Goal: Task Accomplishment & Management: Manage account settings

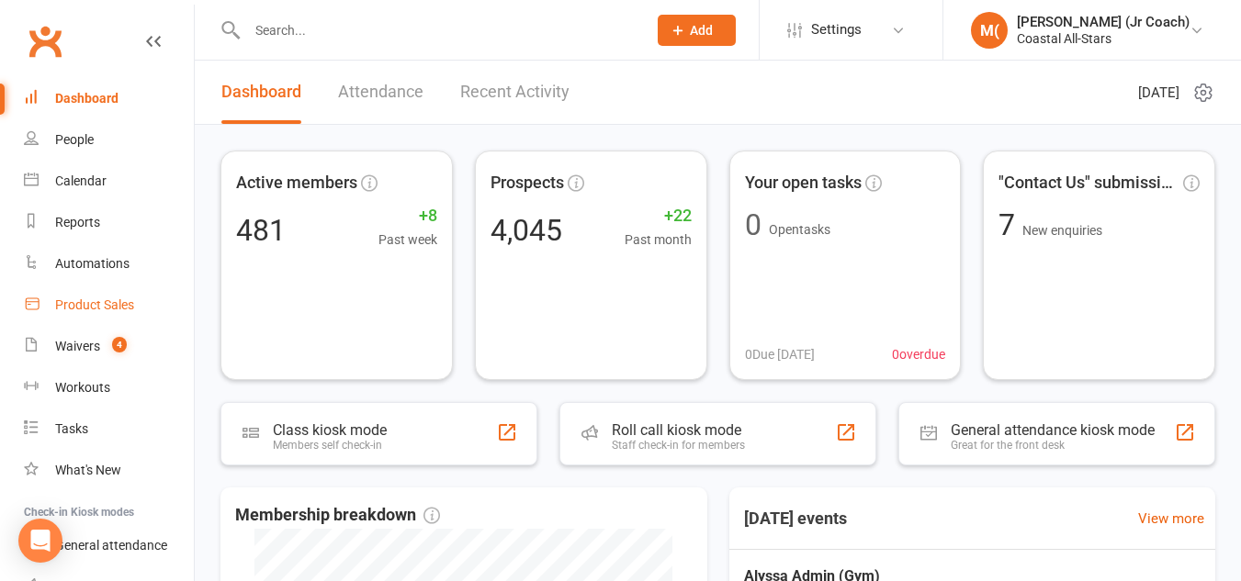
click at [95, 302] on div "Product Sales" at bounding box center [94, 305] width 79 height 15
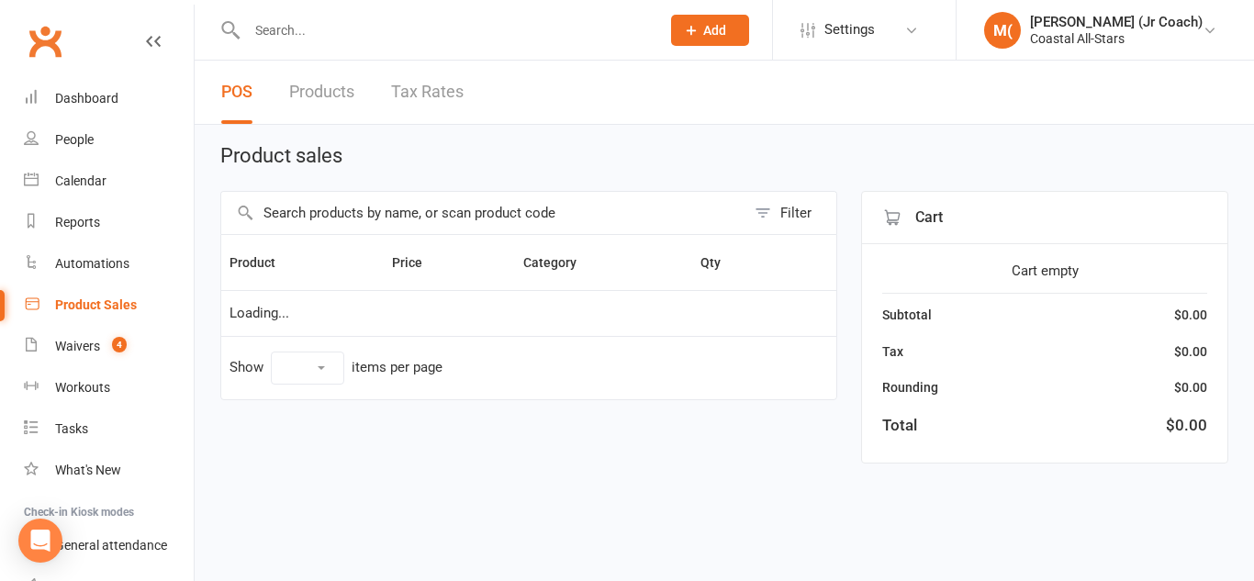
select select "10"
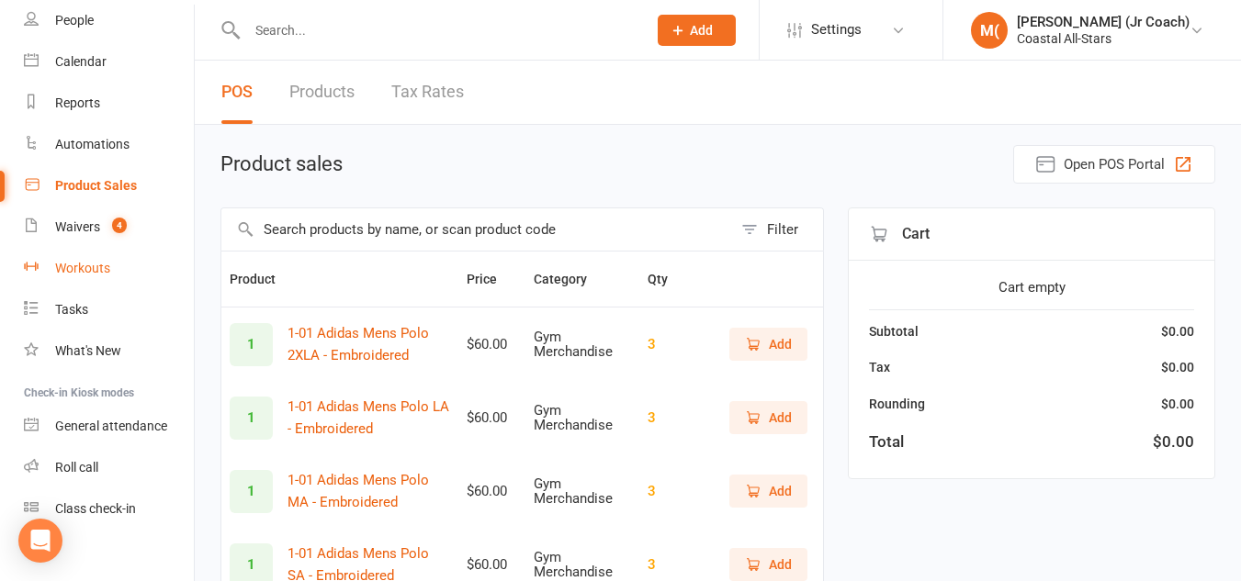
scroll to position [137, 0]
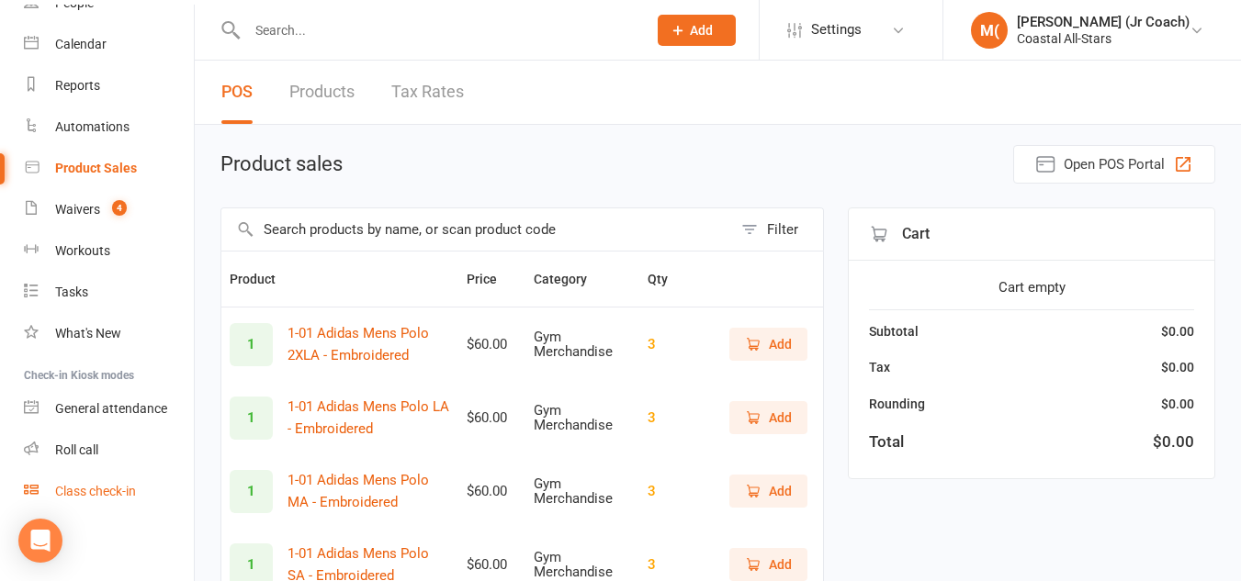
click at [88, 489] on div "Class check-in" at bounding box center [95, 491] width 81 height 15
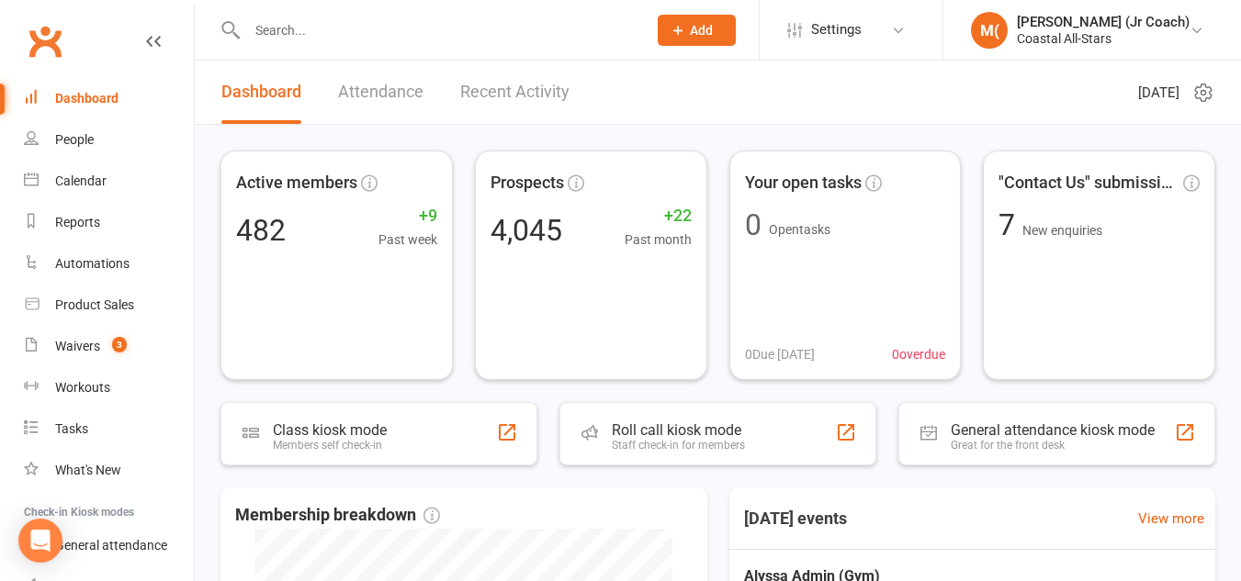
click at [342, 43] on div at bounding box center [426, 30] width 413 height 60
click at [340, 39] on input "text" at bounding box center [438, 30] width 392 height 26
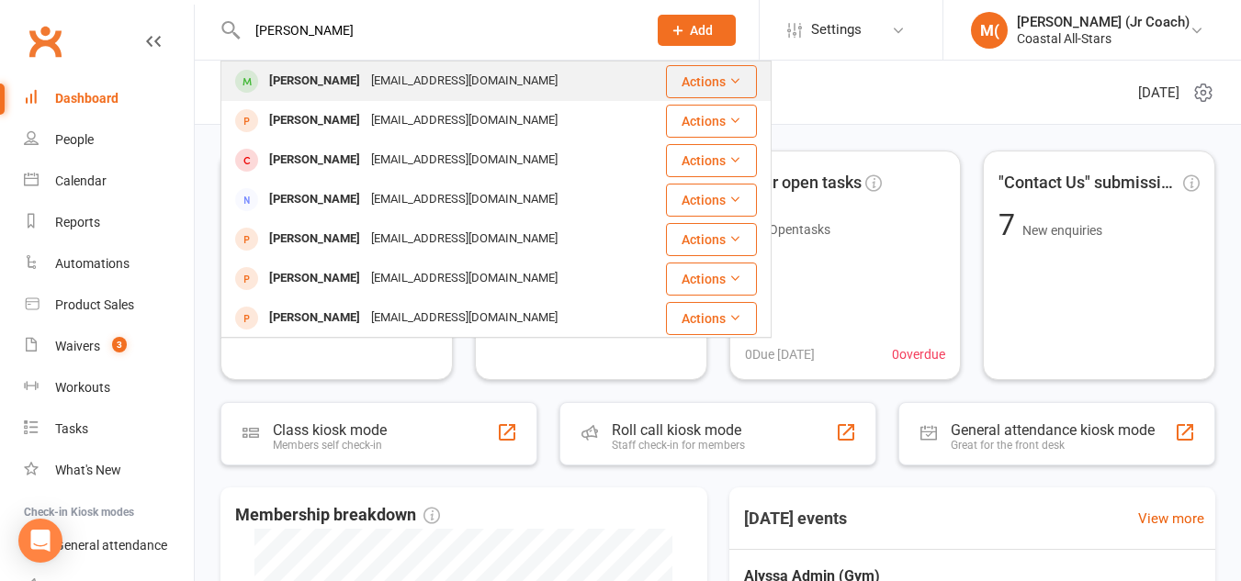
type input "ellie hicks"
click at [366, 76] on div "caseyhicks313@gmail.com" at bounding box center [464, 81] width 197 height 27
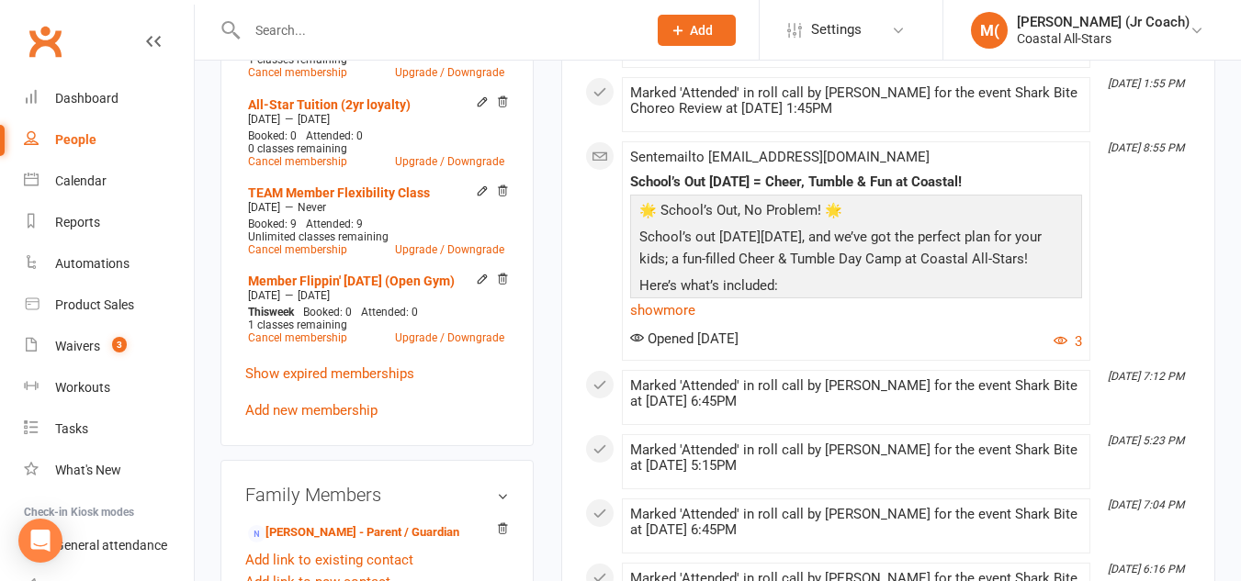
scroll to position [880, 0]
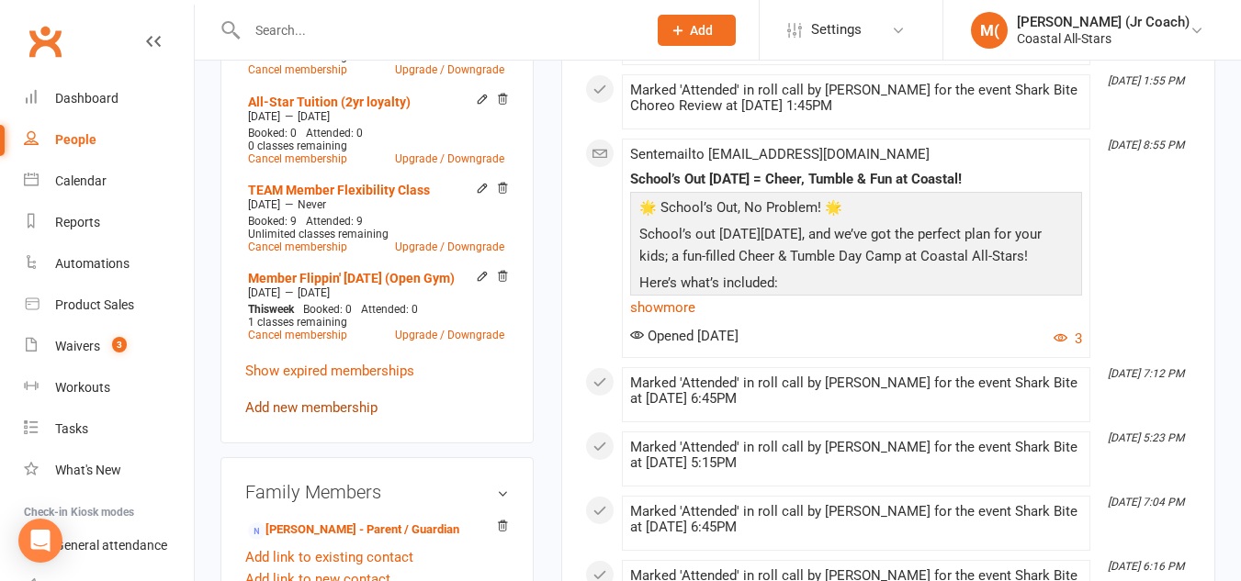
click at [308, 416] on link "Add new membership" at bounding box center [311, 407] width 132 height 17
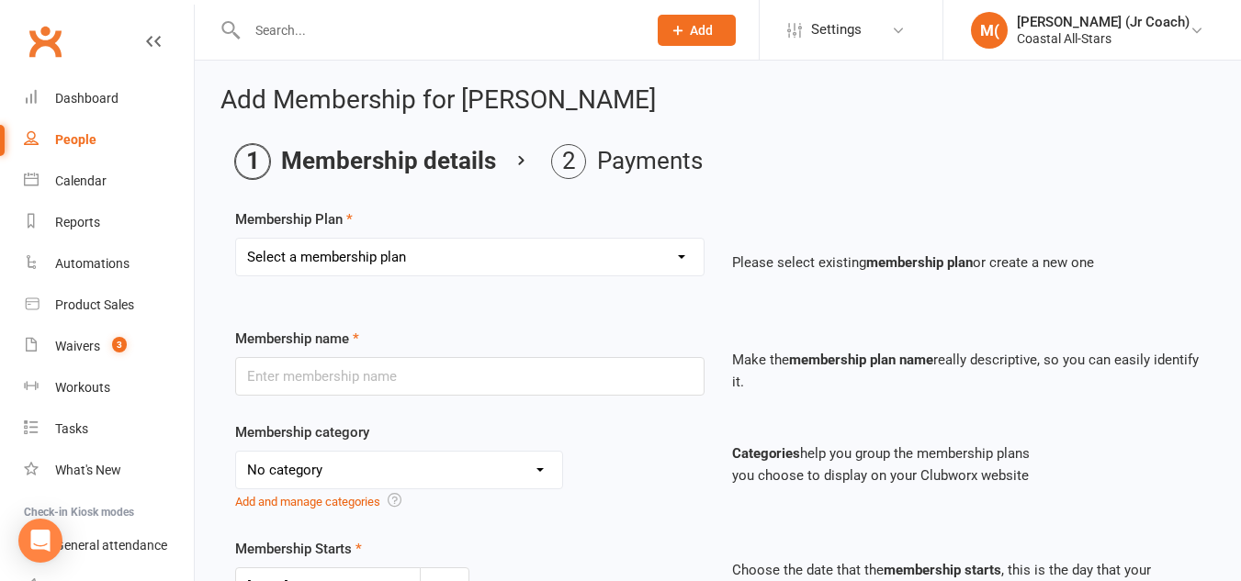
click at [410, 260] on select "Select a membership plan Trial Class Coastal Membership Fee Annual Registration…" at bounding box center [469, 257] width 467 height 37
select select "7"
click at [236, 239] on select "Select a membership plan Trial Class Coastal Membership Fee Annual Registration…" at bounding box center [469, 257] width 467 height 37
type input "Stunt Class (Drop-In)"
select select "3"
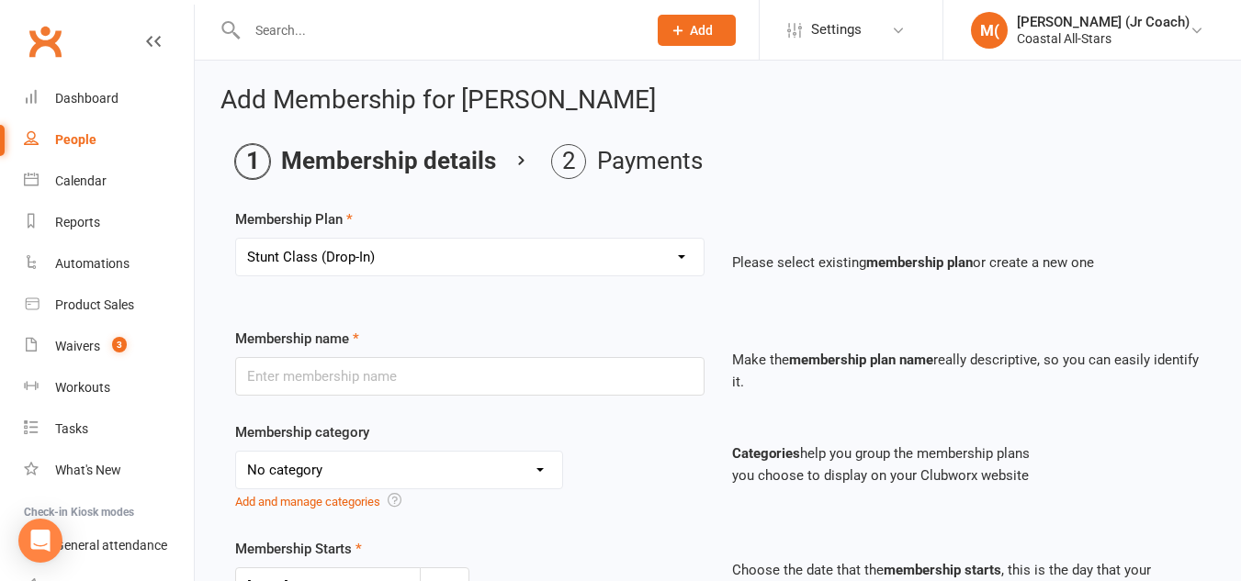
type input "1"
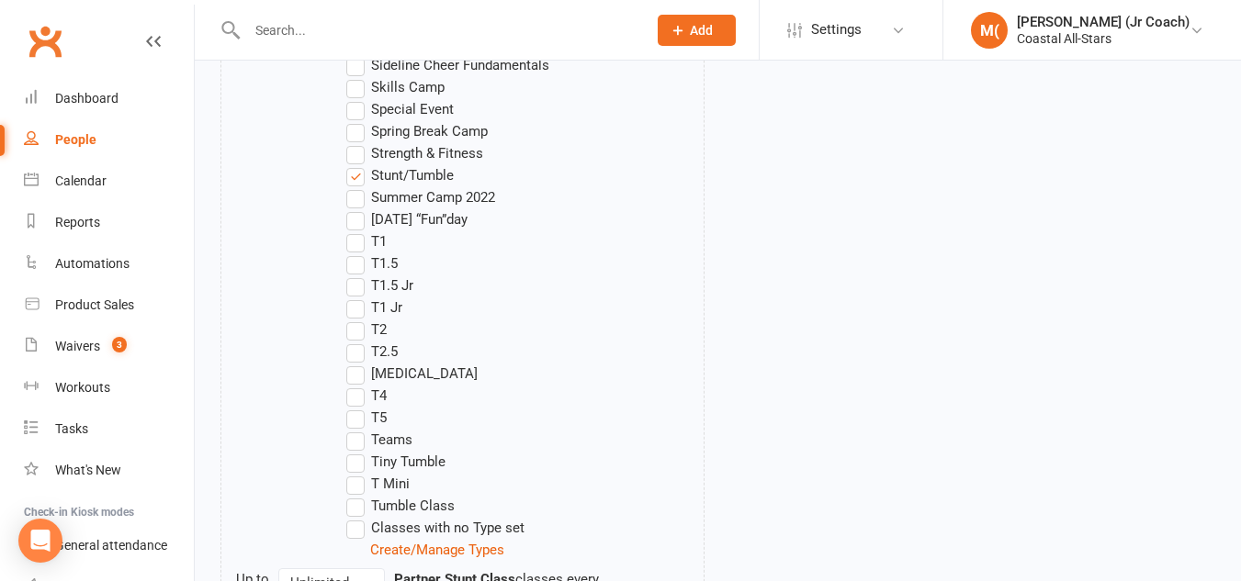
scroll to position [2247, 0]
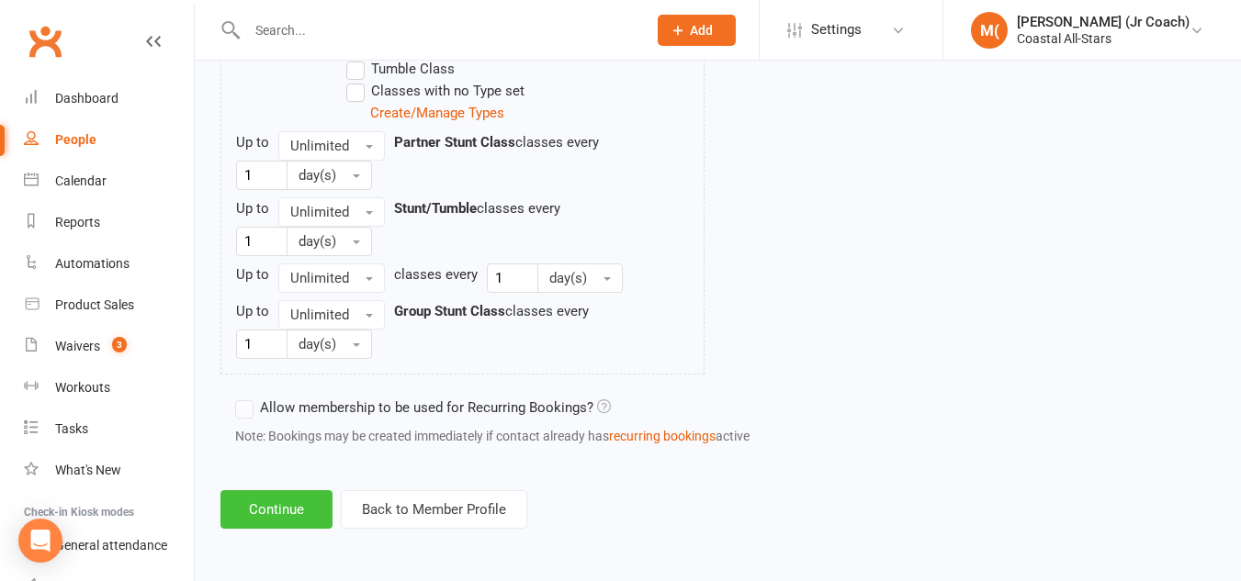
click at [281, 513] on button "Continue" at bounding box center [276, 509] width 112 height 39
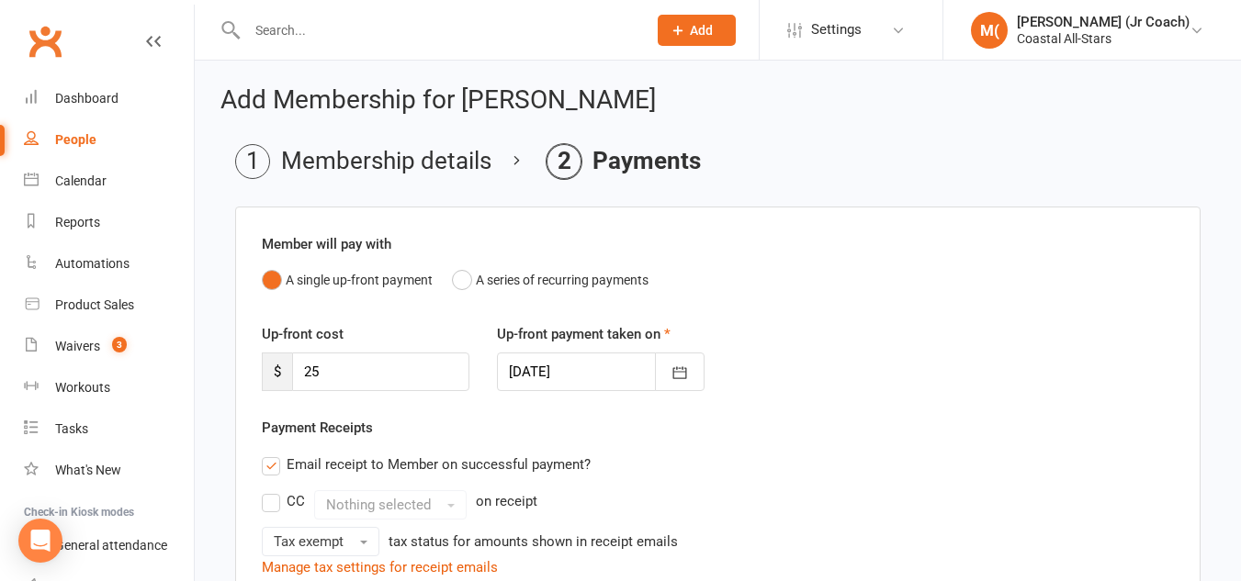
scroll to position [566, 0]
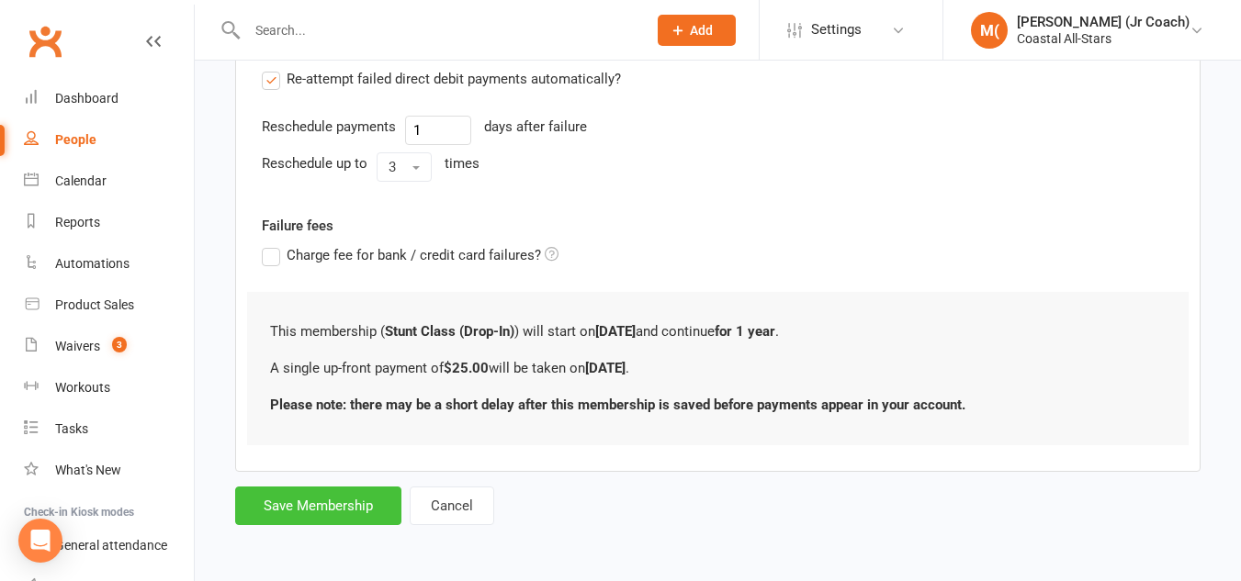
click at [362, 507] on button "Save Membership" at bounding box center [318, 506] width 166 height 39
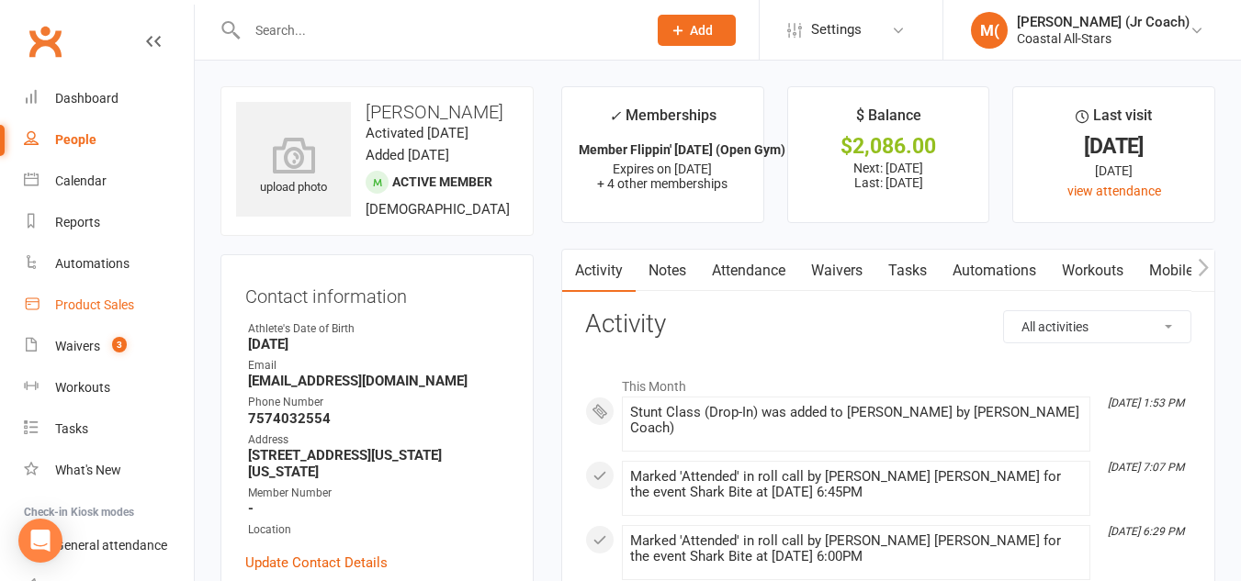
drag, startPoint x: 151, startPoint y: 287, endPoint x: 100, endPoint y: 301, distance: 52.4
click at [100, 301] on div "Product Sales" at bounding box center [94, 305] width 79 height 15
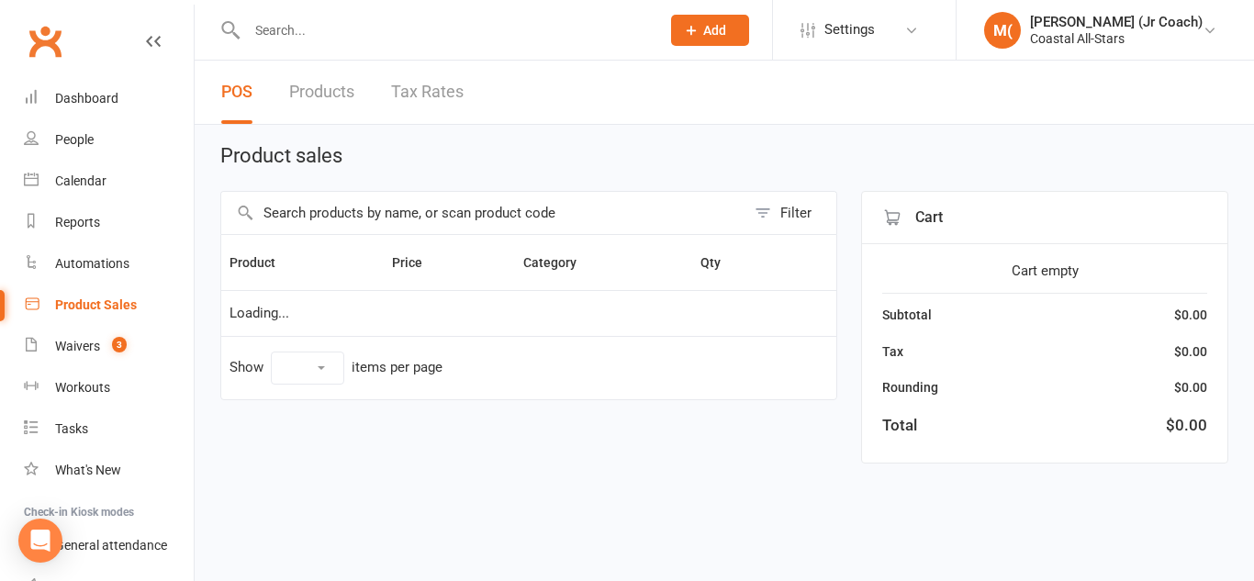
select select "10"
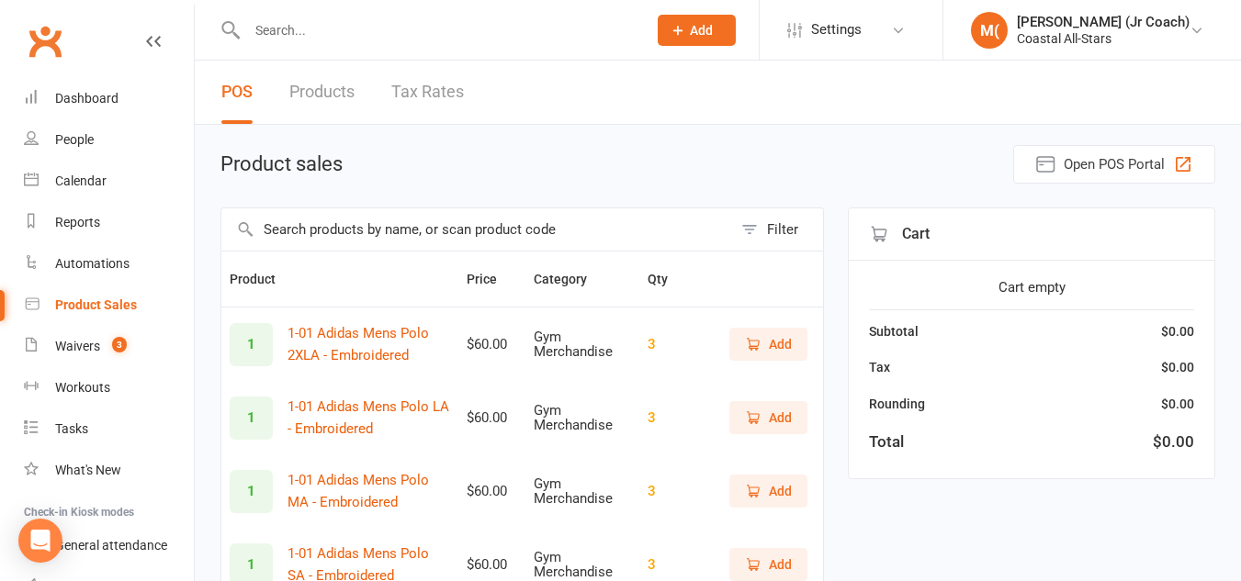
click at [355, 226] on input "text" at bounding box center [476, 229] width 511 height 42
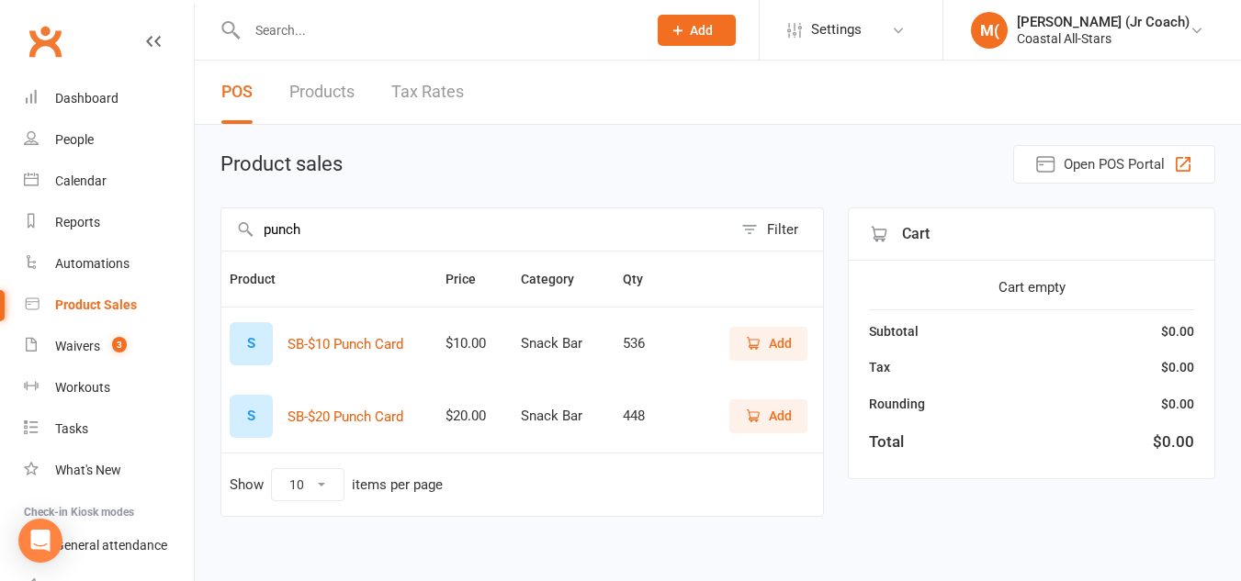
type input "punch"
click at [759, 409] on icon "button" at bounding box center [753, 416] width 17 height 17
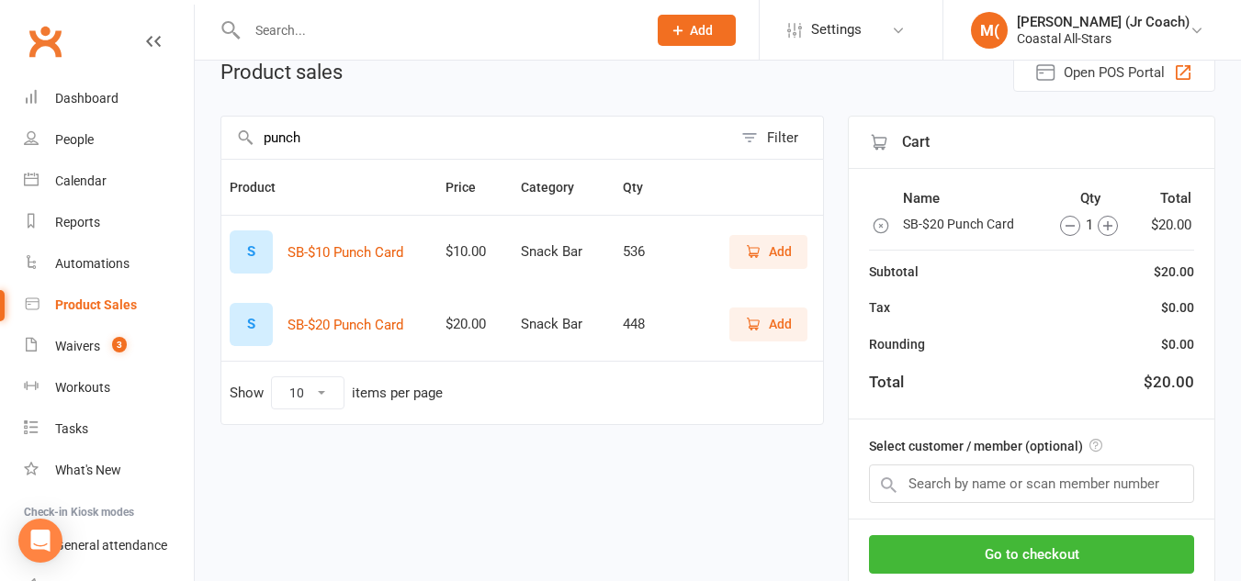
scroll to position [96, 0]
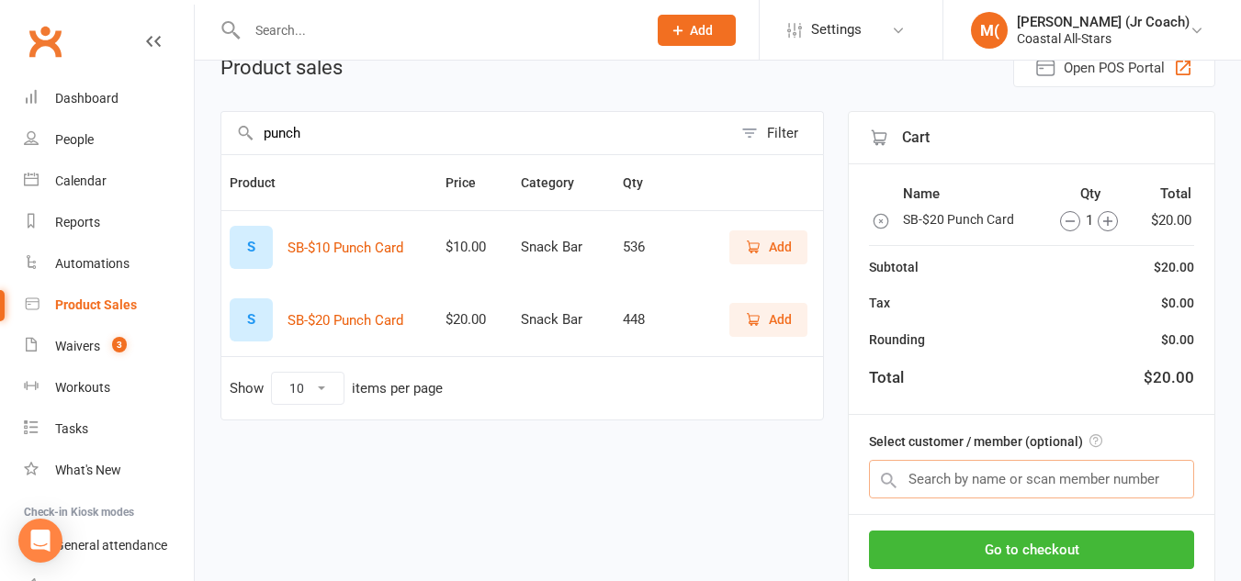
click at [917, 469] on input "text" at bounding box center [1031, 479] width 325 height 39
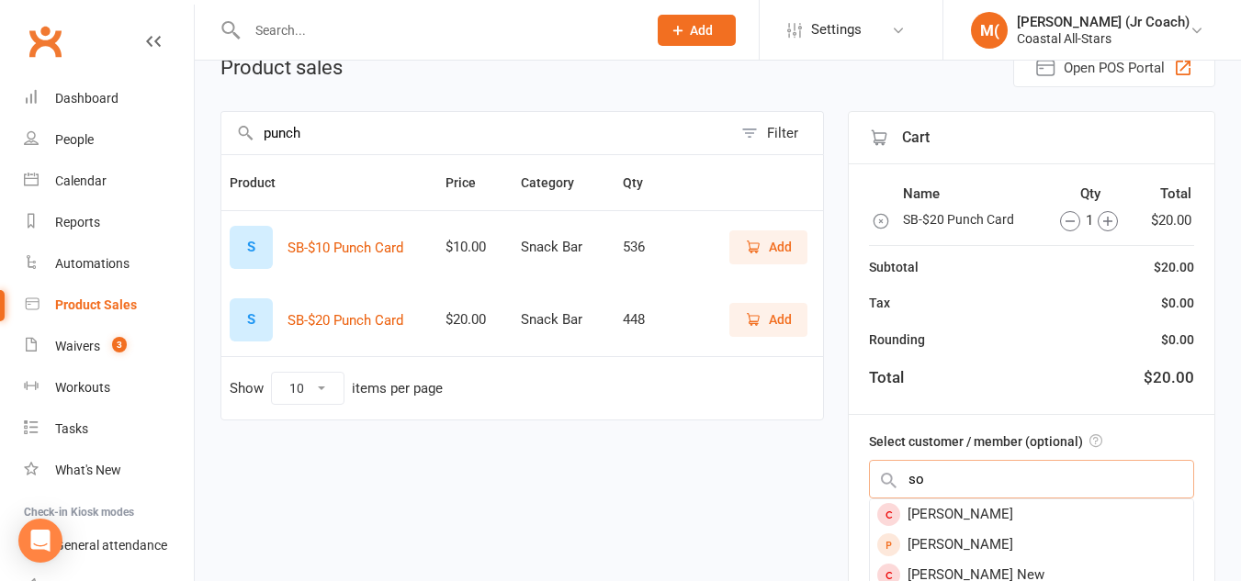
type input "s"
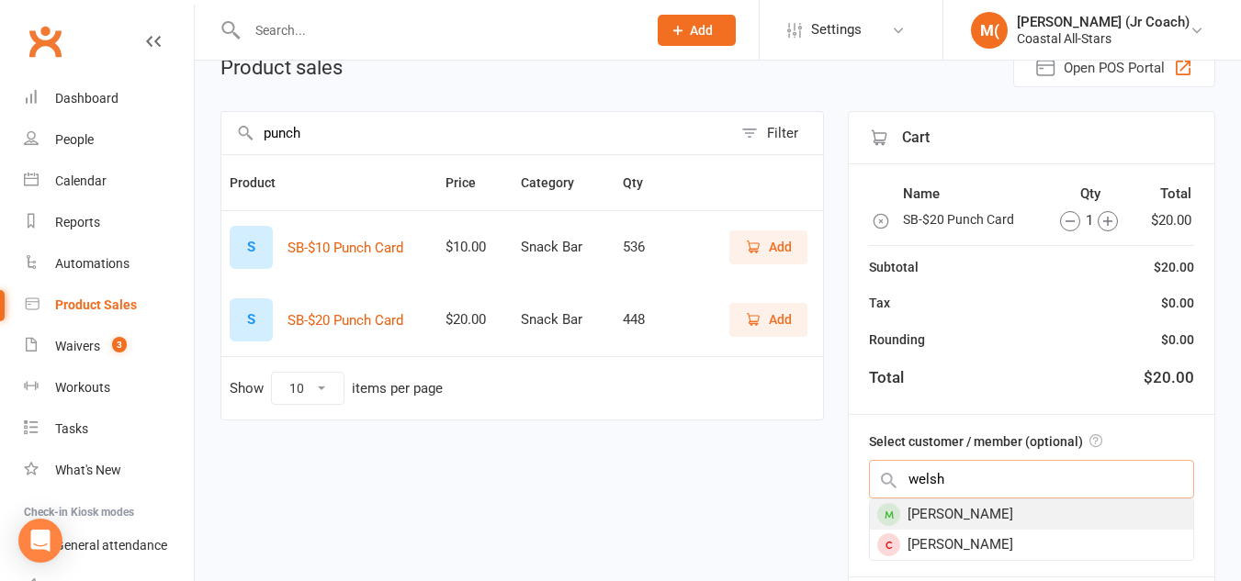
type input "welsh"
click at [1001, 516] on div "Sophia Welsh" at bounding box center [1031, 515] width 323 height 30
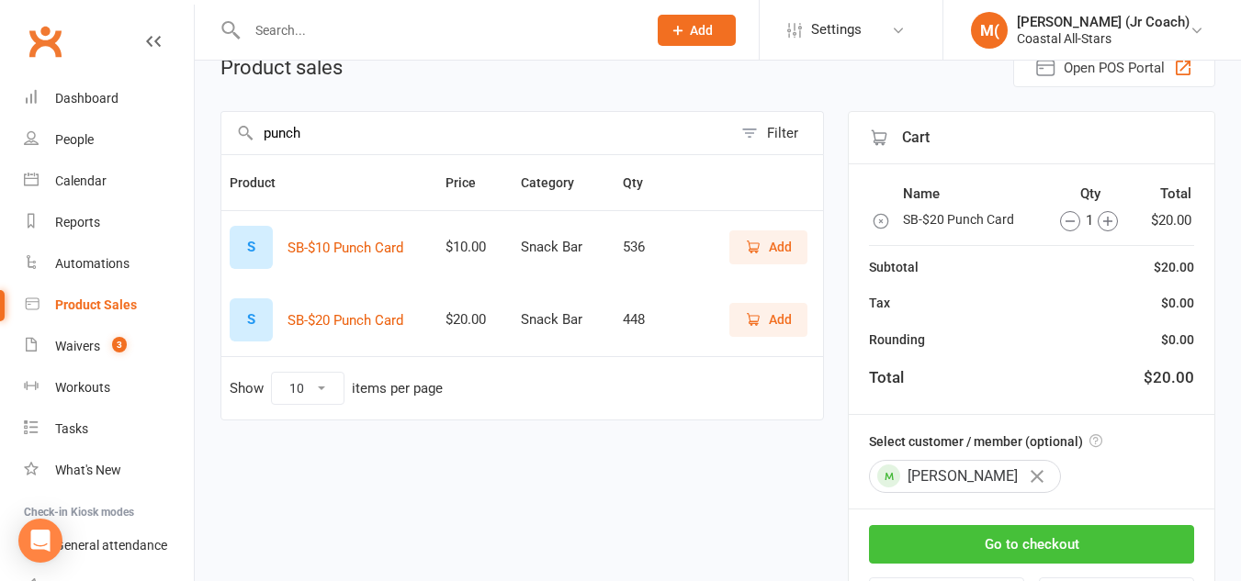
click at [1015, 545] on button "Go to checkout" at bounding box center [1031, 544] width 325 height 39
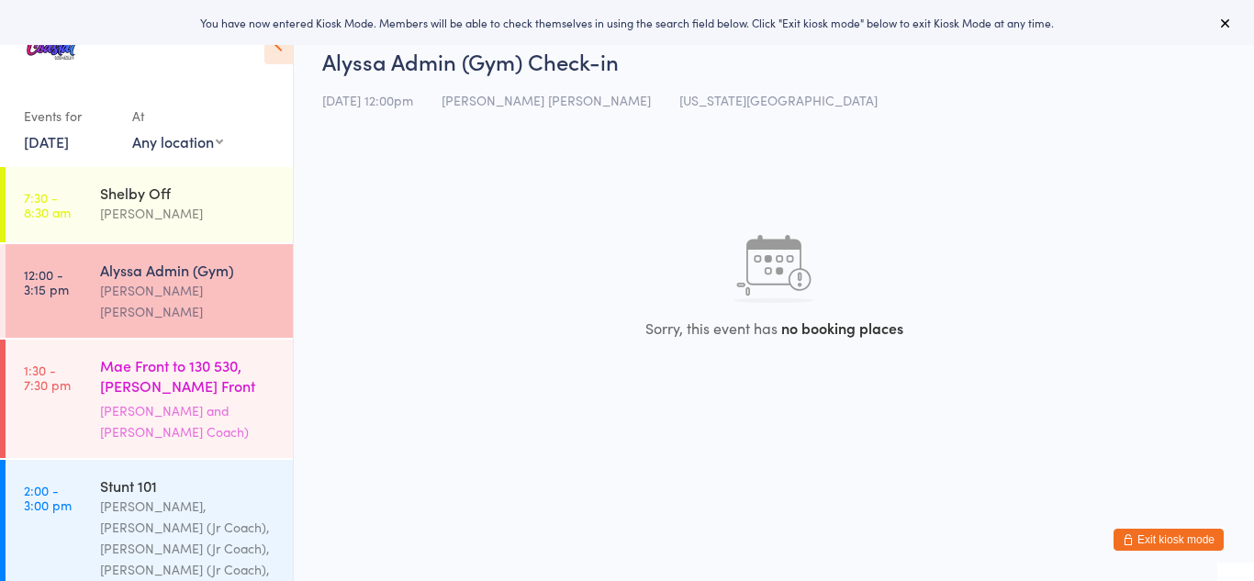
click at [141, 367] on div "Mae Front to 130 530, Kylie Front 530-7" at bounding box center [188, 377] width 177 height 45
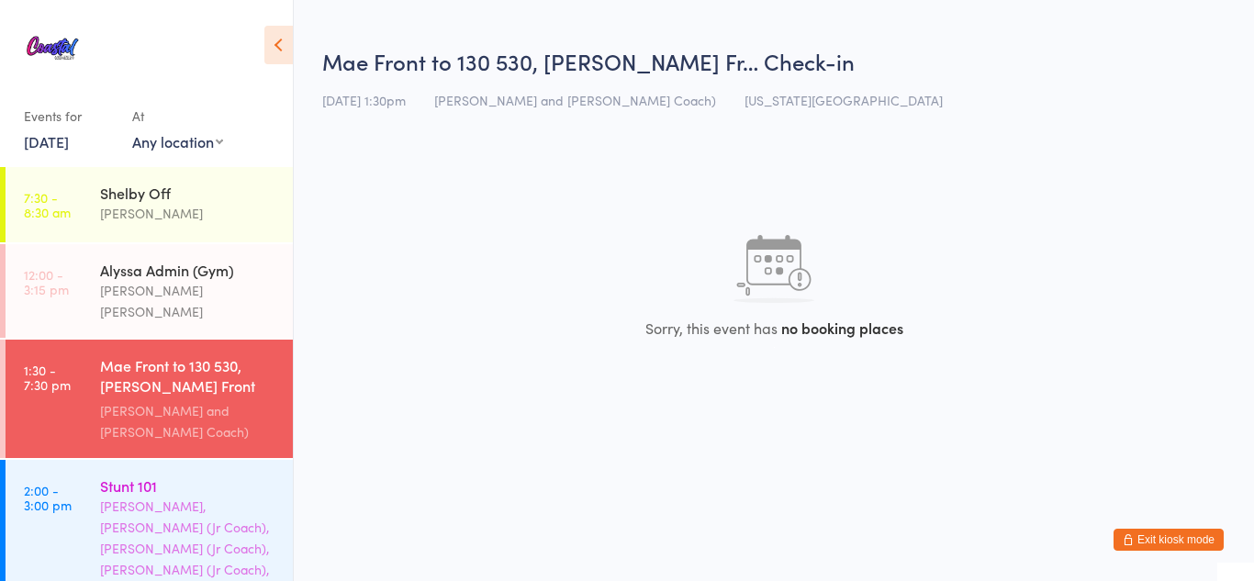
click at [191, 476] on div "Stunt 101" at bounding box center [188, 486] width 177 height 20
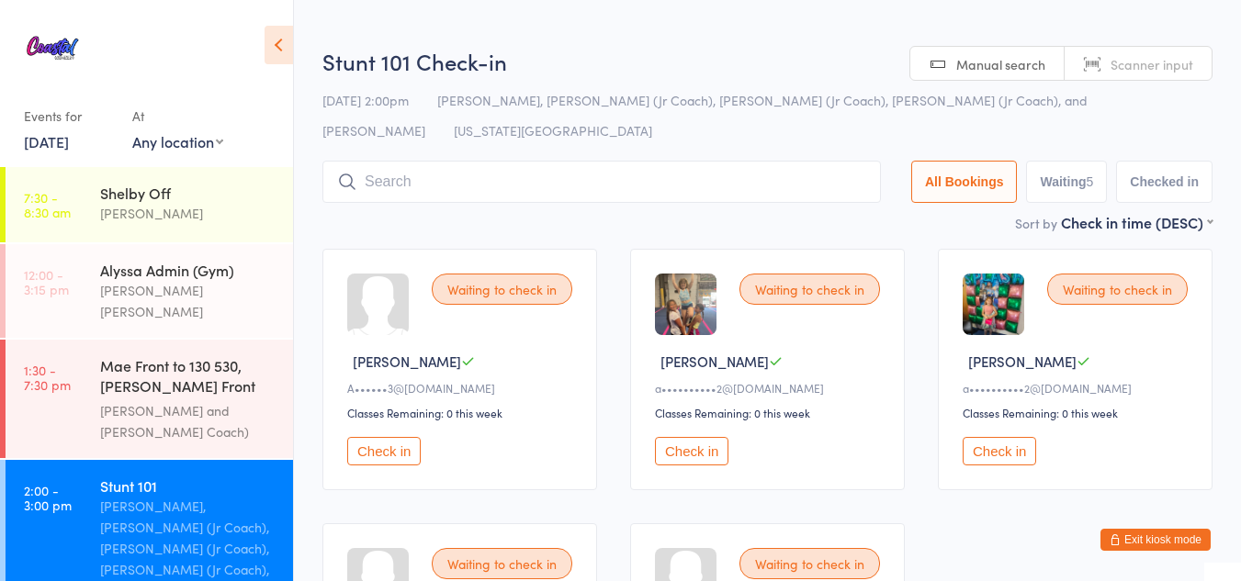
click at [1110, 538] on icon "button" at bounding box center [1114, 539] width 11 height 11
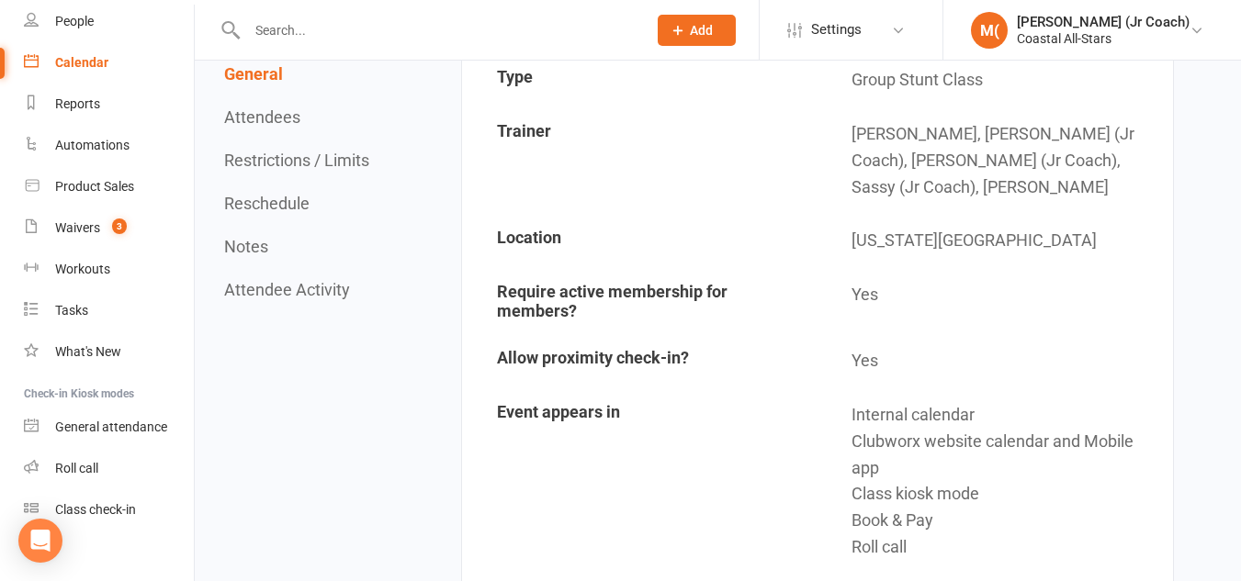
scroll to position [120, 0]
click at [113, 450] on link "Roll call" at bounding box center [109, 466] width 170 height 41
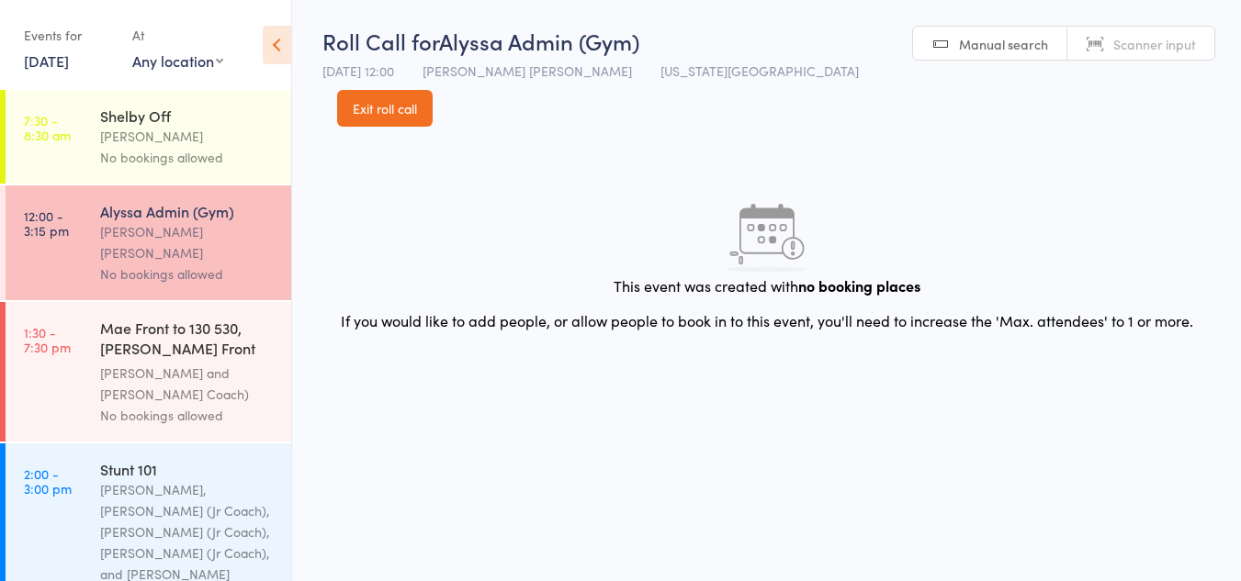
click at [159, 479] on div "Kyle Fisher, Annabelle (Jr Coach), Kinshaia (Jr Coach), Sassy (Jr Coach), and C…" at bounding box center [187, 532] width 175 height 106
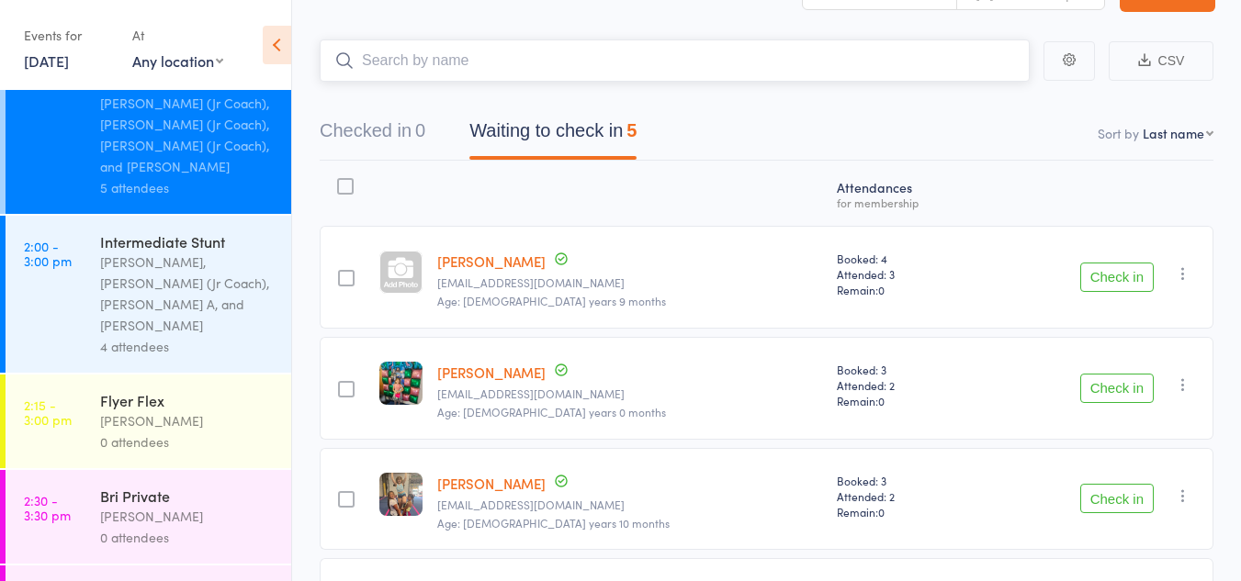
scroll to position [411, 0]
click at [141, 503] on div "Brianna Cole" at bounding box center [187, 513] width 175 height 21
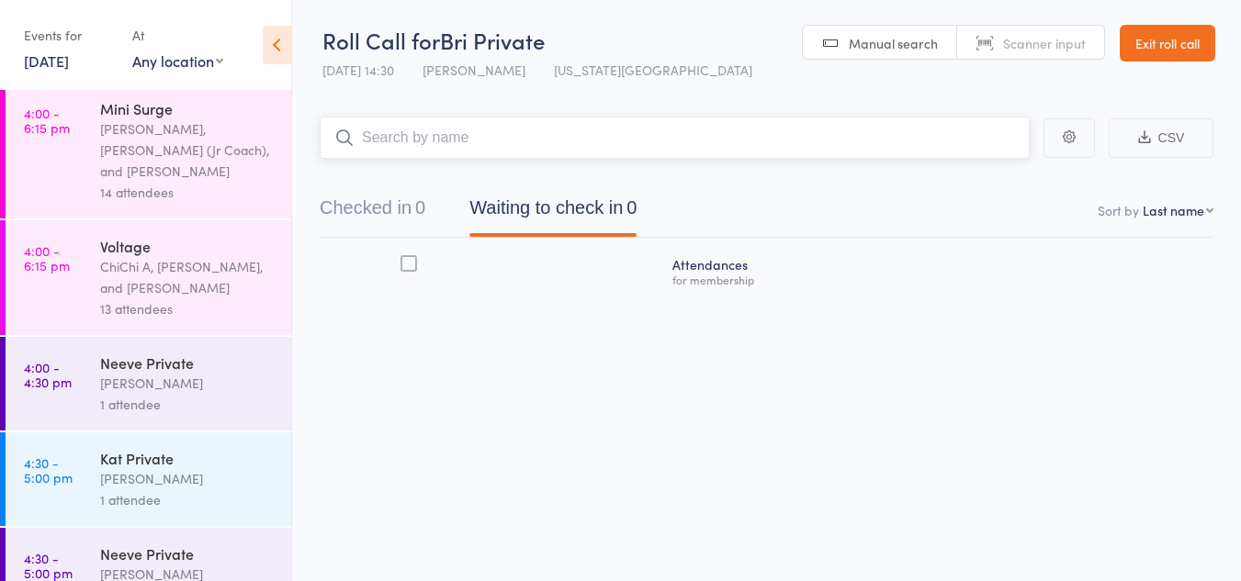
scroll to position [1358, 0]
click at [164, 372] on div "Neeve Whalen" at bounding box center [187, 382] width 175 height 21
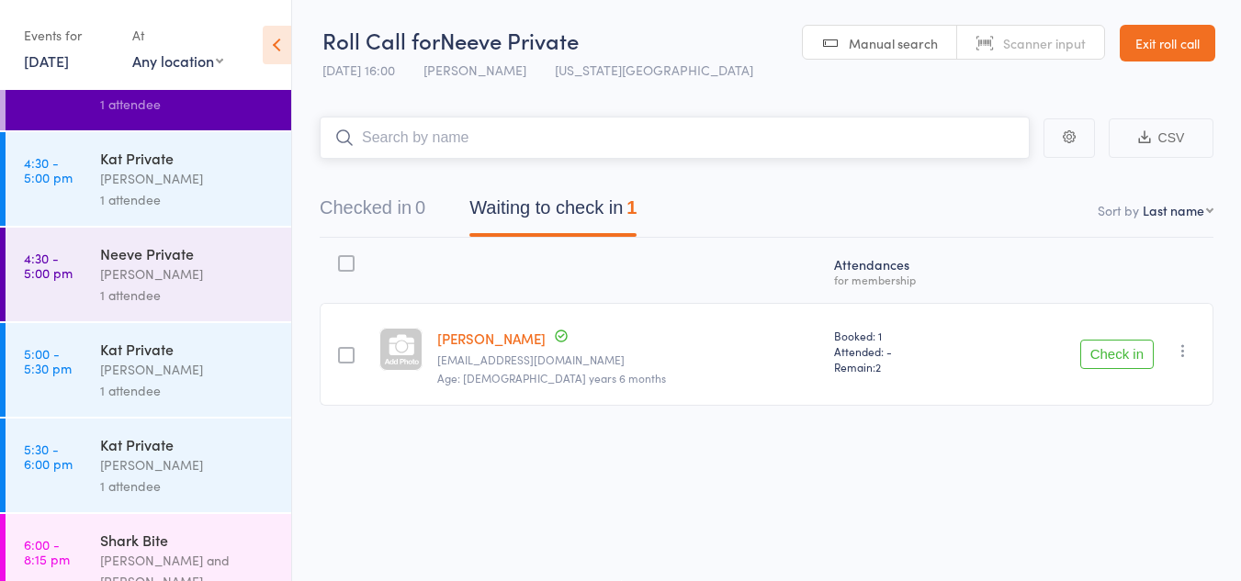
scroll to position [1671, 0]
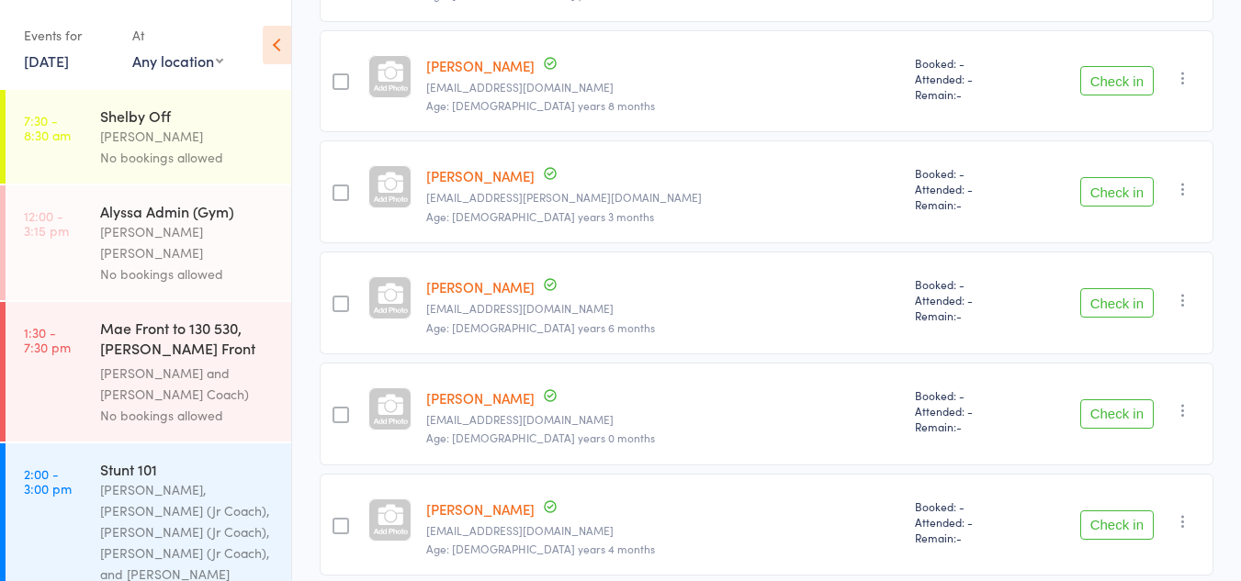
scroll to position [501, 0]
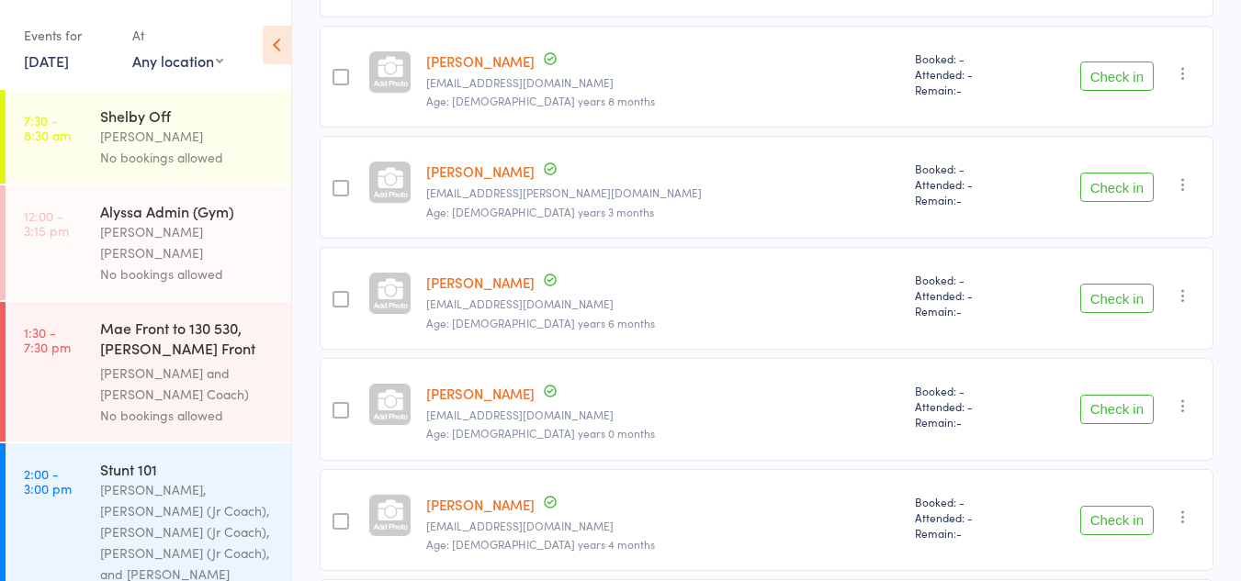
click at [1129, 414] on button "Check in" at bounding box center [1116, 409] width 73 height 29
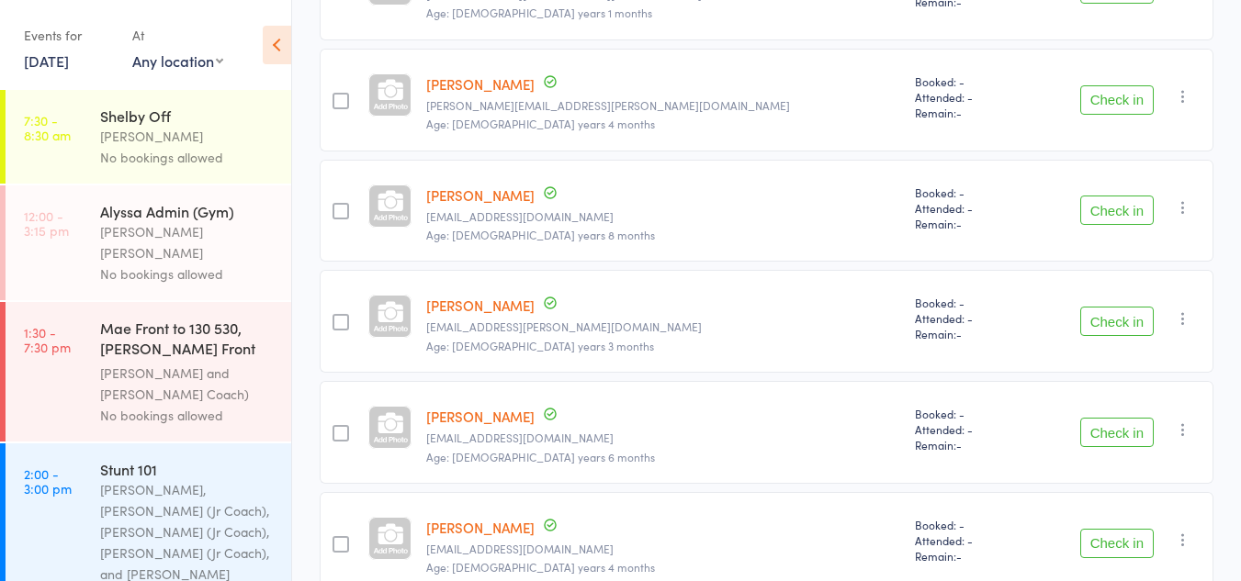
scroll to position [365, 0]
click at [1119, 206] on button "Check in" at bounding box center [1116, 211] width 73 height 29
click at [1115, 316] on button "Check in" at bounding box center [1116, 321] width 73 height 29
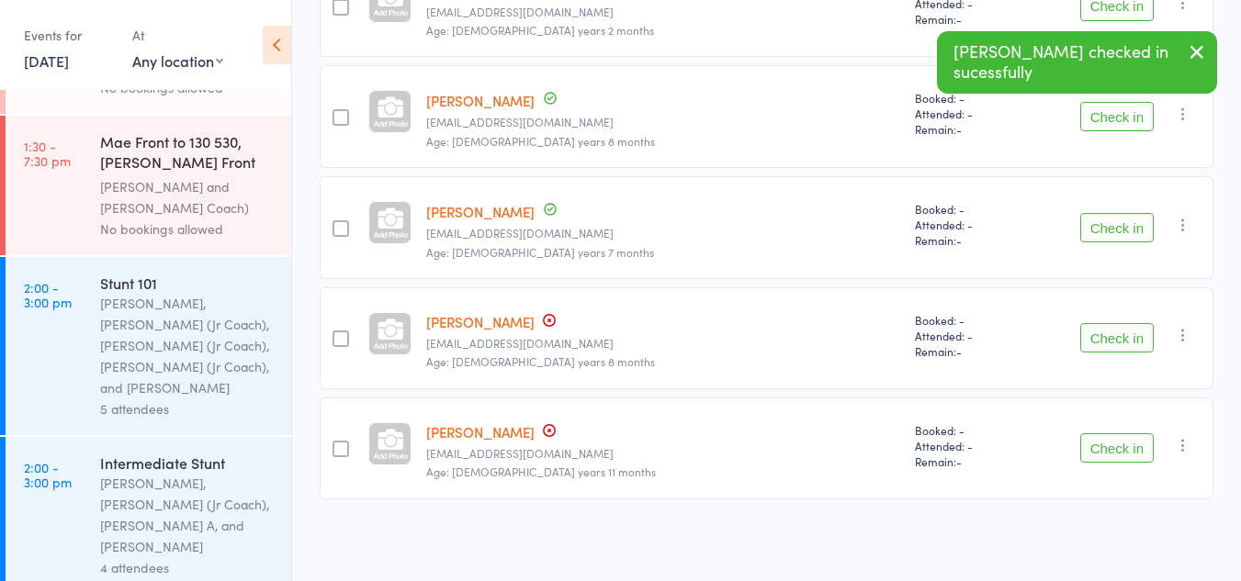
scroll to position [187, 0]
click at [197, 348] on div "Kyle Fisher, Annabelle (Jr Coach), Kinshaia (Jr Coach), Sassy (Jr Coach), and C…" at bounding box center [187, 345] width 175 height 106
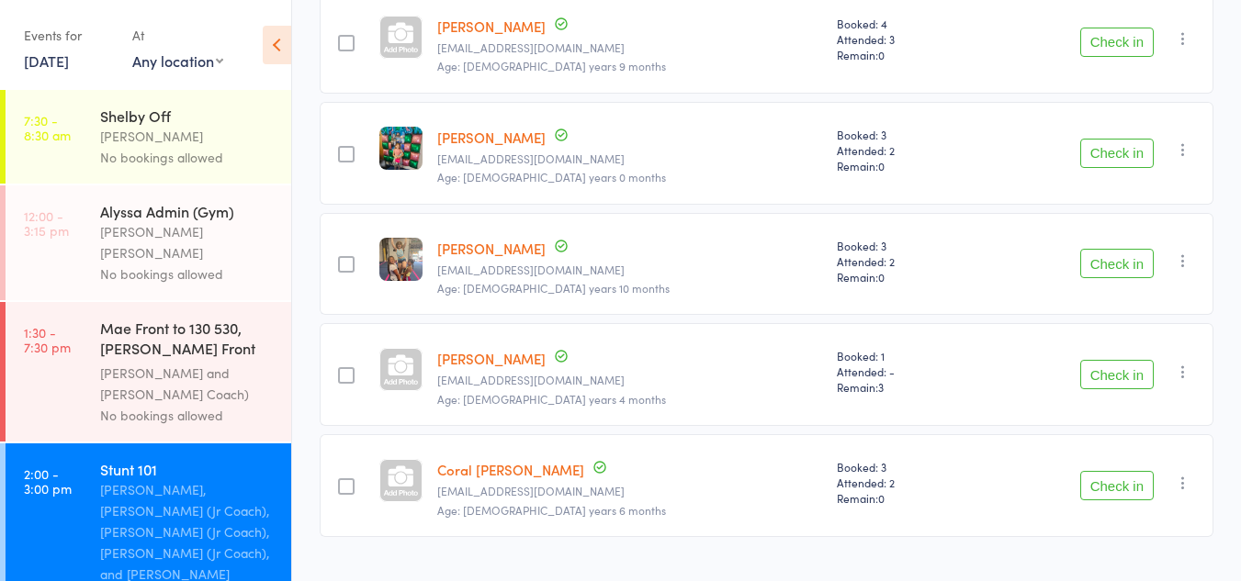
scroll to position [388, 0]
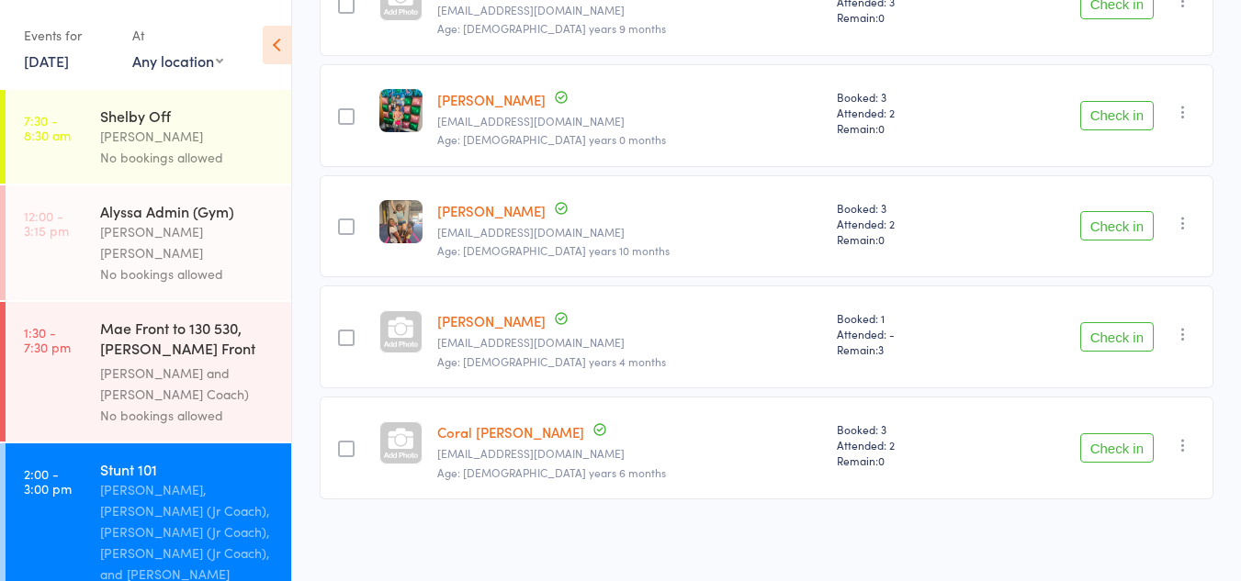
click at [1111, 462] on button "Check in" at bounding box center [1116, 447] width 73 height 29
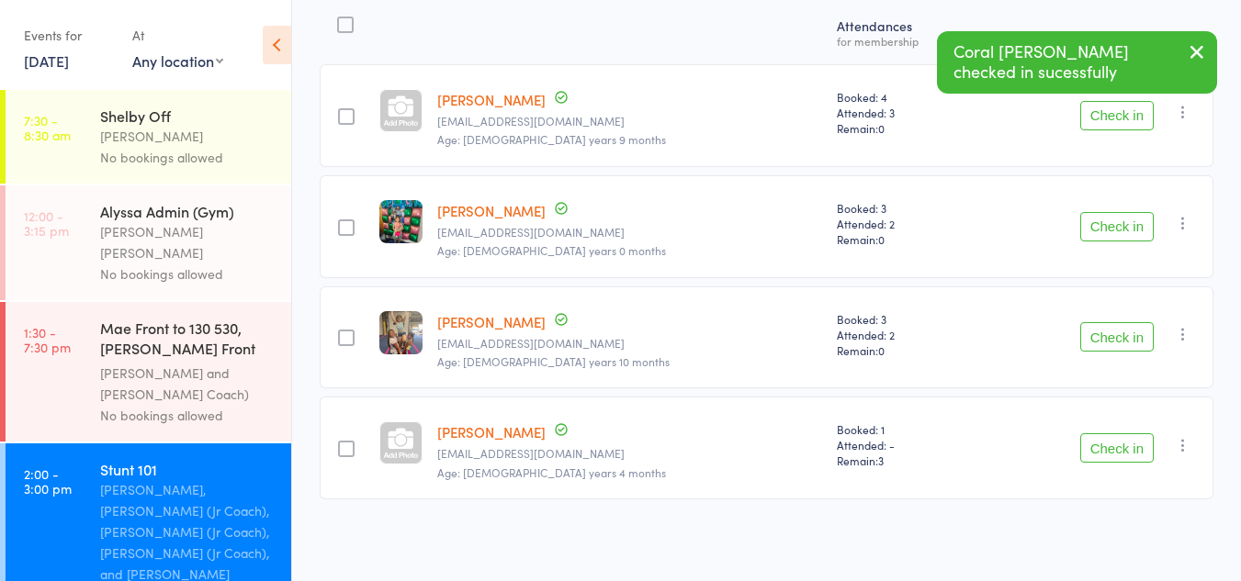
click at [1111, 343] on button "Check in" at bounding box center [1116, 336] width 73 height 29
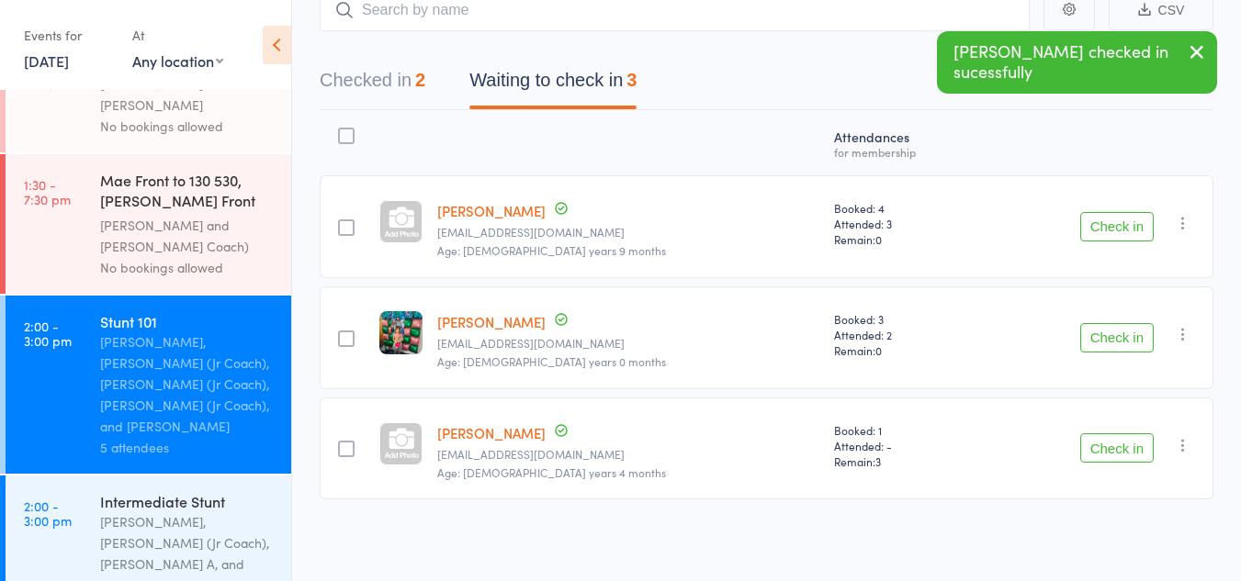
scroll to position [150, 0]
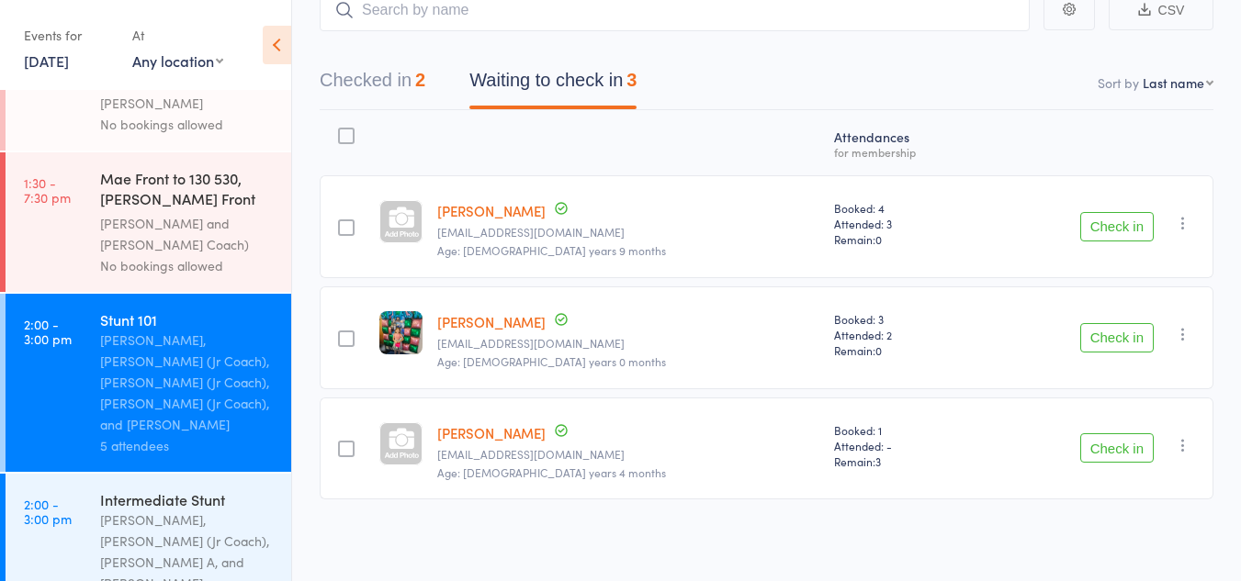
click at [1112, 213] on button "Check in" at bounding box center [1116, 226] width 73 height 29
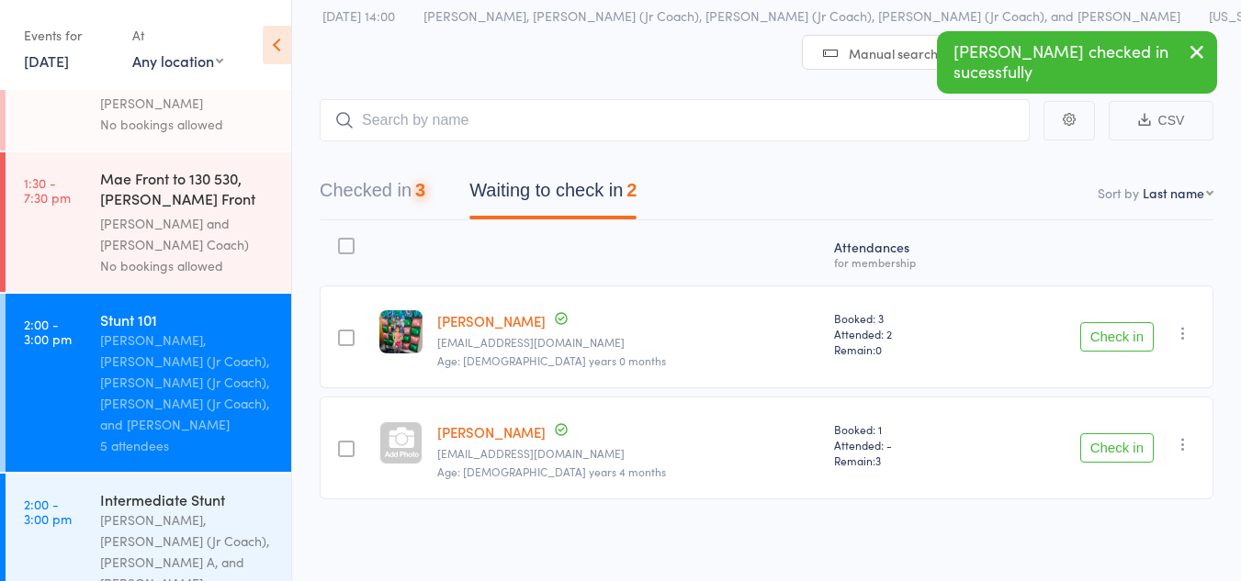
scroll to position [55, 0]
click at [134, 510] on div "Corin Conway, Sassy (Jr Coach), ChiChi A, and Kat Timothy" at bounding box center [187, 552] width 175 height 84
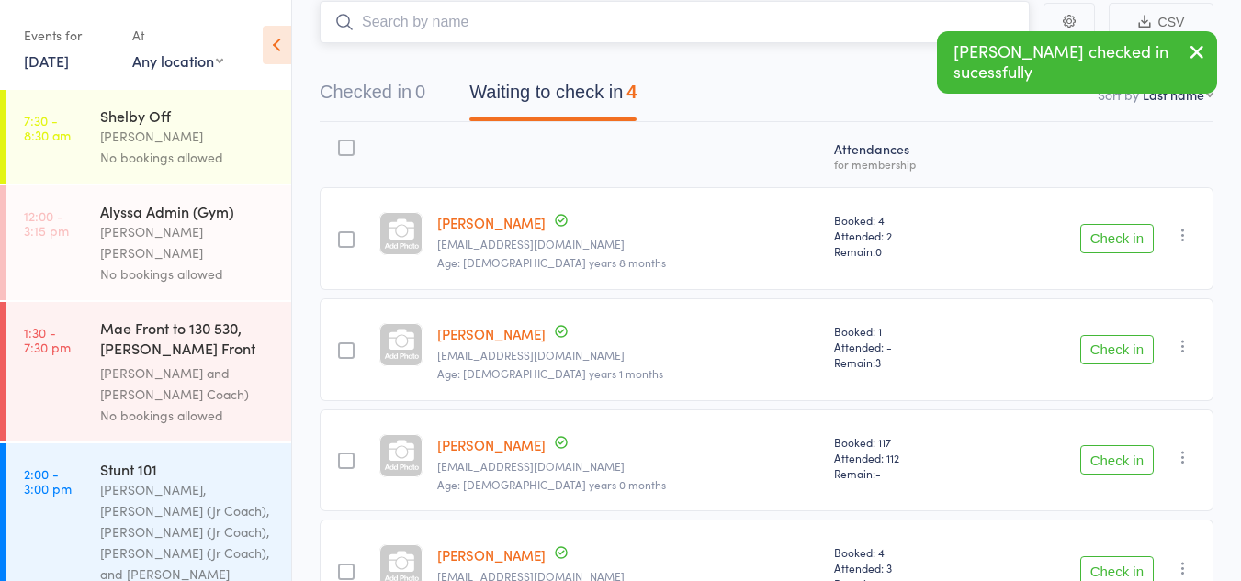
scroll to position [165, 0]
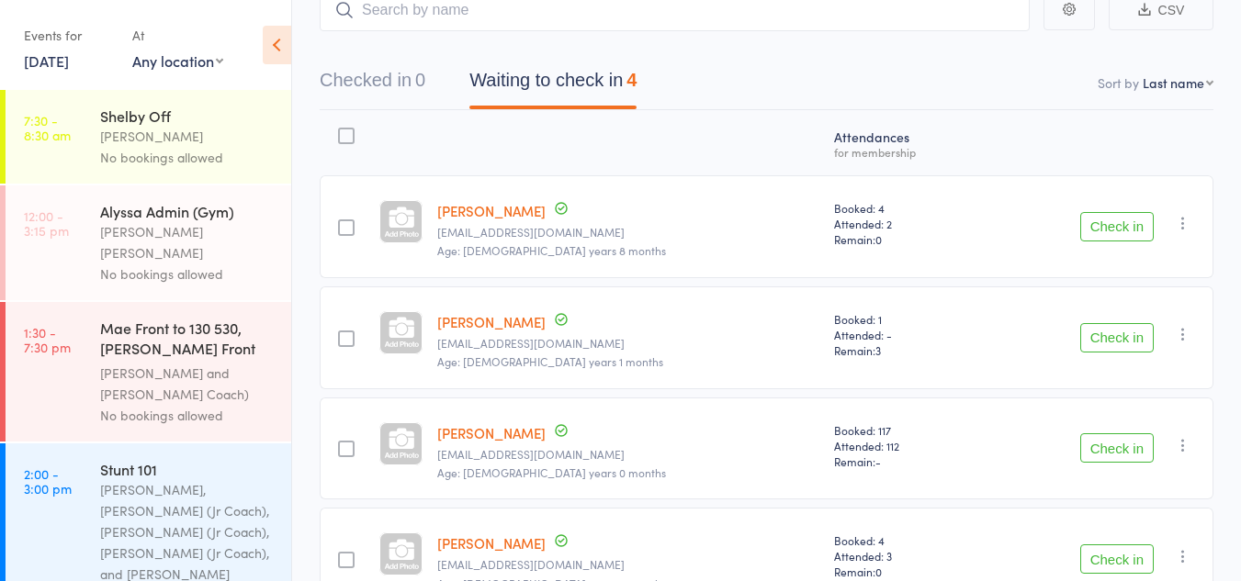
click at [1106, 223] on button "Check in" at bounding box center [1116, 226] width 73 height 29
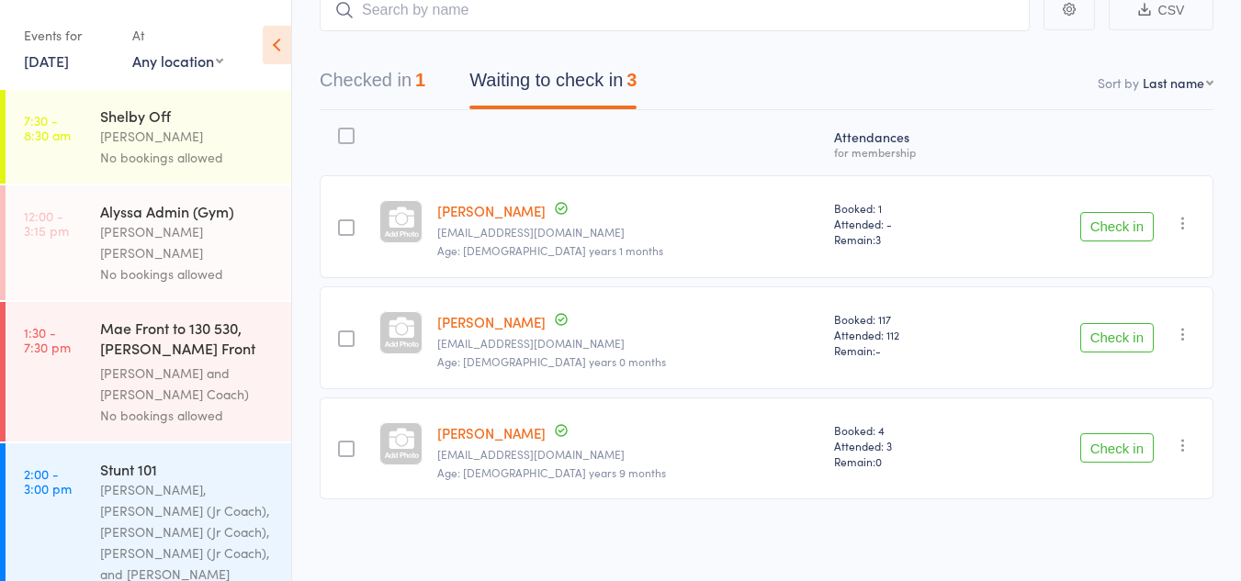
click at [158, 479] on div "Kyle Fisher, Annabelle (Jr Coach), Kinshaia (Jr Coach), Sassy (Jr Coach), and C…" at bounding box center [187, 532] width 175 height 106
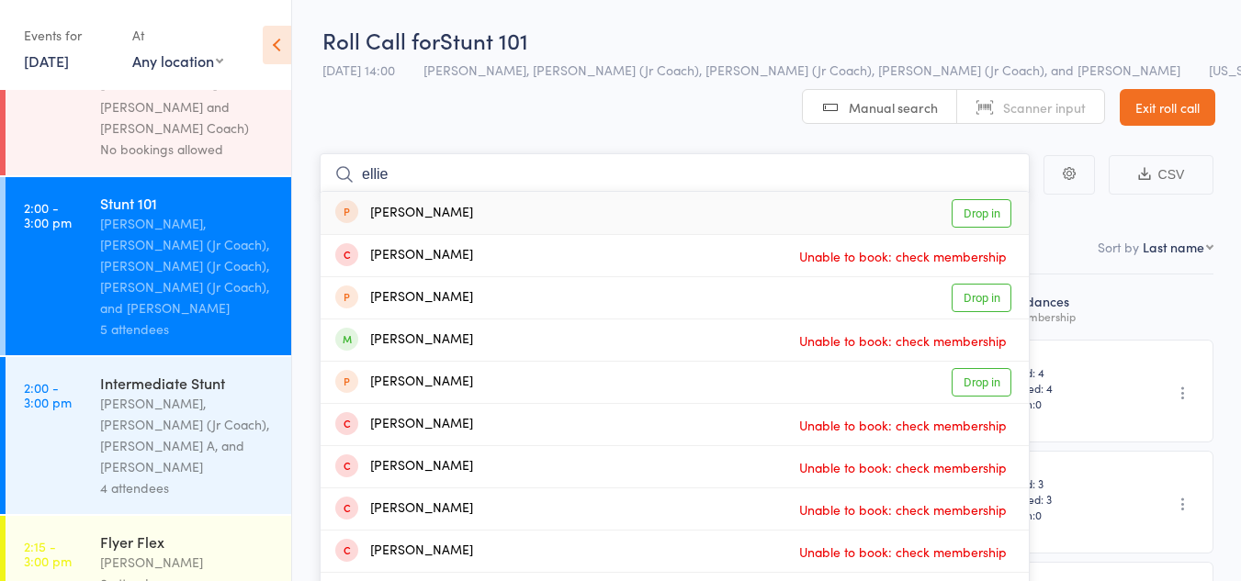
scroll to position [267, 0]
type input "ellie"
click at [158, 392] on div "Corin Conway, Sassy (Jr Coach), ChiChi A, and Kat Timothy" at bounding box center [187, 434] width 175 height 84
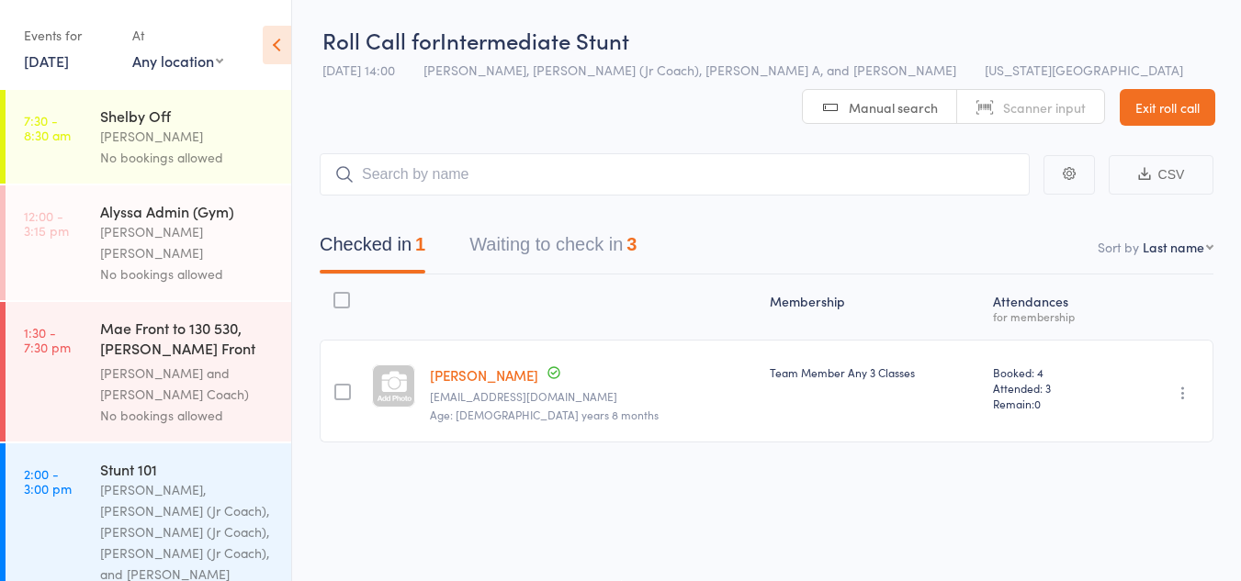
click at [579, 237] on button "Waiting to check in 3" at bounding box center [552, 249] width 167 height 49
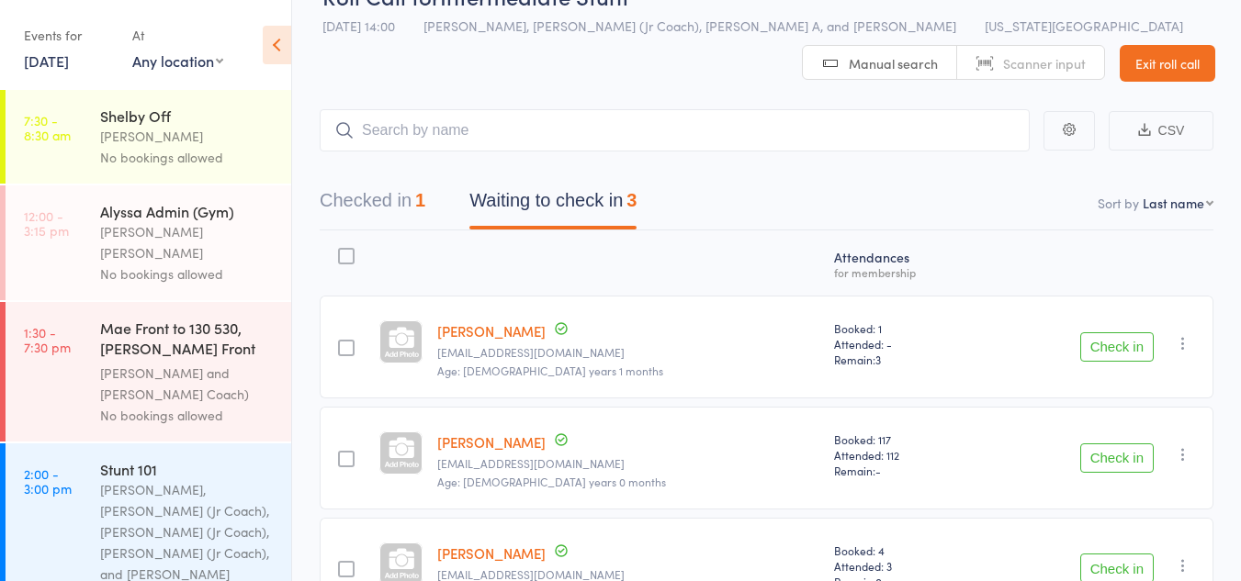
scroll to position [48, 0]
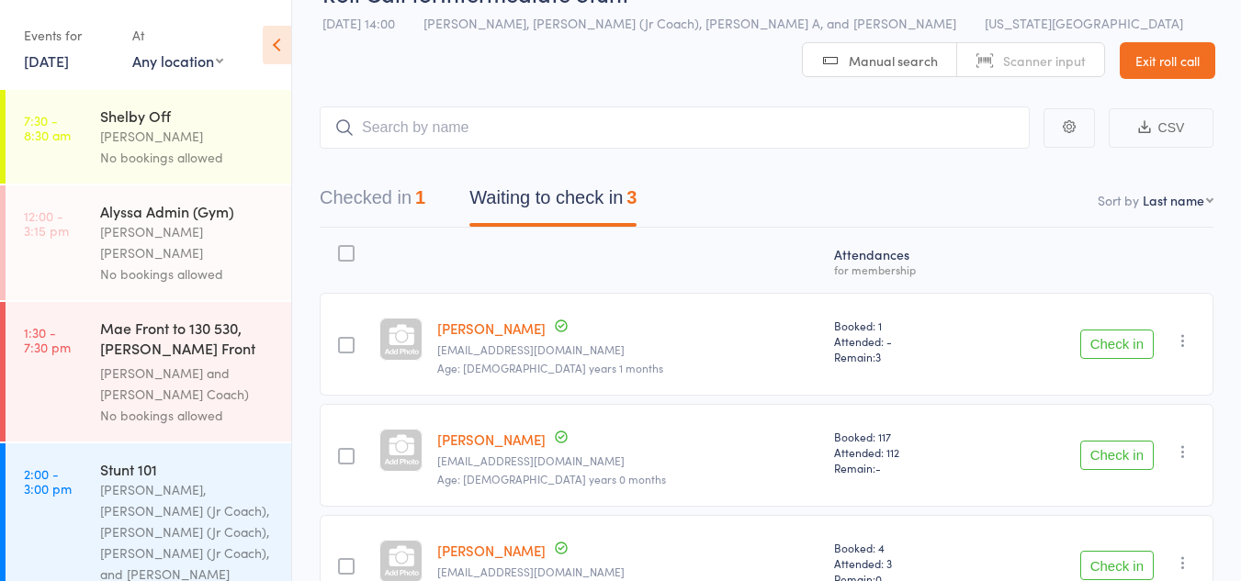
click at [1100, 342] on button "Check in" at bounding box center [1116, 344] width 73 height 29
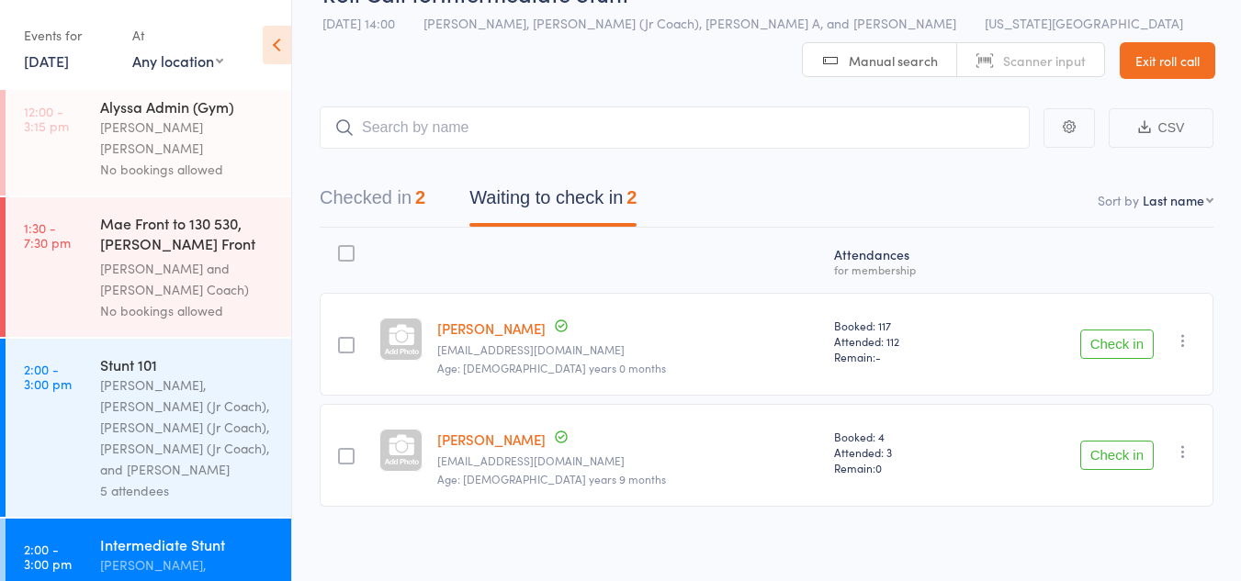
scroll to position [107, 0]
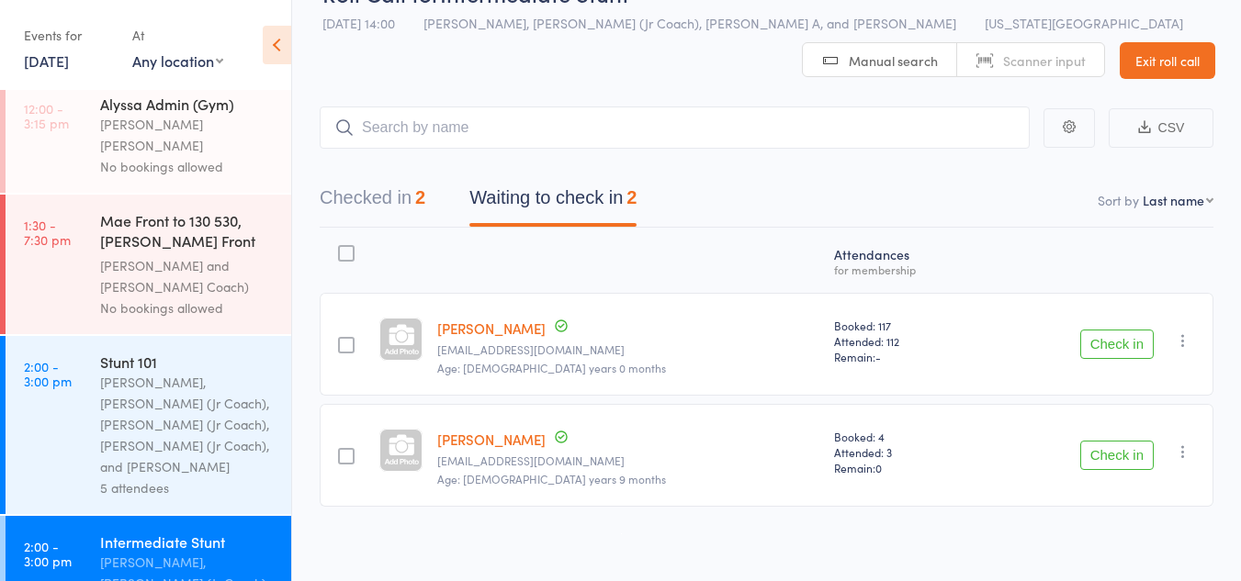
click at [184, 390] on div "Kyle Fisher, Annabelle (Jr Coach), Kinshaia (Jr Coach), Sassy (Jr Coach), and C…" at bounding box center [187, 425] width 175 height 106
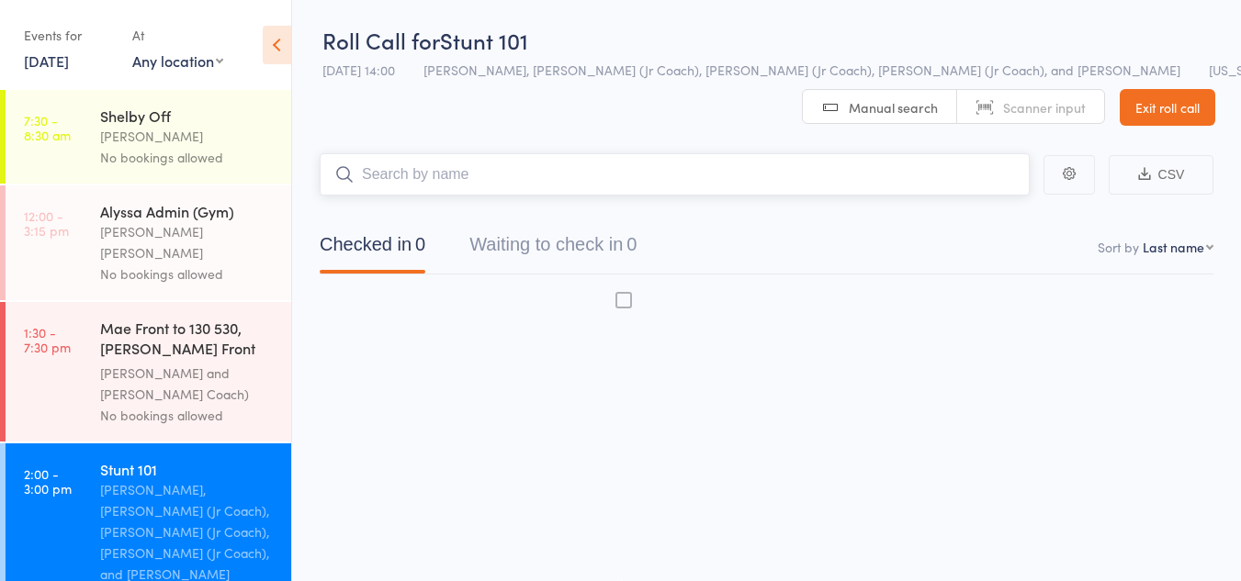
scroll to position [1, 0]
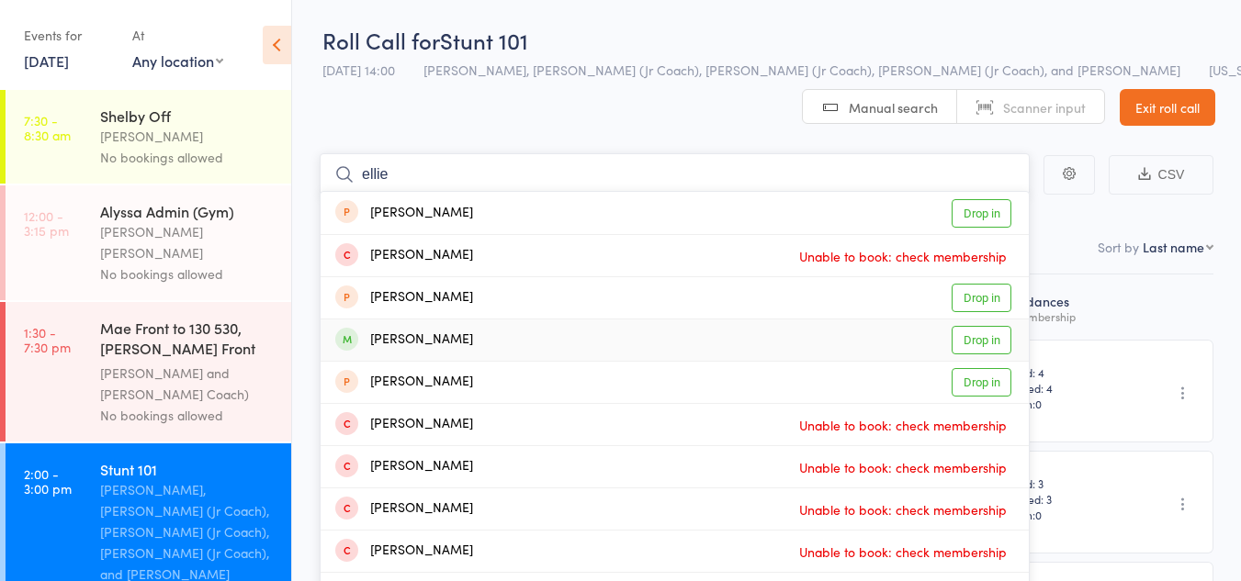
type input "ellie"
click at [976, 330] on link "Drop in" at bounding box center [981, 340] width 60 height 28
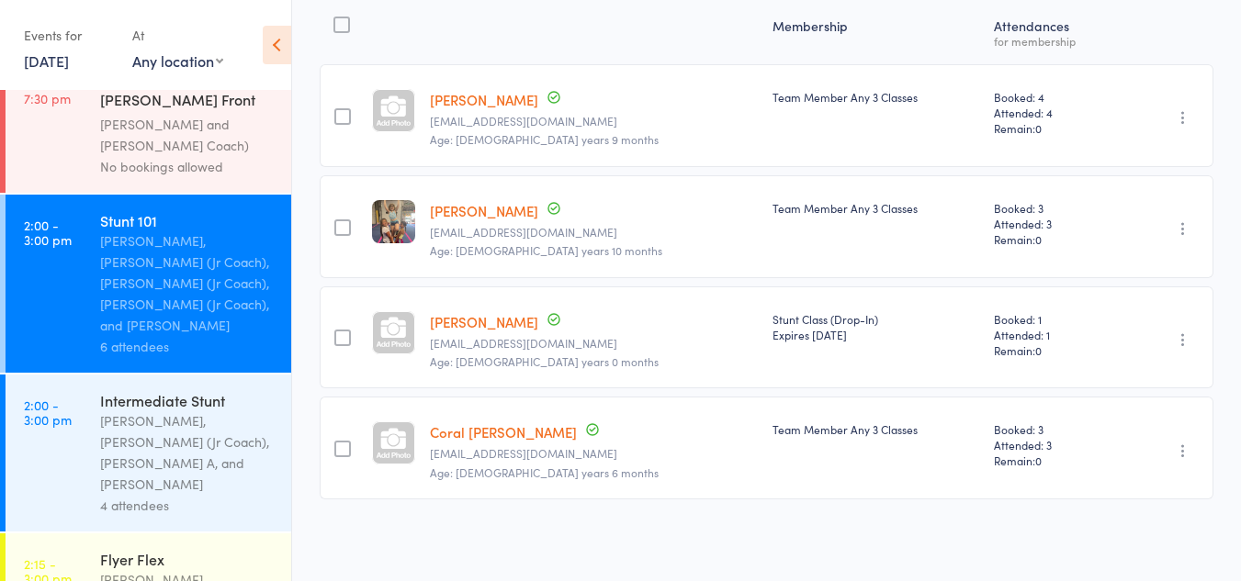
scroll to position [253, 0]
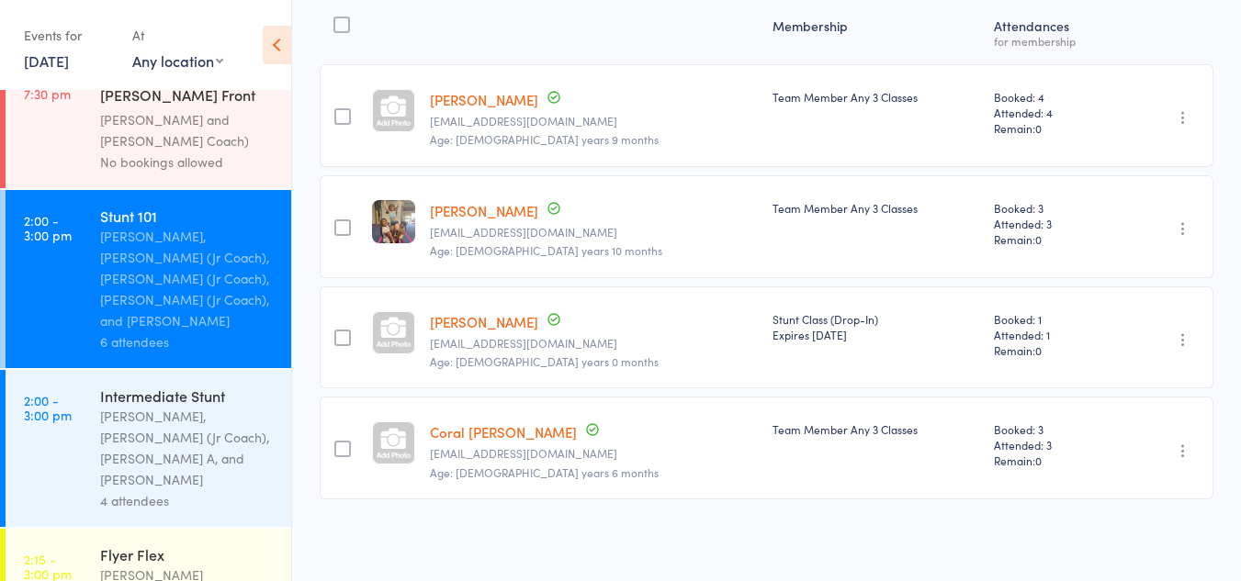
click at [157, 411] on div "Corin Conway, Sassy (Jr Coach), ChiChi A, and Kat Timothy" at bounding box center [187, 448] width 175 height 84
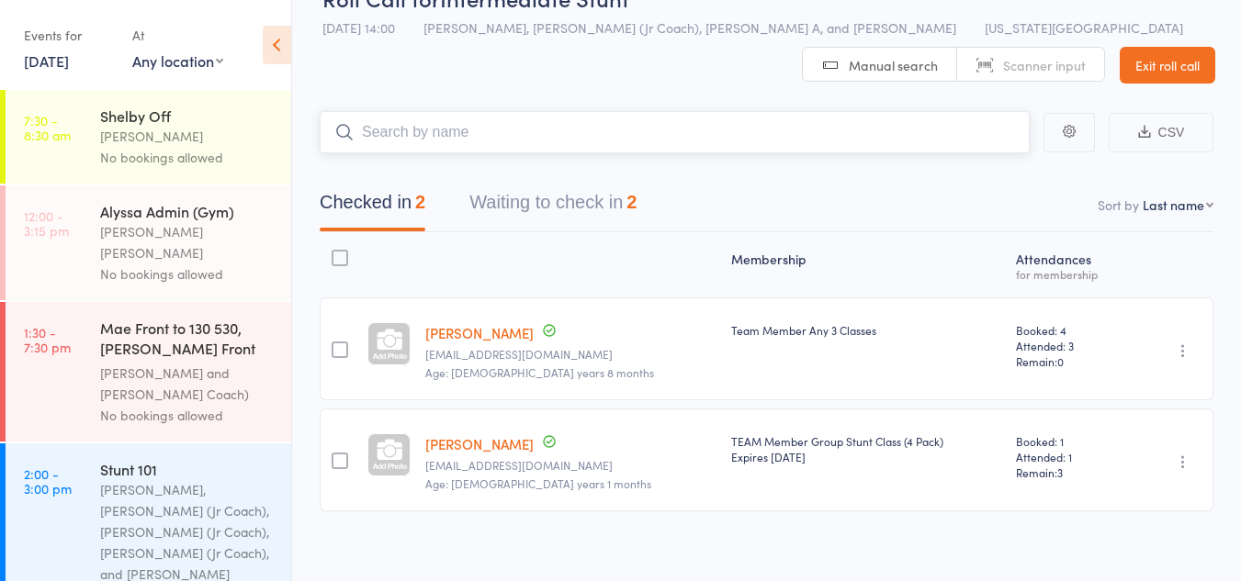
scroll to position [55, 0]
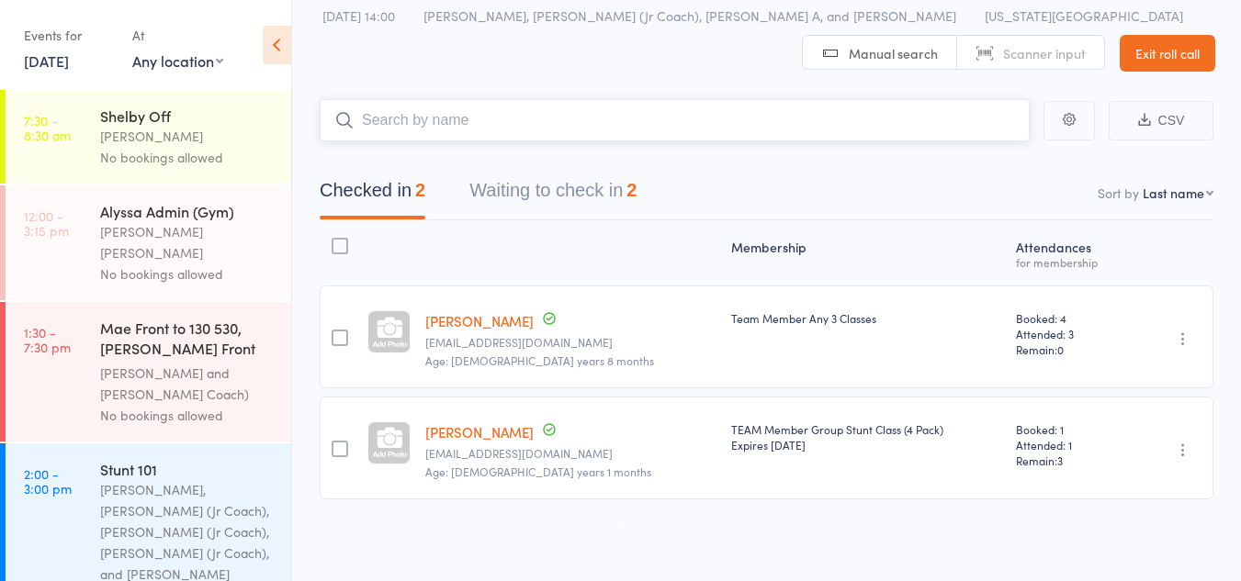
click at [553, 183] on button "Waiting to check in 2" at bounding box center [552, 195] width 167 height 49
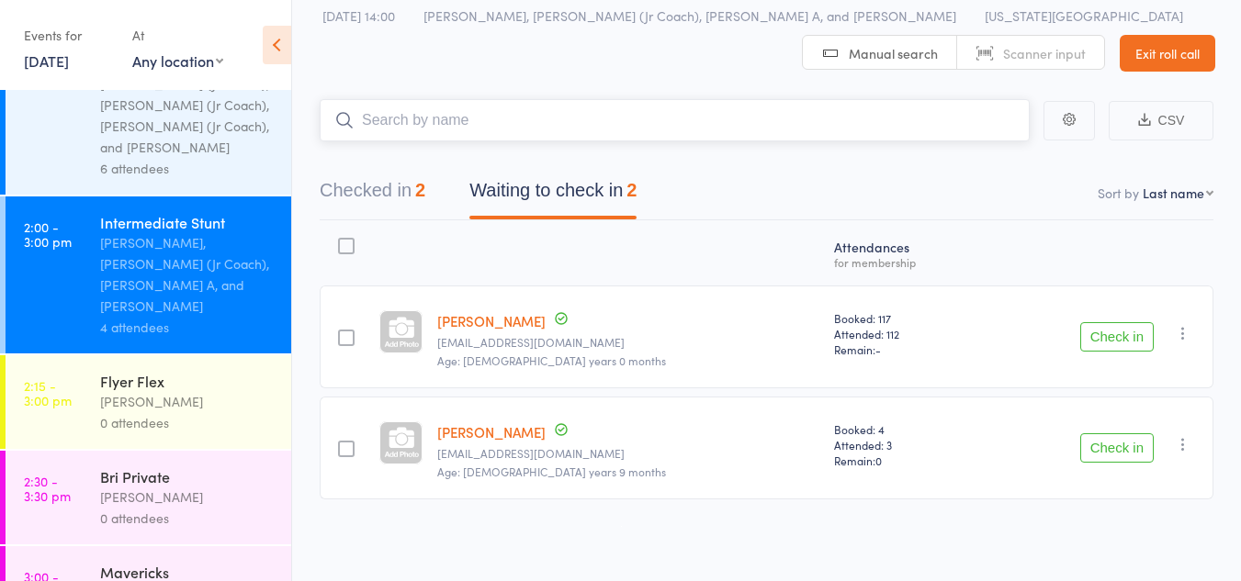
scroll to position [431, 0]
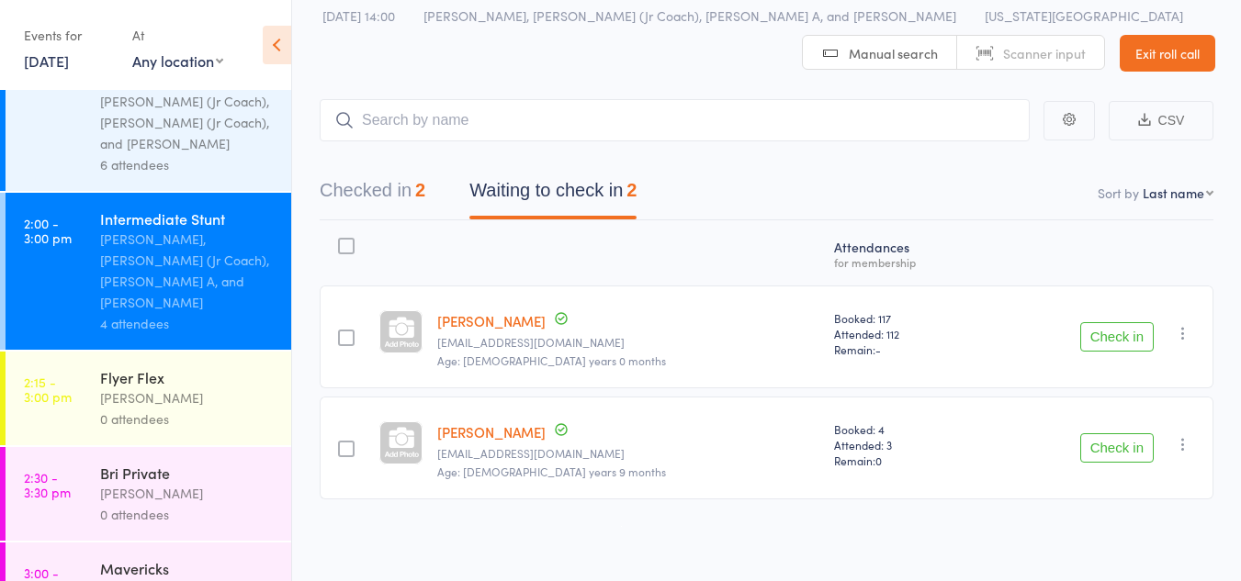
click at [196, 388] on div "Lauren Rayer" at bounding box center [187, 398] width 175 height 21
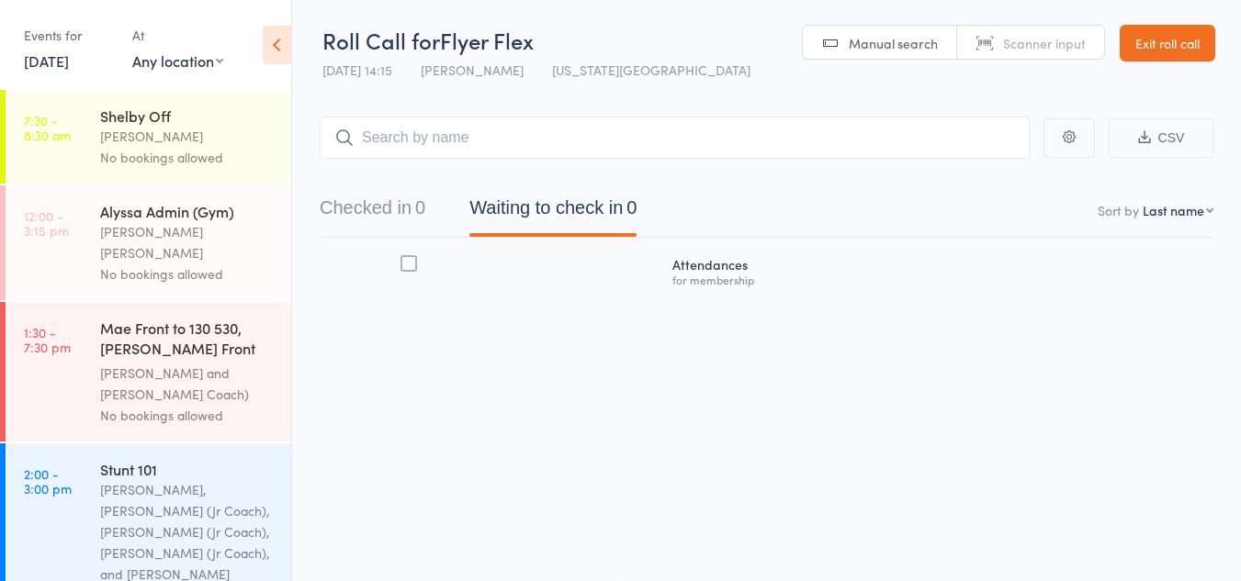
click at [187, 273] on div "Alyssa Admin (Gym) Alyssa Felicia No bookings allowed" at bounding box center [195, 243] width 191 height 115
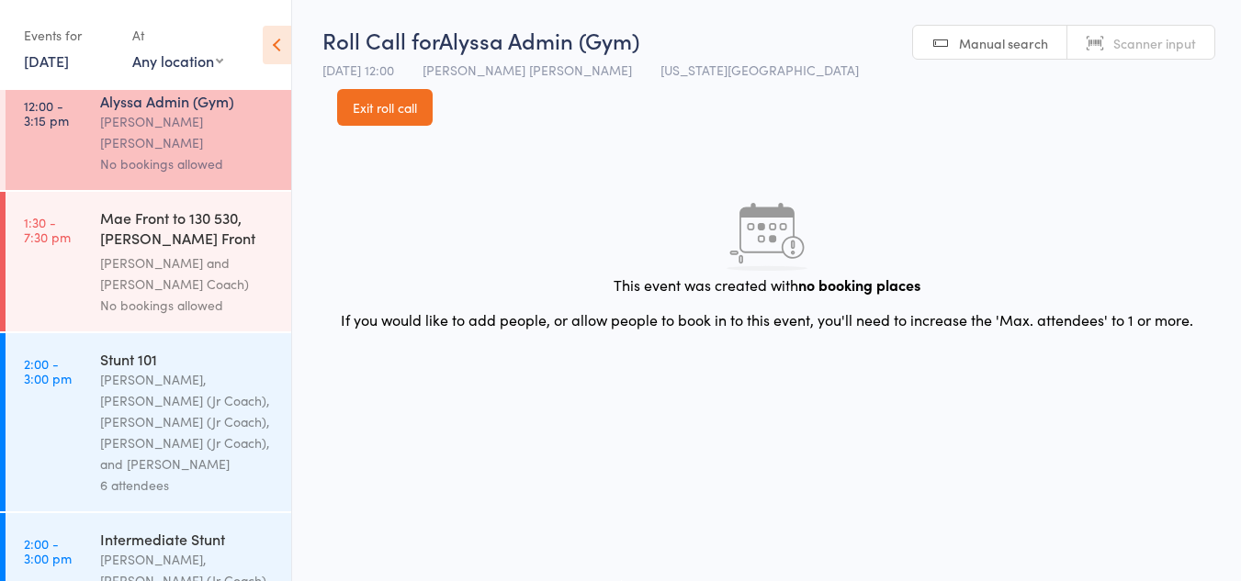
scroll to position [115, 0]
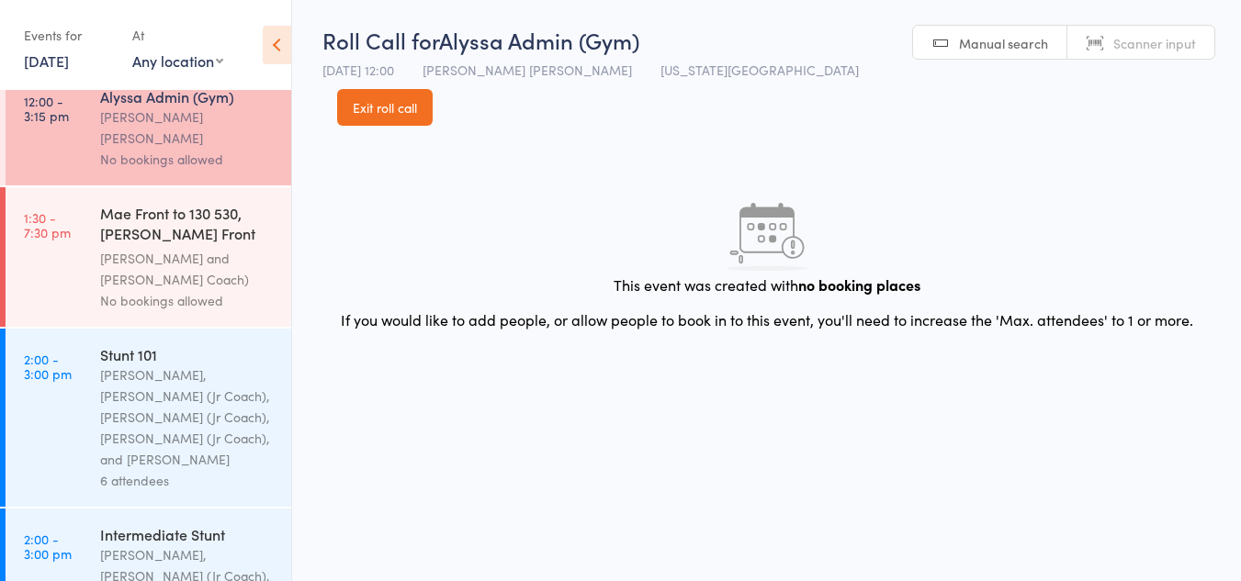
click at [188, 404] on div "Kyle Fisher, Annabelle (Jr Coach), Kinshaia (Jr Coach), Sassy (Jr Coach), and C…" at bounding box center [187, 418] width 175 height 106
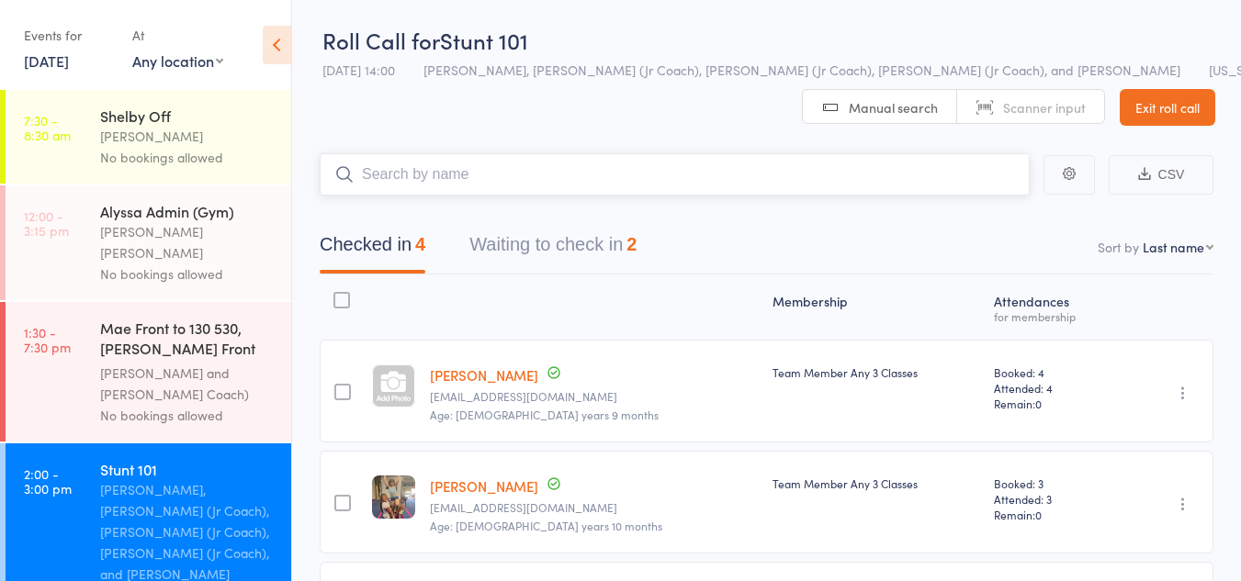
click at [581, 242] on button "Waiting to check in 2" at bounding box center [552, 249] width 167 height 49
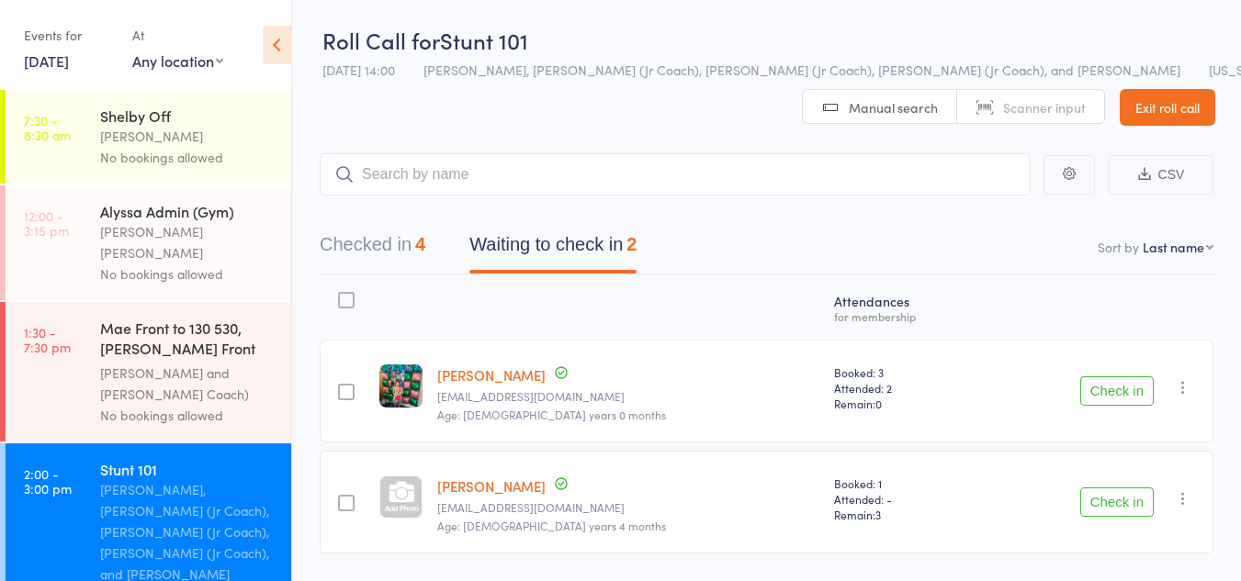
click at [1124, 384] on button "Check in" at bounding box center [1116, 391] width 73 height 29
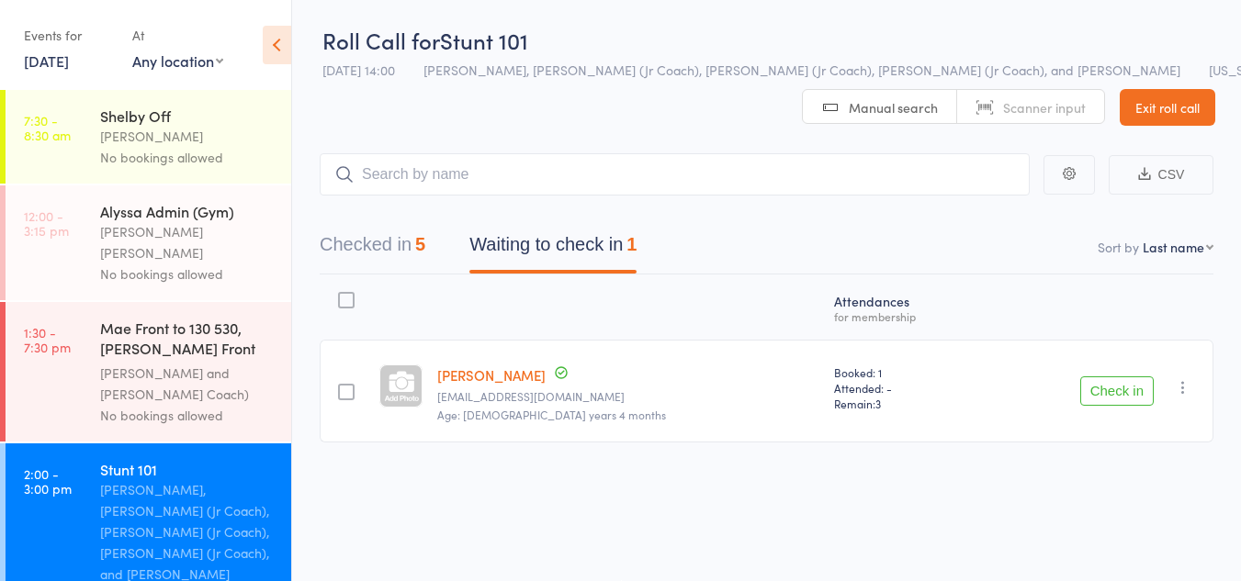
drag, startPoint x: 1124, startPoint y: 384, endPoint x: 1119, endPoint y: 394, distance: 11.5
click at [1119, 394] on button "Check in" at bounding box center [1116, 391] width 73 height 29
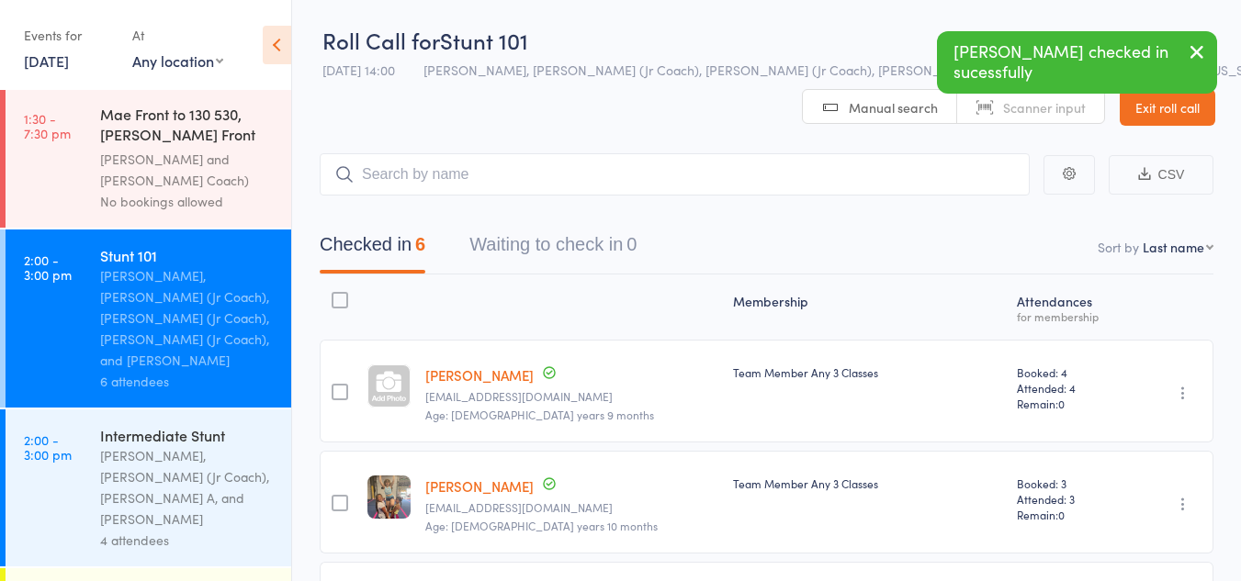
scroll to position [218, 0]
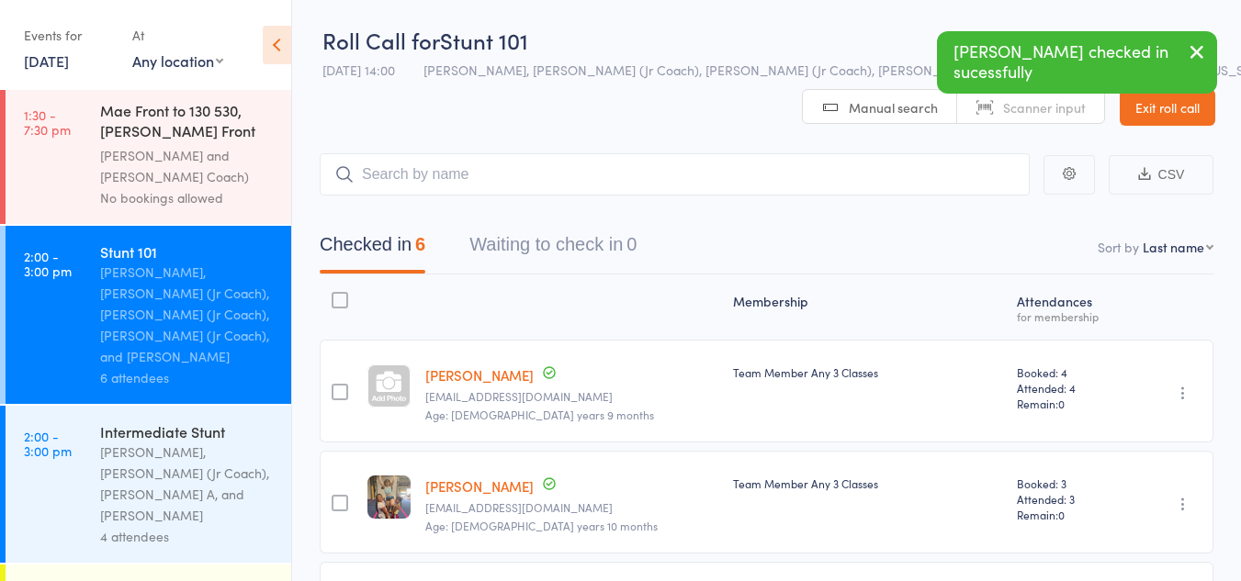
click at [218, 422] on div "Intermediate Stunt" at bounding box center [187, 432] width 175 height 20
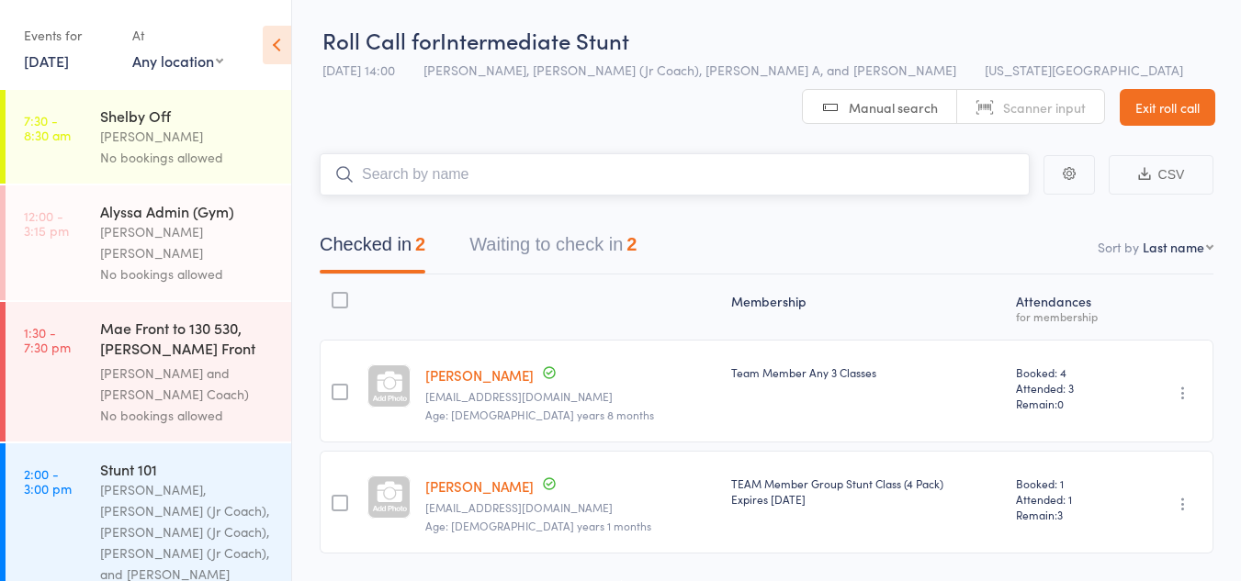
click at [561, 236] on button "Waiting to check in 2" at bounding box center [552, 249] width 167 height 49
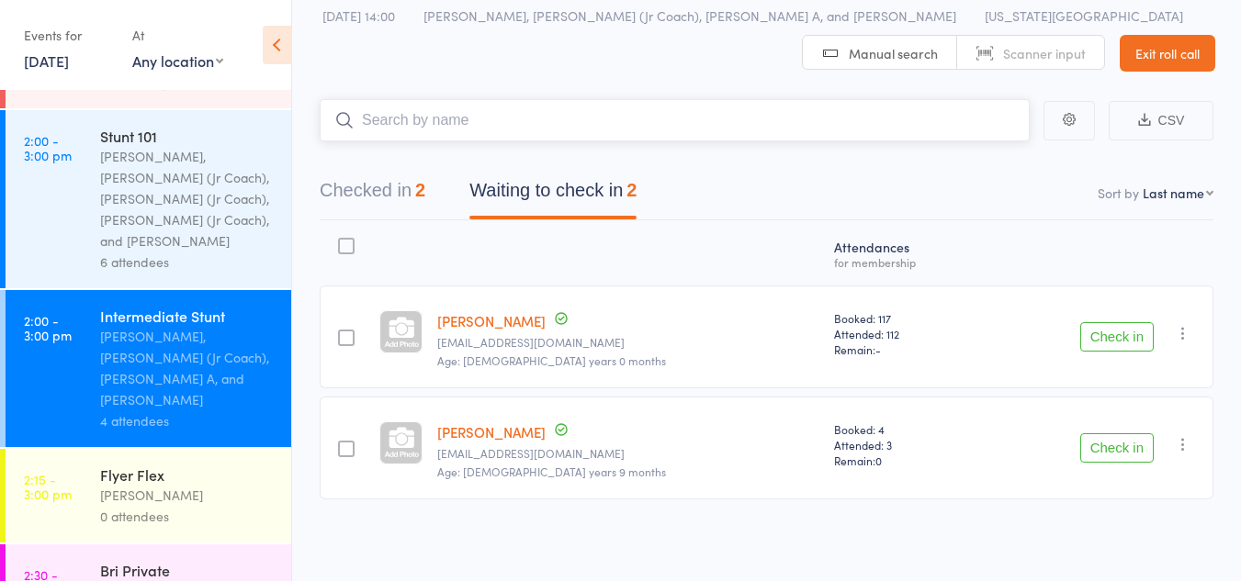
scroll to position [337, 0]
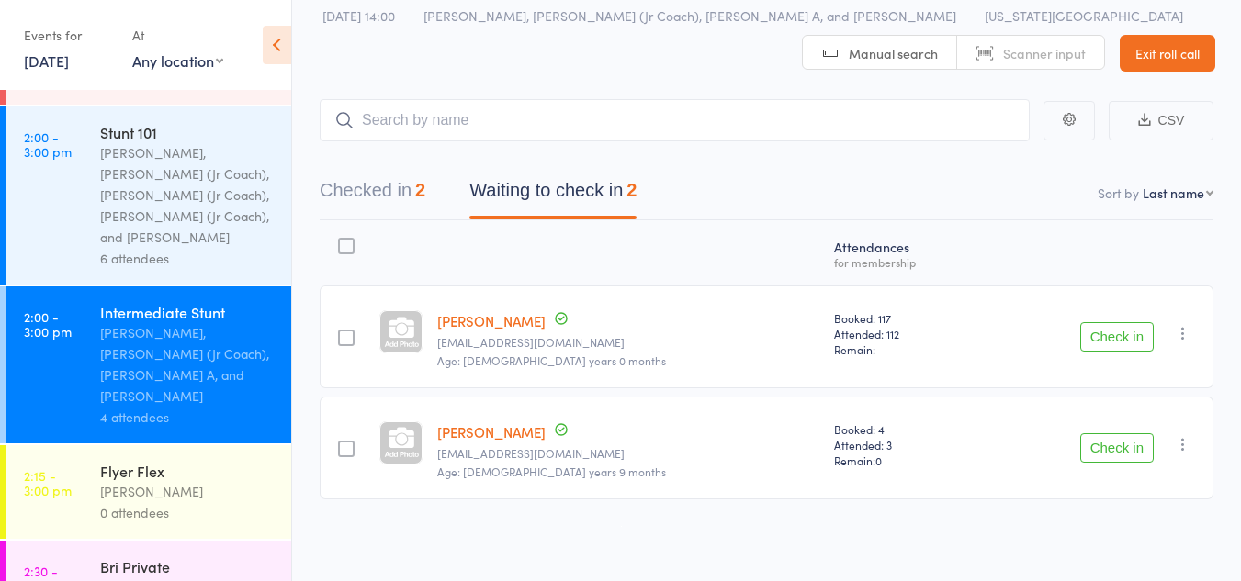
click at [163, 445] on div "Flyer Flex Lauren Rayer 0 attendees" at bounding box center [195, 492] width 191 height 94
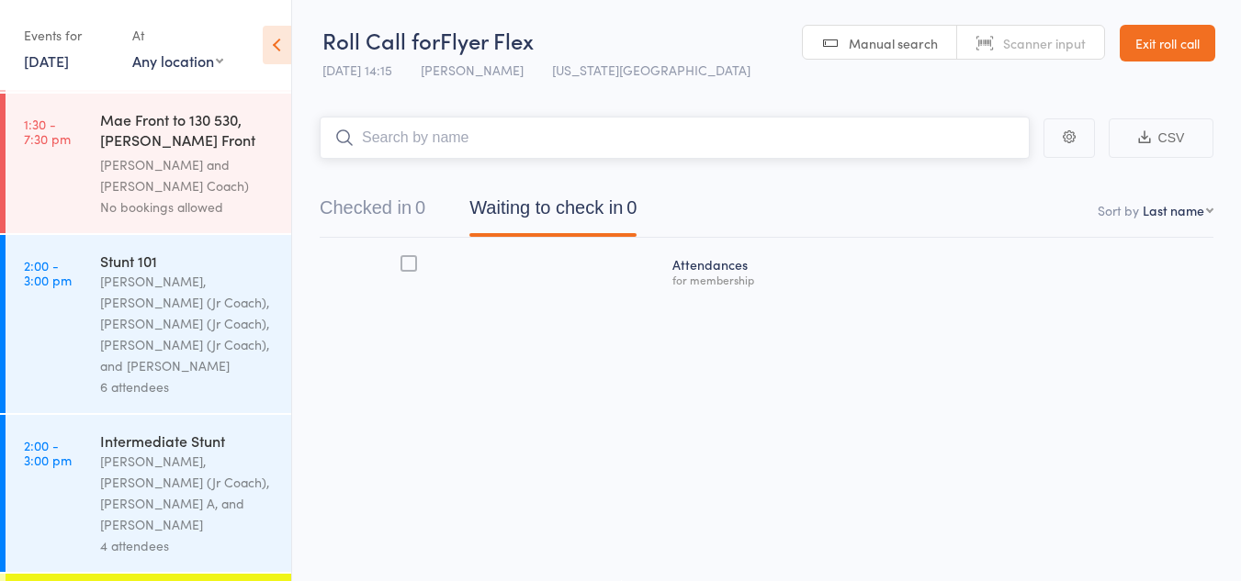
scroll to position [216, 0]
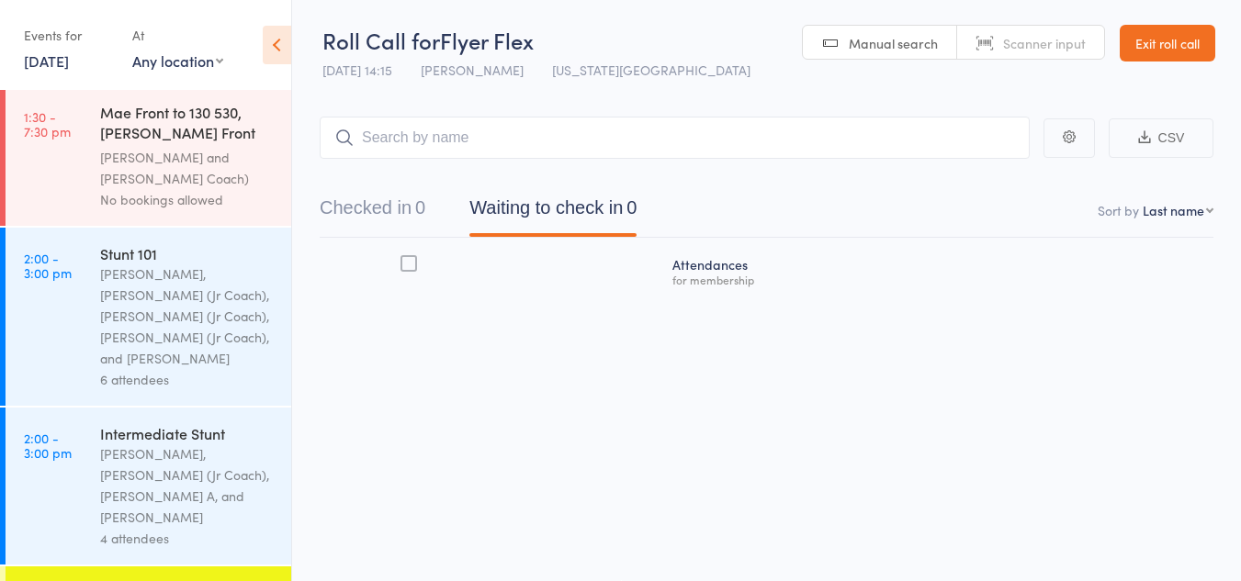
click at [169, 444] on div "Corin Conway, Sassy (Jr Coach), ChiChi A, and Kat Timothy" at bounding box center [187, 486] width 175 height 84
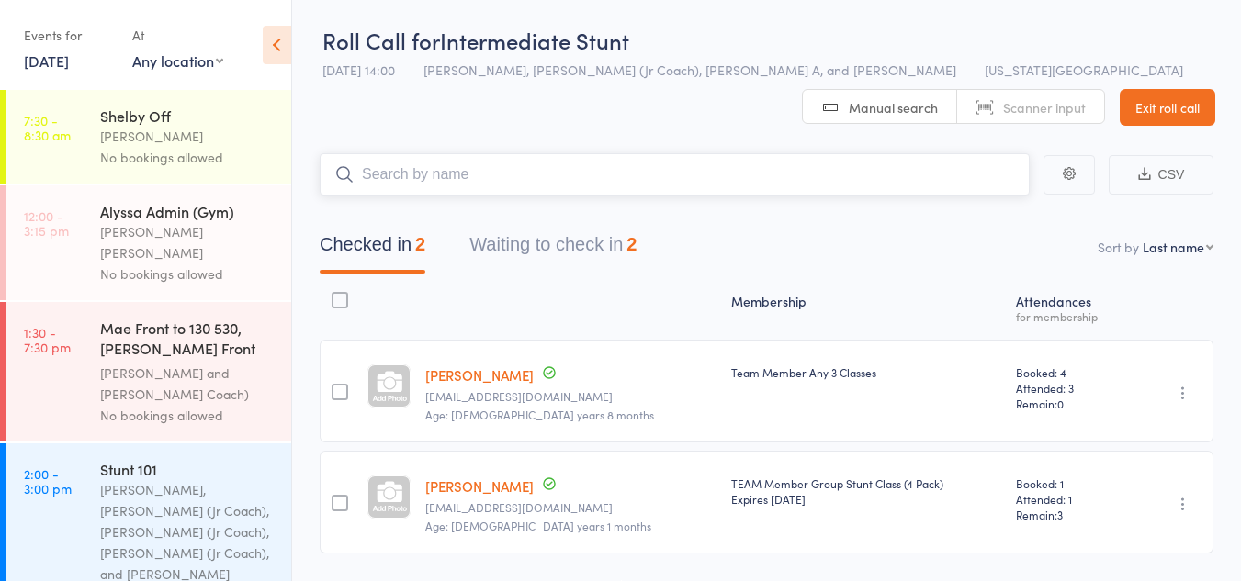
click at [558, 242] on button "Waiting to check in 2" at bounding box center [552, 249] width 167 height 49
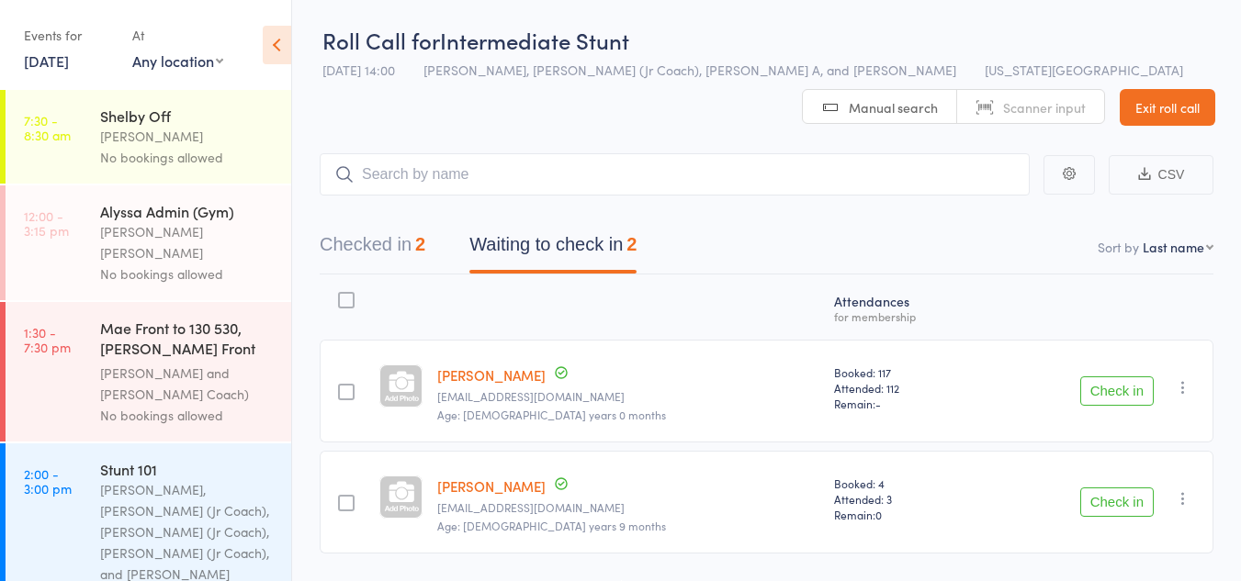
click at [1107, 386] on button "Check in" at bounding box center [1116, 391] width 73 height 29
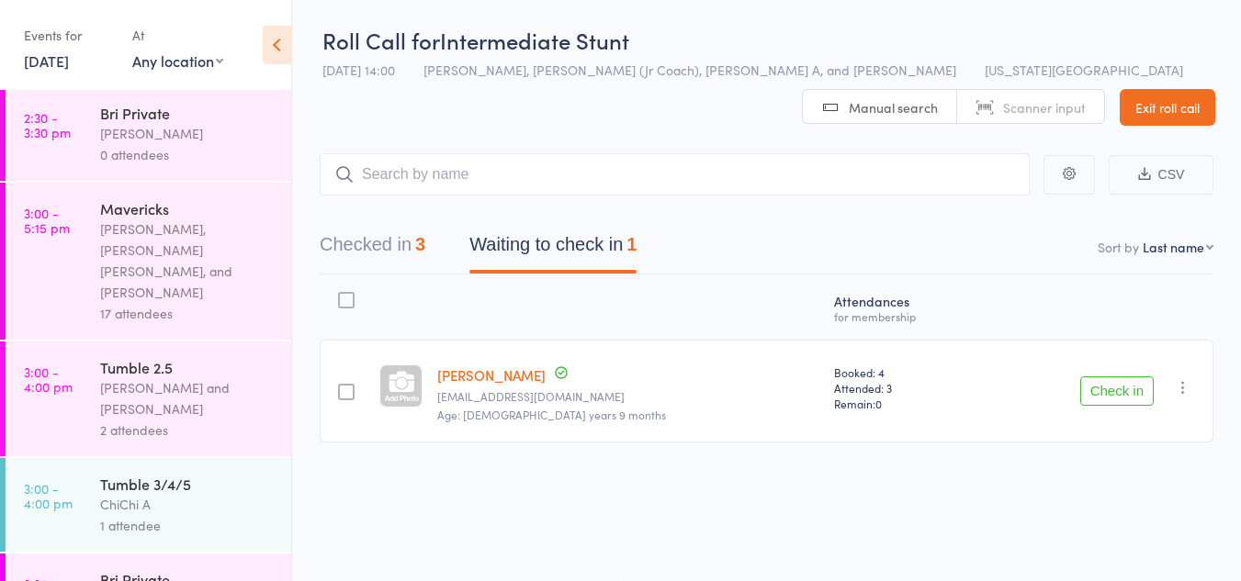
scroll to position [794, 0]
click at [219, 490] on div "ChiChi A" at bounding box center [187, 500] width 175 height 21
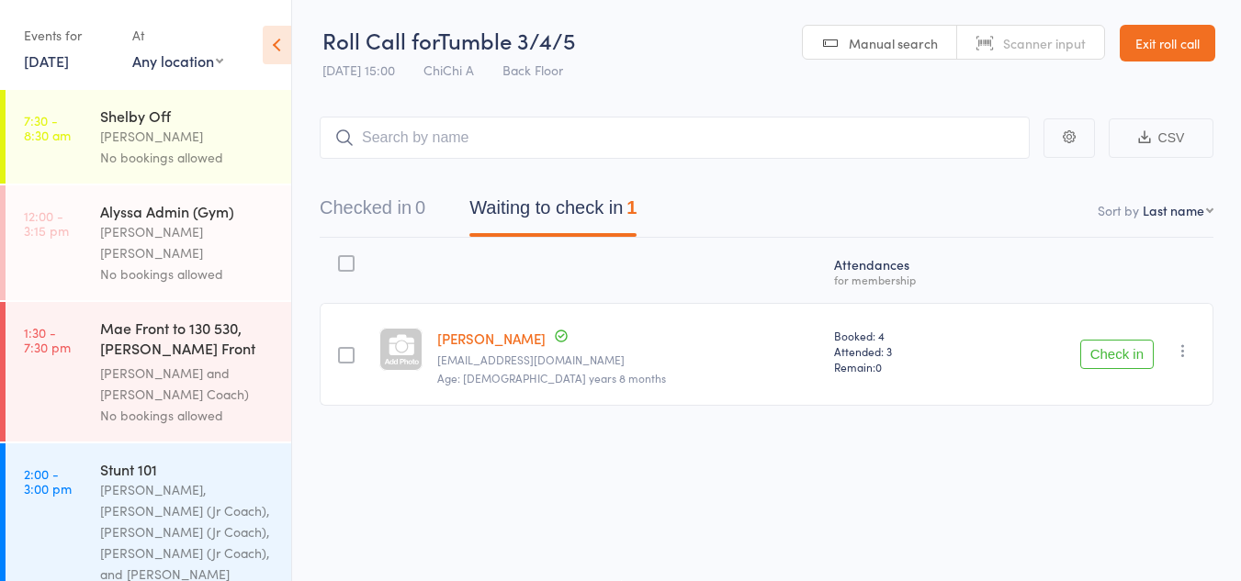
click at [1108, 351] on button "Check in" at bounding box center [1116, 354] width 73 height 29
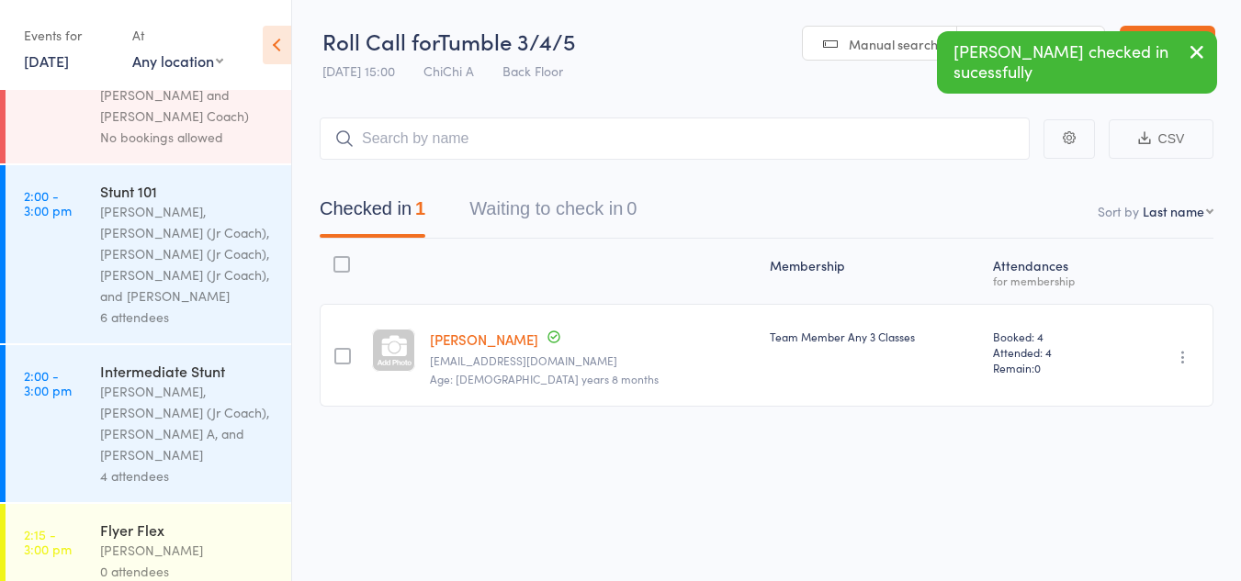
scroll to position [280, 0]
click at [193, 359] on div "Intermediate Stunt" at bounding box center [187, 369] width 175 height 20
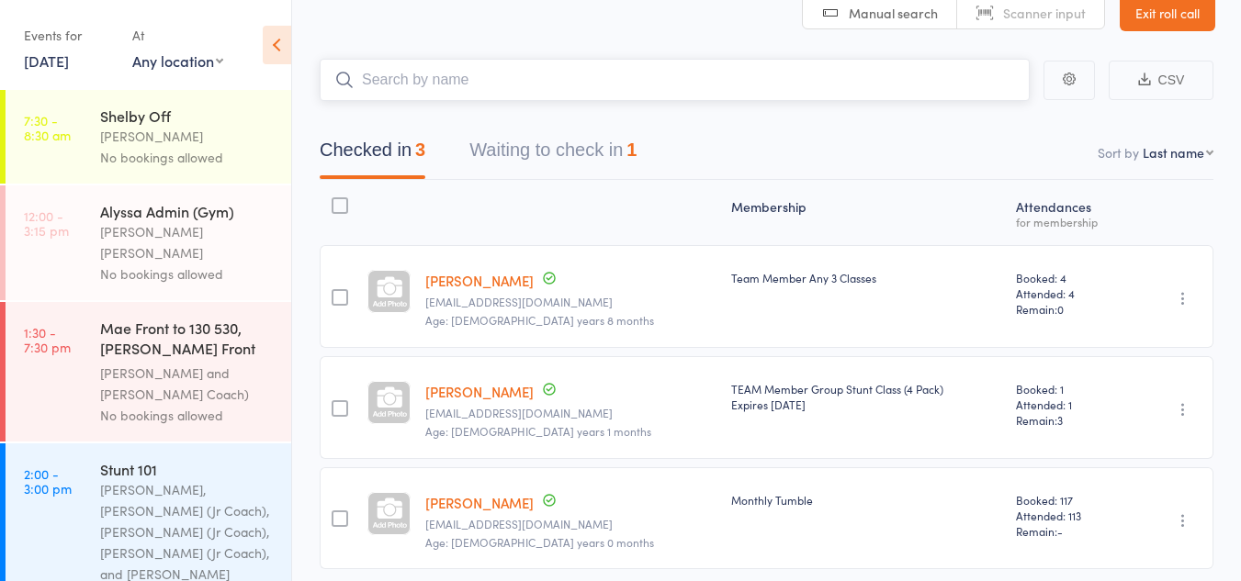
scroll to position [96, 0]
click at [190, 459] on div "Stunt 101" at bounding box center [187, 469] width 175 height 20
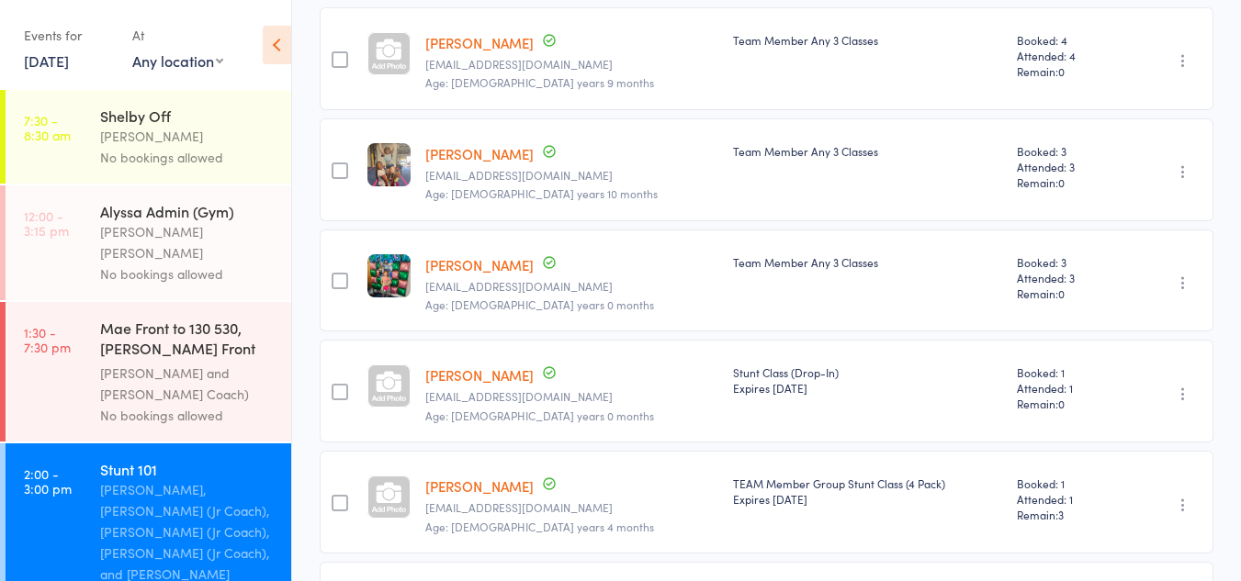
scroll to position [334, 0]
click at [1192, 384] on button "button" at bounding box center [1183, 393] width 22 height 22
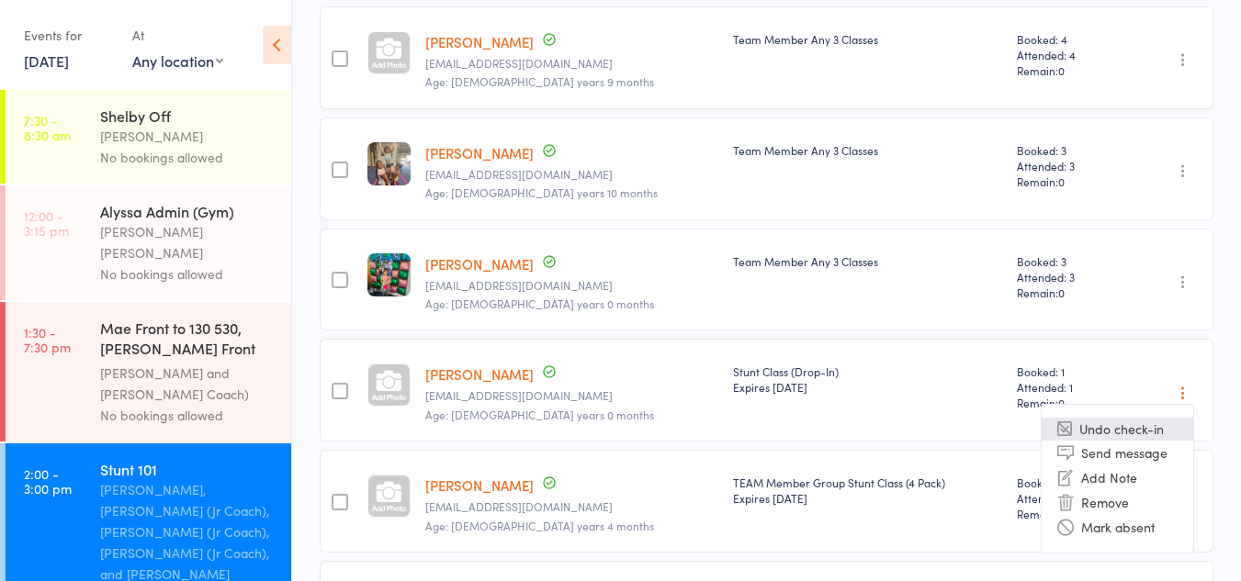
click at [1172, 430] on li "Undo check-in" at bounding box center [1117, 429] width 152 height 23
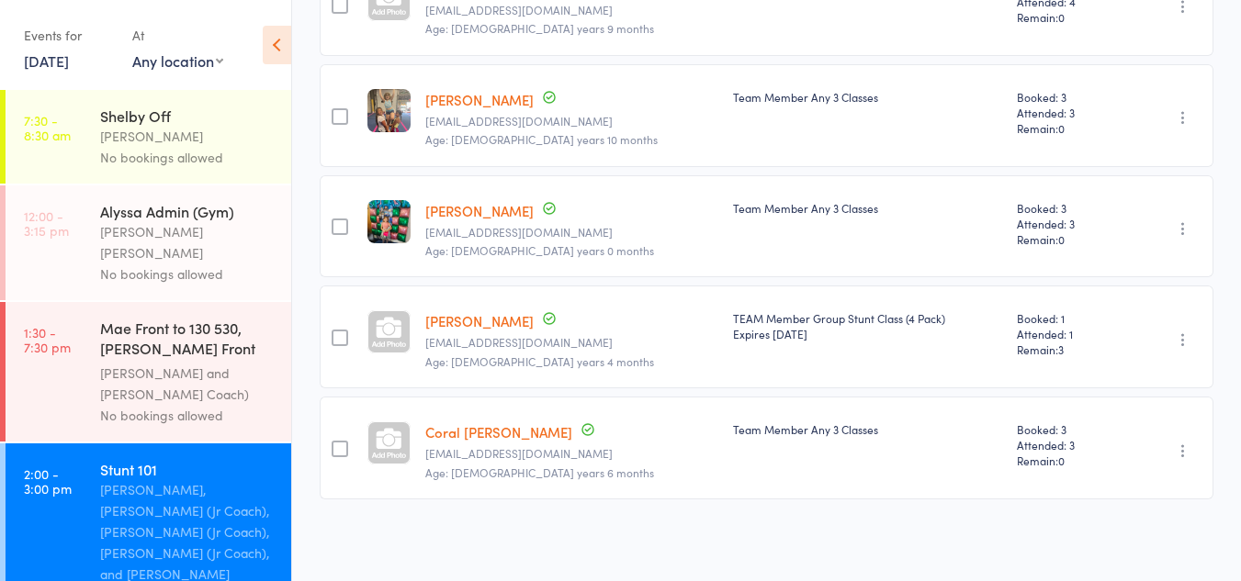
scroll to position [0, 0]
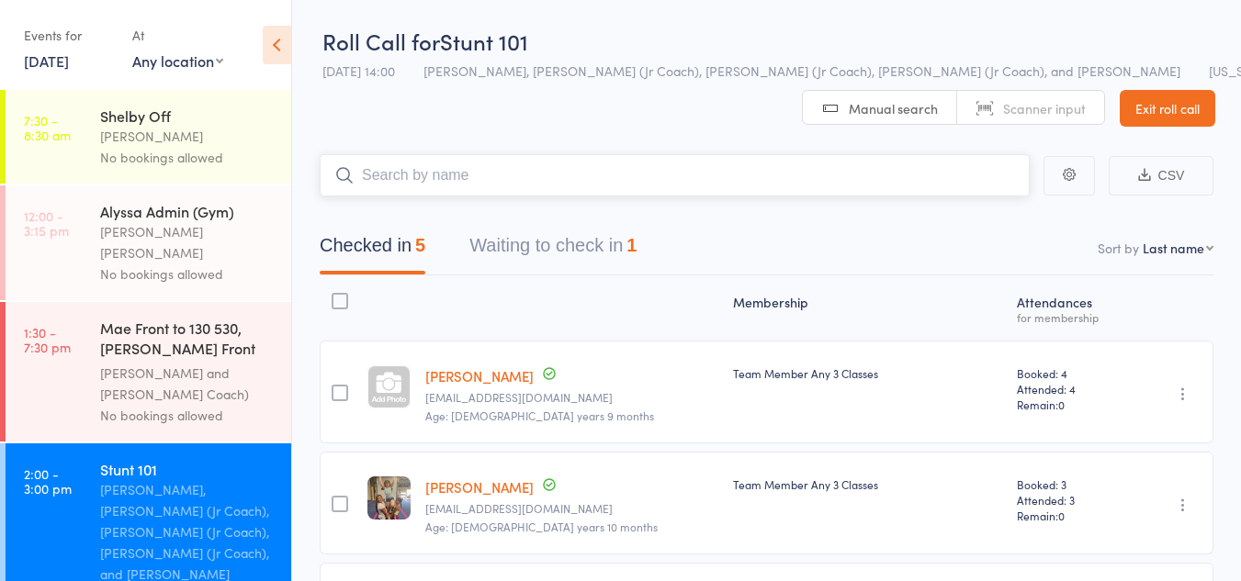
click at [421, 164] on input "search" at bounding box center [675, 175] width 710 height 42
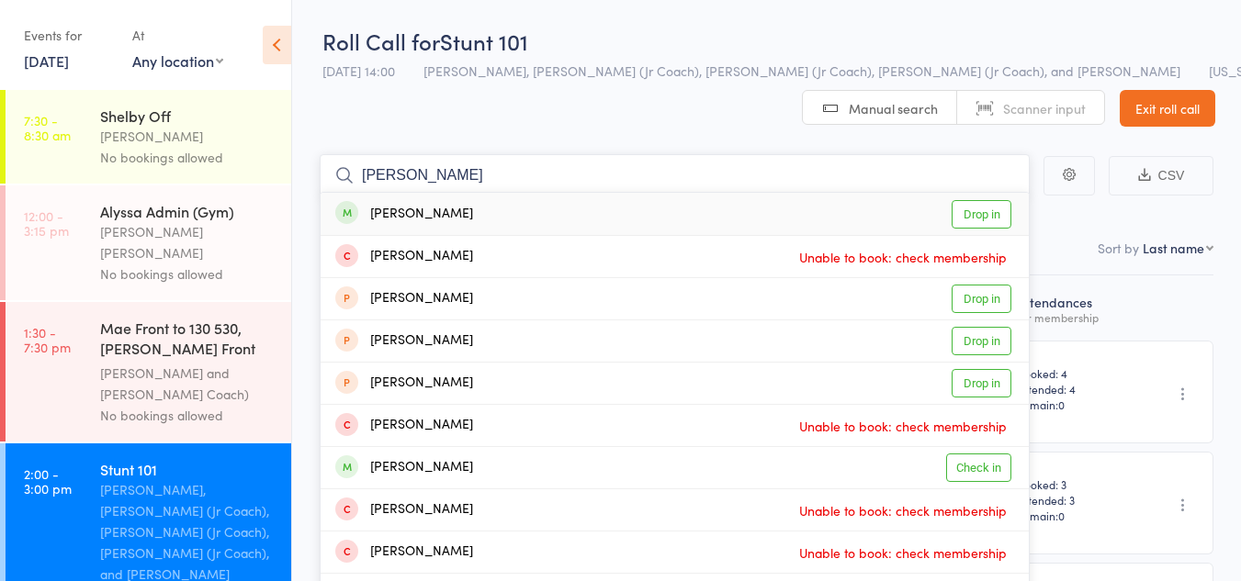
type input "[PERSON_NAME]"
click at [959, 208] on link "Drop in" at bounding box center [981, 214] width 60 height 28
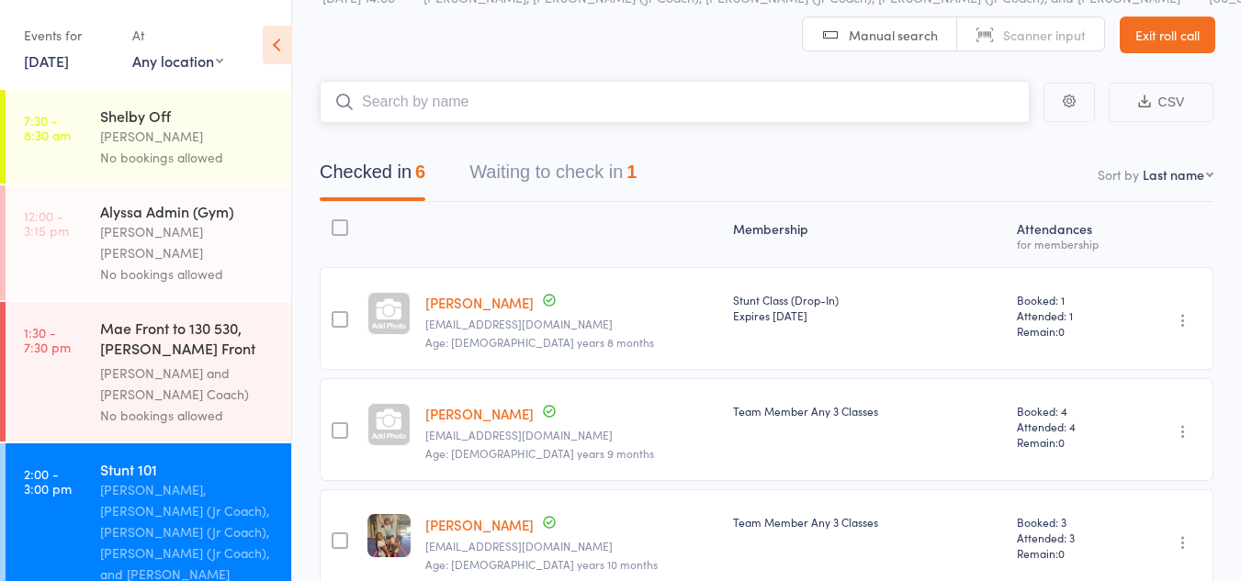
scroll to position [77, 0]
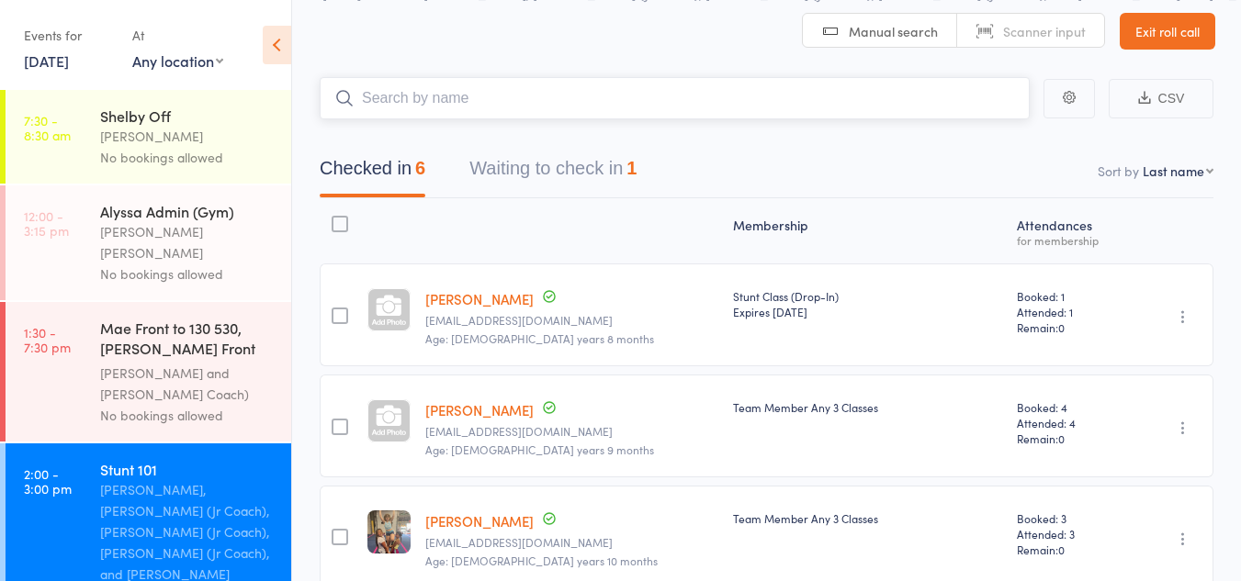
click at [595, 152] on button "Waiting to check in 1" at bounding box center [552, 173] width 167 height 49
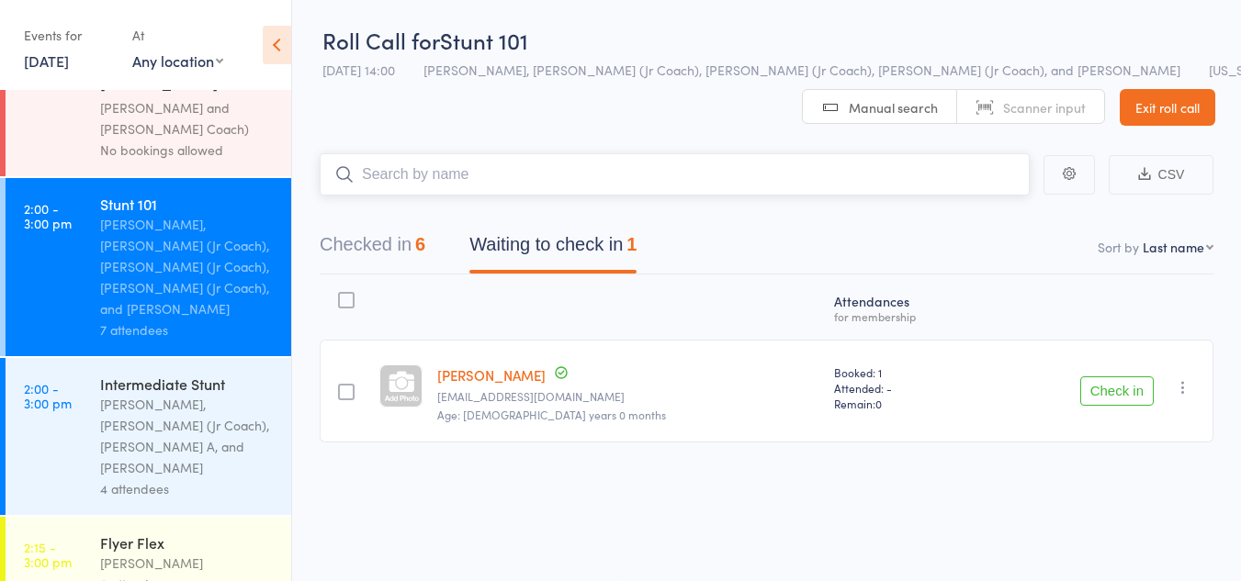
scroll to position [278, 0]
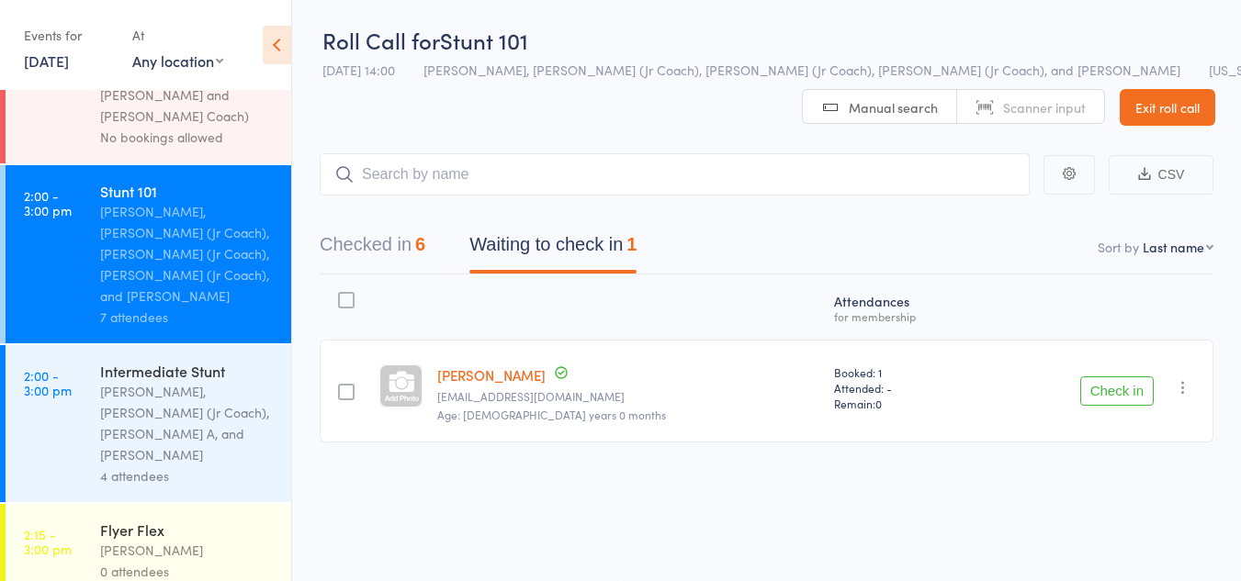
drag, startPoint x: 220, startPoint y: 384, endPoint x: 155, endPoint y: 390, distance: 65.5
click at [155, 390] on div "Corin Conway, Sassy (Jr Coach), ChiChi A, and Kat Timothy" at bounding box center [187, 423] width 175 height 84
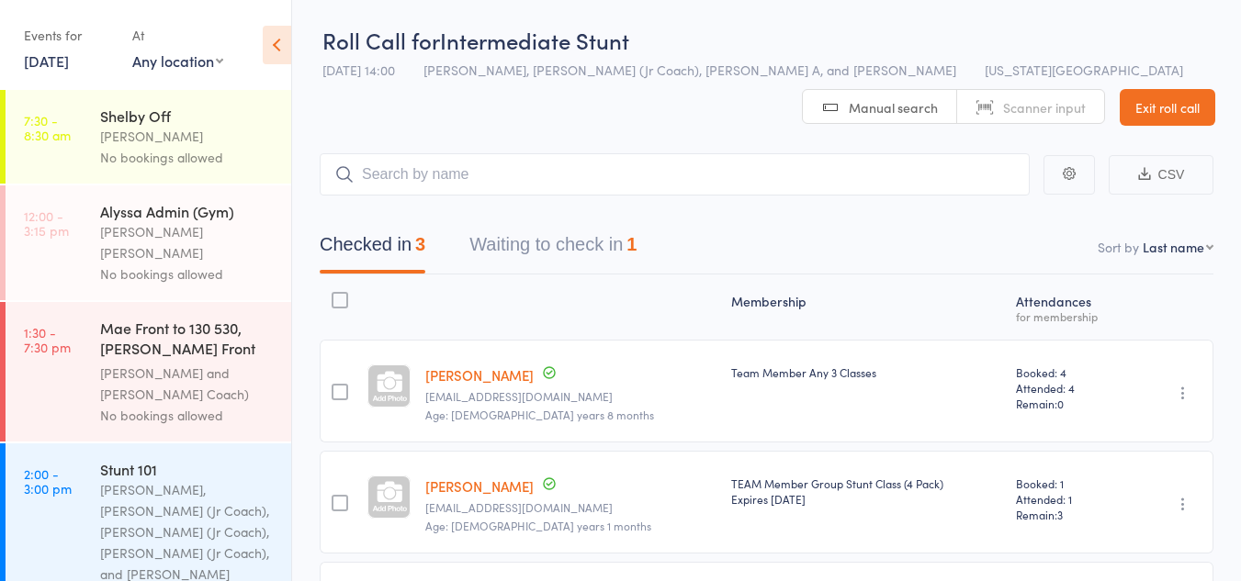
click at [544, 254] on button "Waiting to check in 1" at bounding box center [552, 249] width 167 height 49
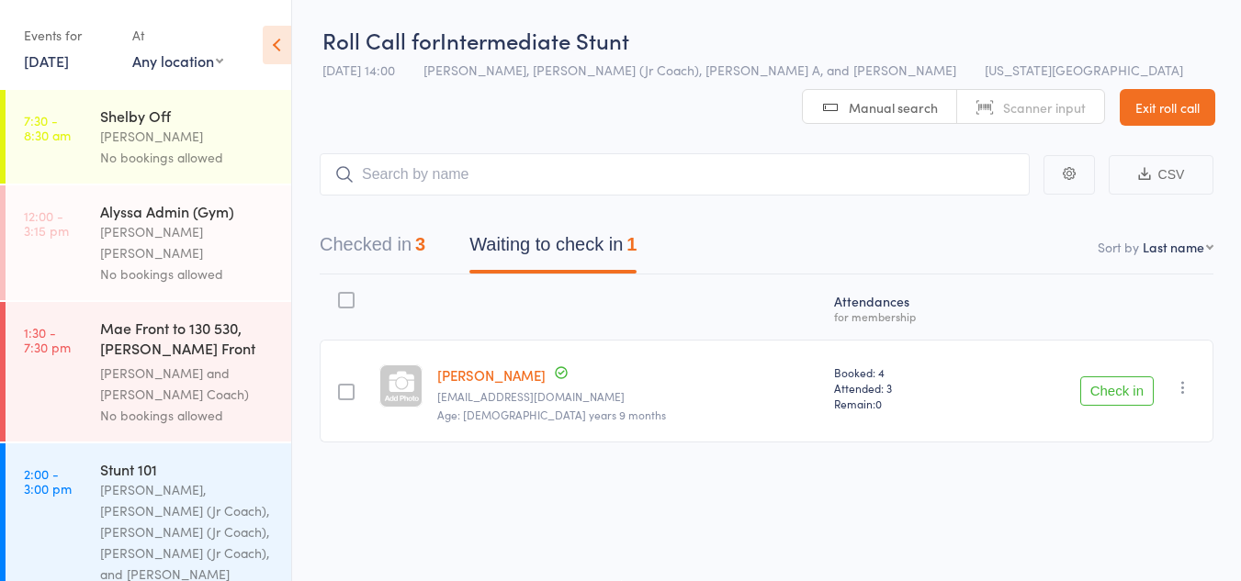
click at [1143, 392] on button "Check in" at bounding box center [1116, 391] width 73 height 29
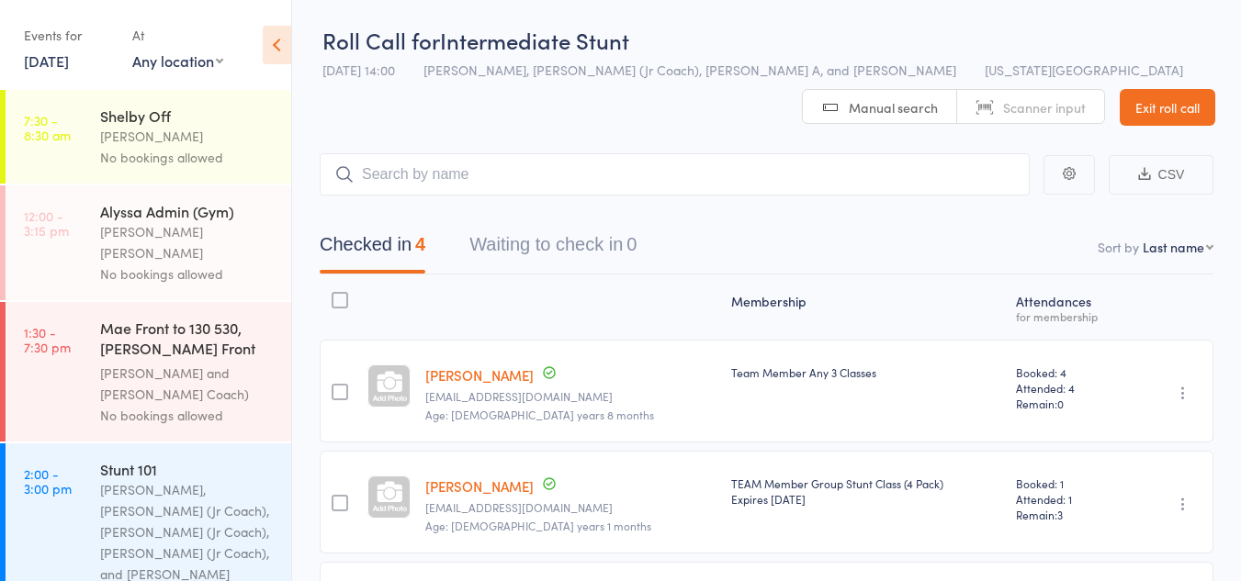
click at [190, 507] on div "Kyle Fisher, Annabelle (Jr Coach), Kinshaia (Jr Coach), Sassy (Jr Coach), and C…" at bounding box center [187, 532] width 175 height 106
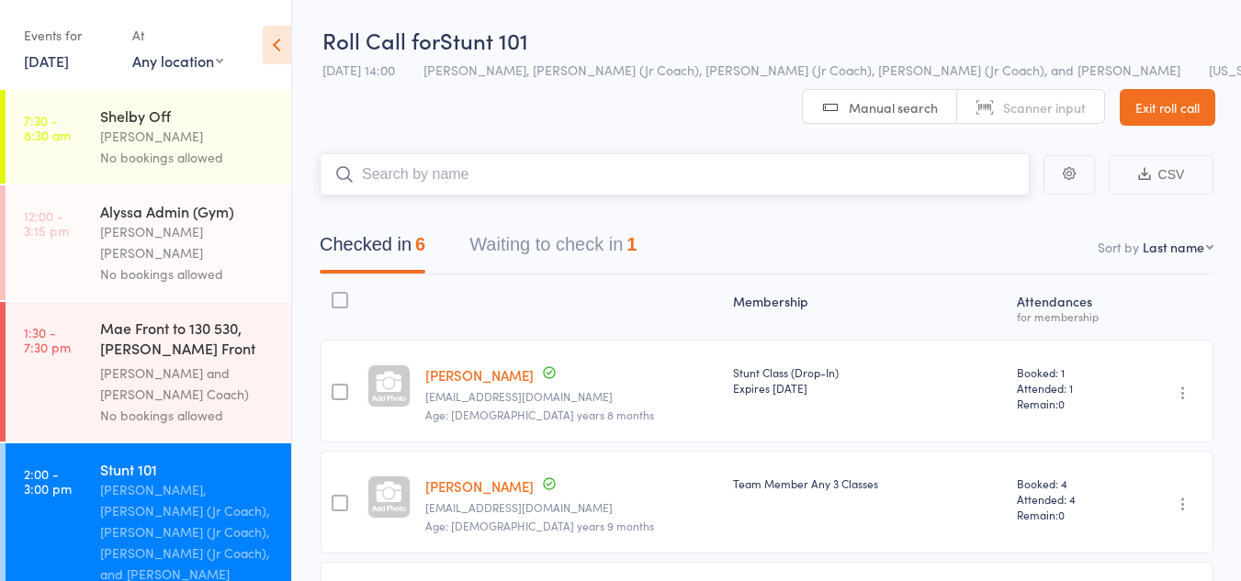
click at [601, 253] on button "Waiting to check in 1" at bounding box center [552, 249] width 167 height 49
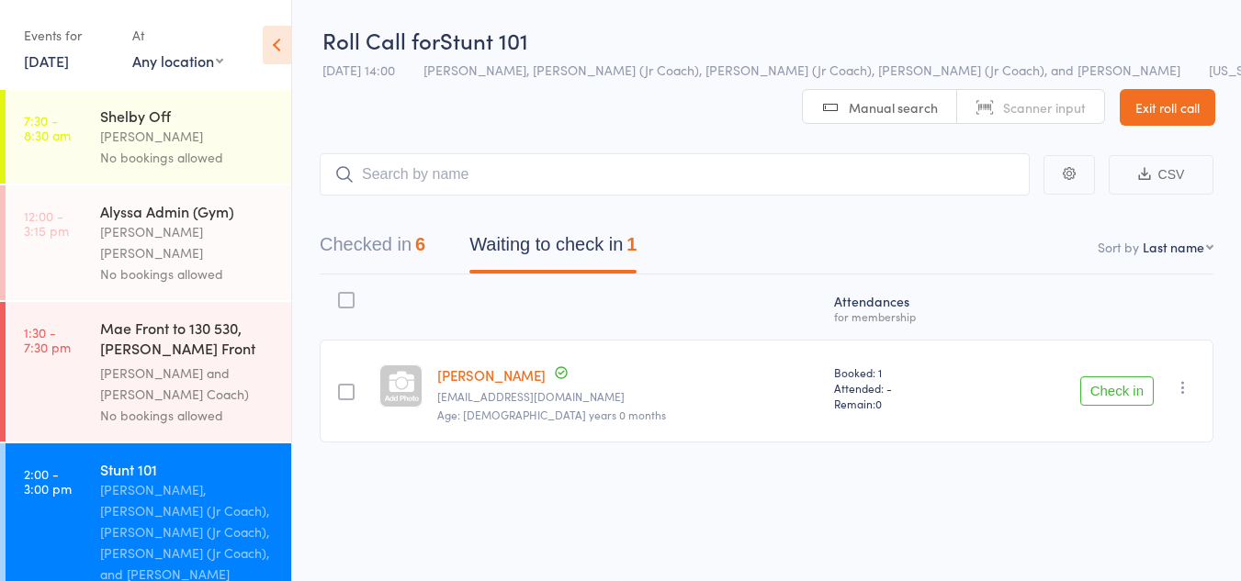
click at [1176, 385] on icon "button" at bounding box center [1183, 387] width 18 height 18
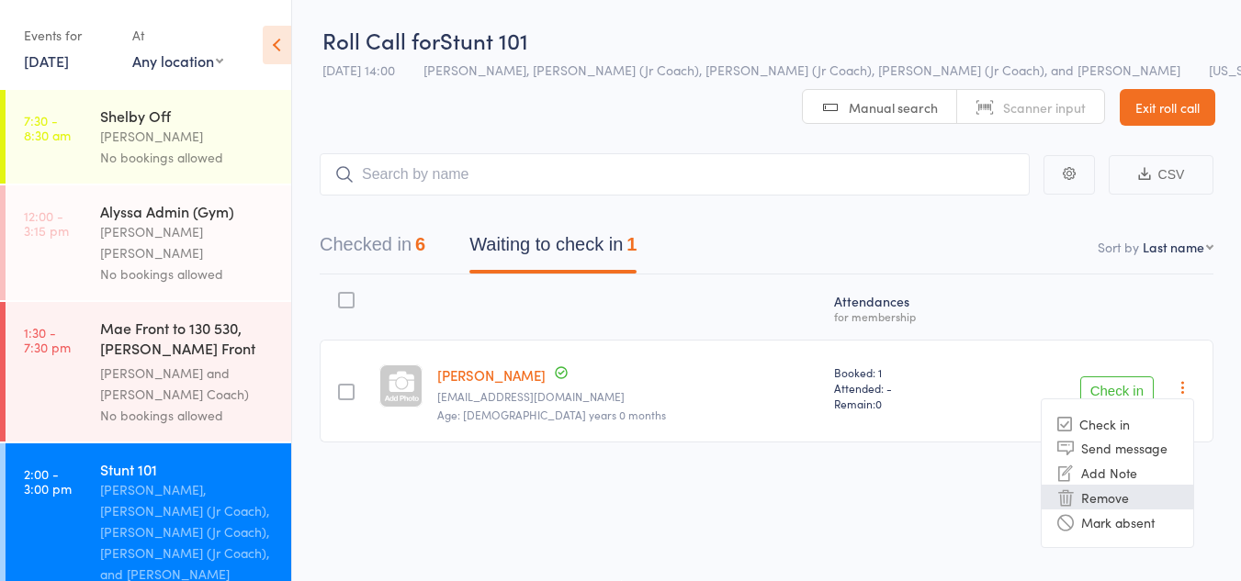
click at [1105, 489] on li "Remove" at bounding box center [1117, 497] width 152 height 25
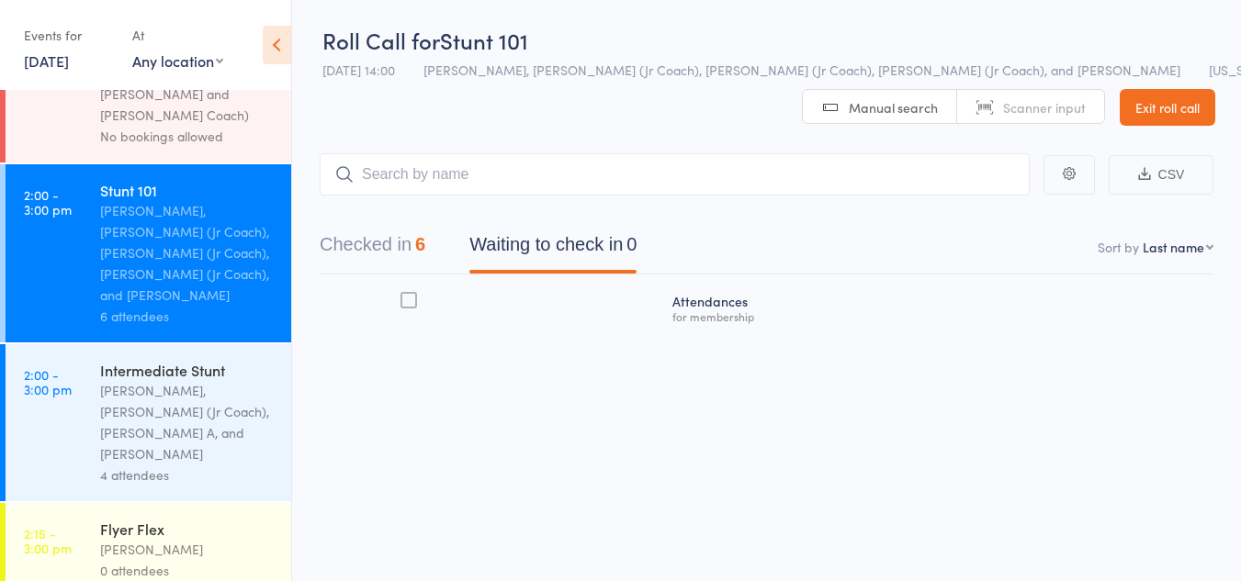
scroll to position [283, 0]
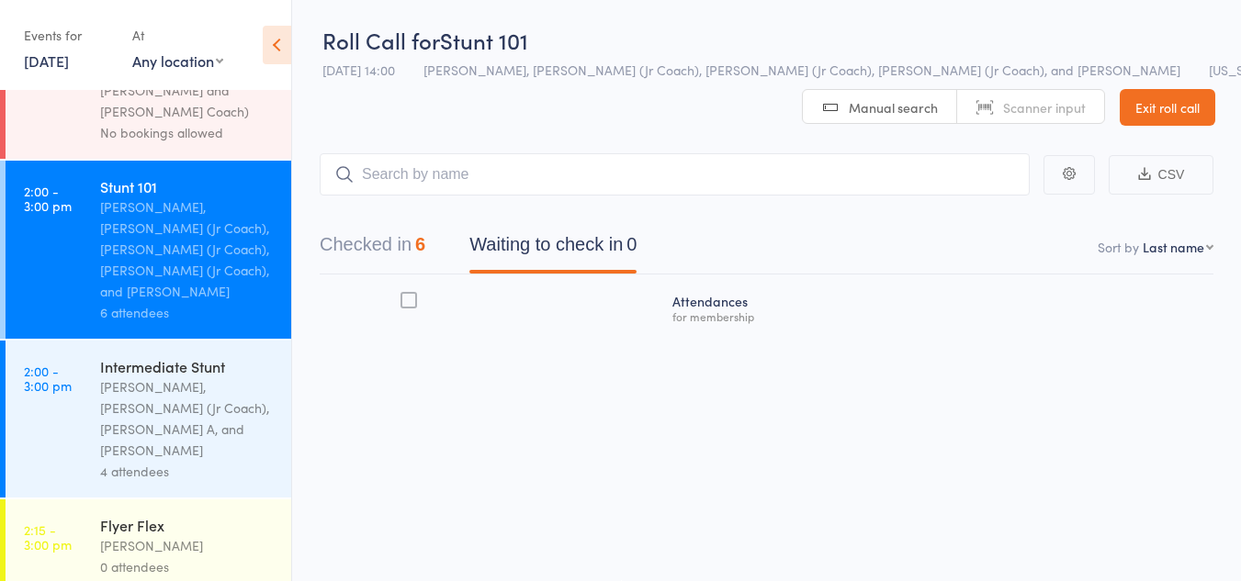
click at [161, 377] on div "Corin Conway, Sassy (Jr Coach), ChiChi A, and Kat Timothy" at bounding box center [187, 419] width 175 height 84
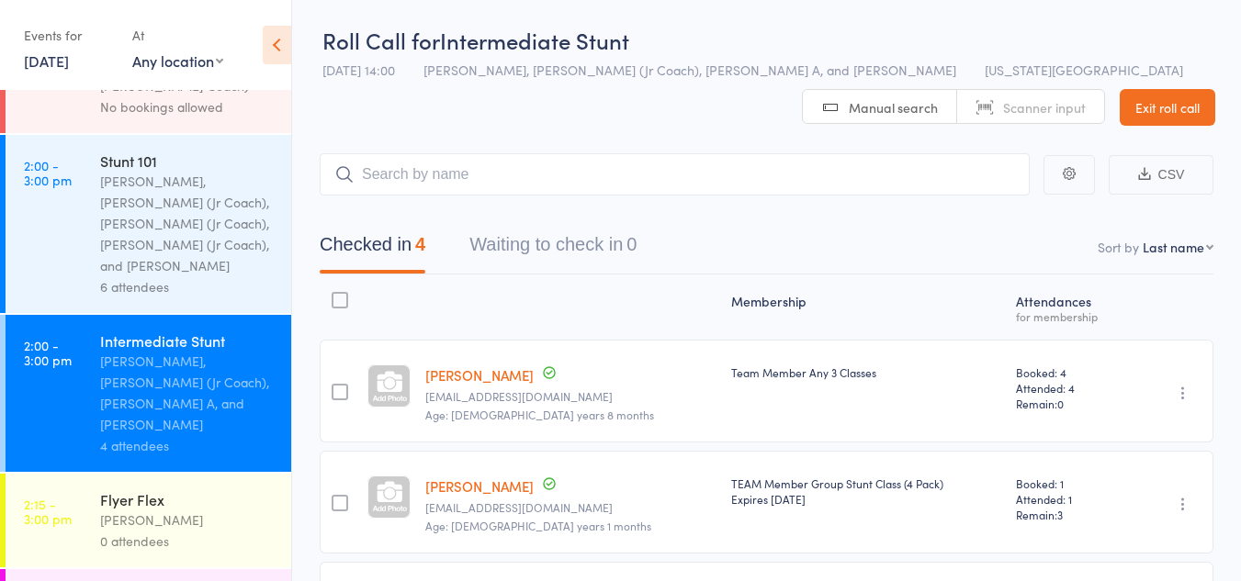
scroll to position [312, 0]
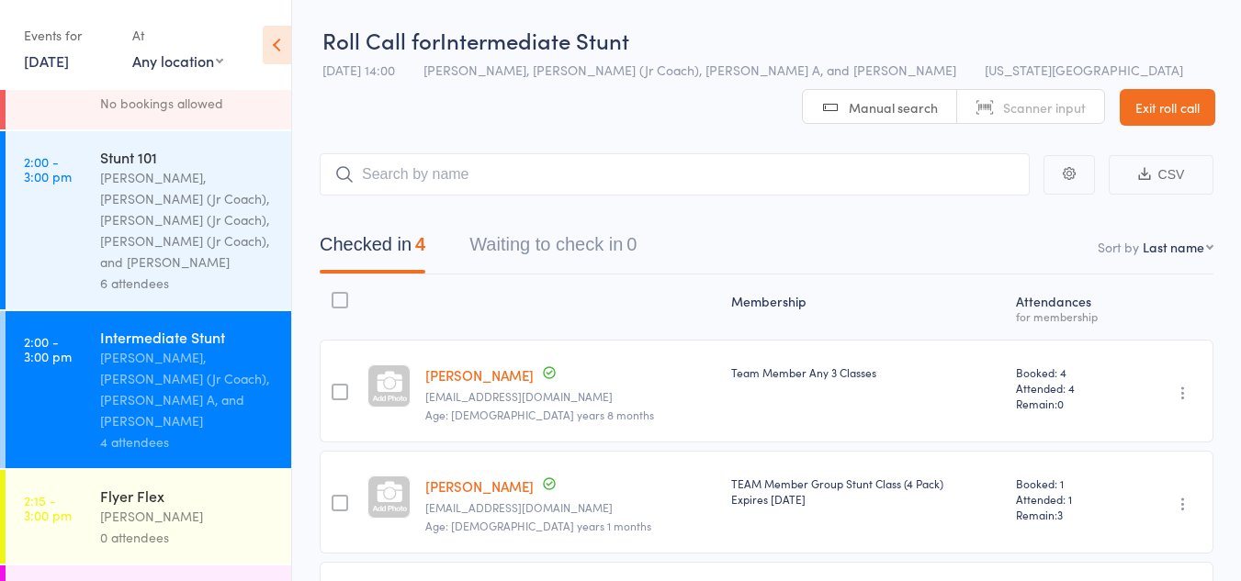
drag, startPoint x: 166, startPoint y: 439, endPoint x: 151, endPoint y: 453, distance: 20.8
click at [151, 506] on div "Lauren Rayer" at bounding box center [187, 516] width 175 height 21
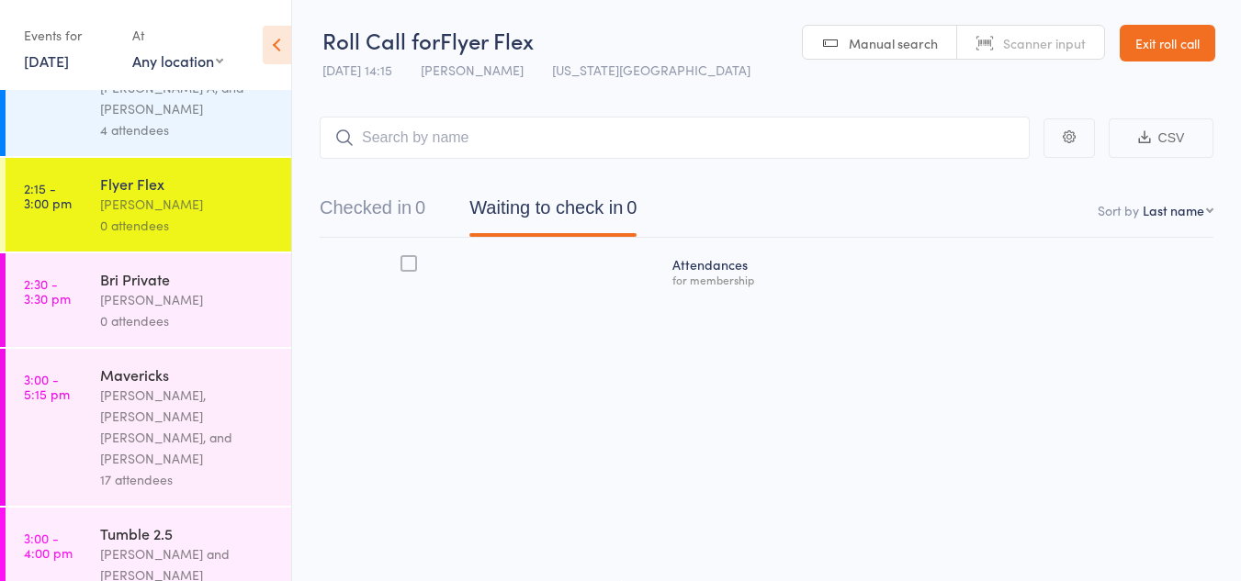
scroll to position [625, 0]
click at [197, 468] on div "17 attendees" at bounding box center [187, 478] width 175 height 21
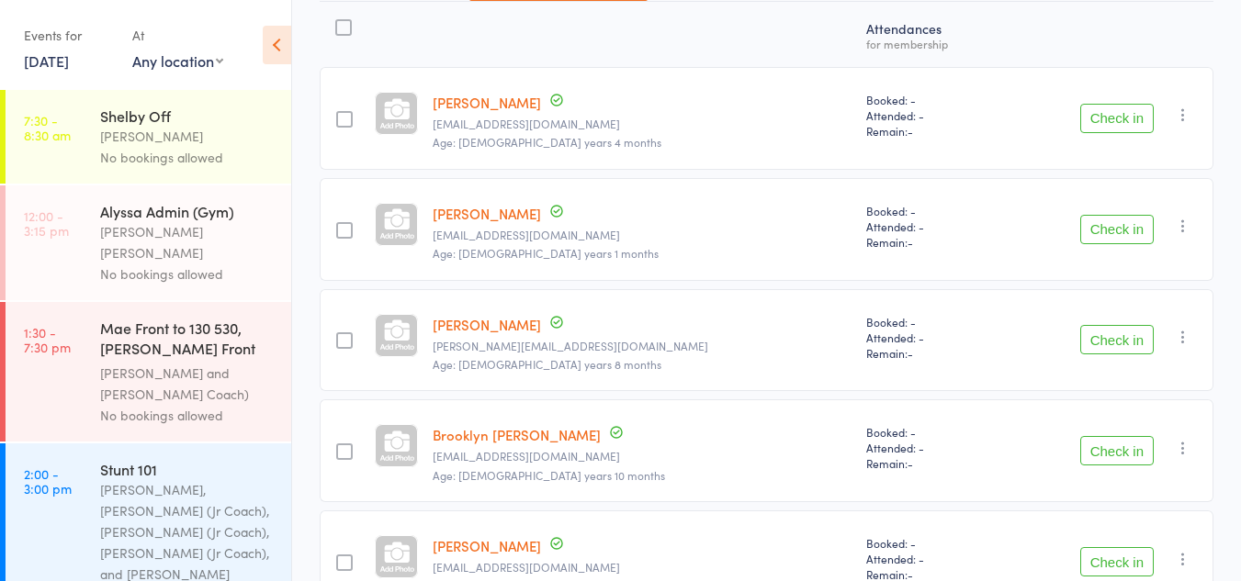
scroll to position [283, 0]
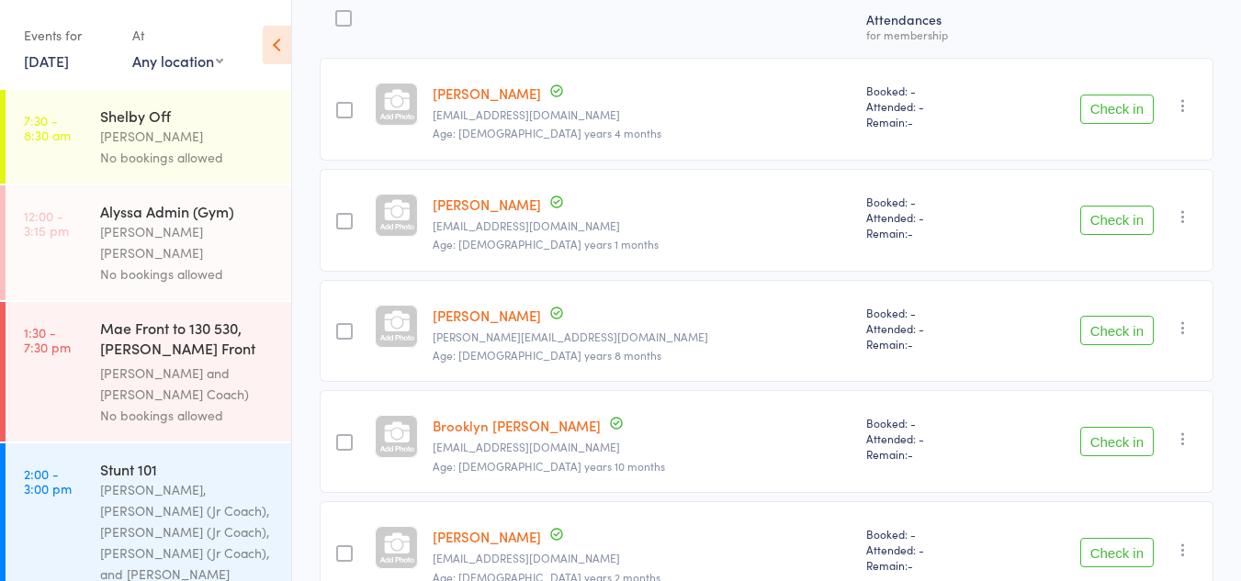
drag, startPoint x: 1104, startPoint y: 332, endPoint x: 1129, endPoint y: 334, distance: 24.9
click at [1129, 334] on button "Check in" at bounding box center [1116, 330] width 73 height 29
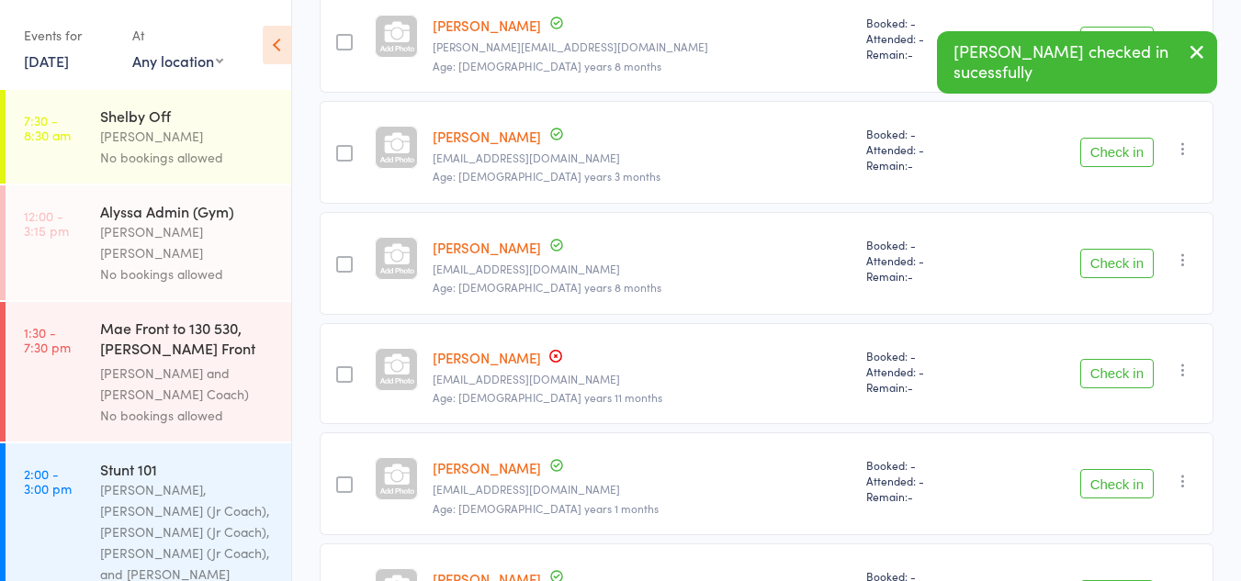
scroll to position [1242, 0]
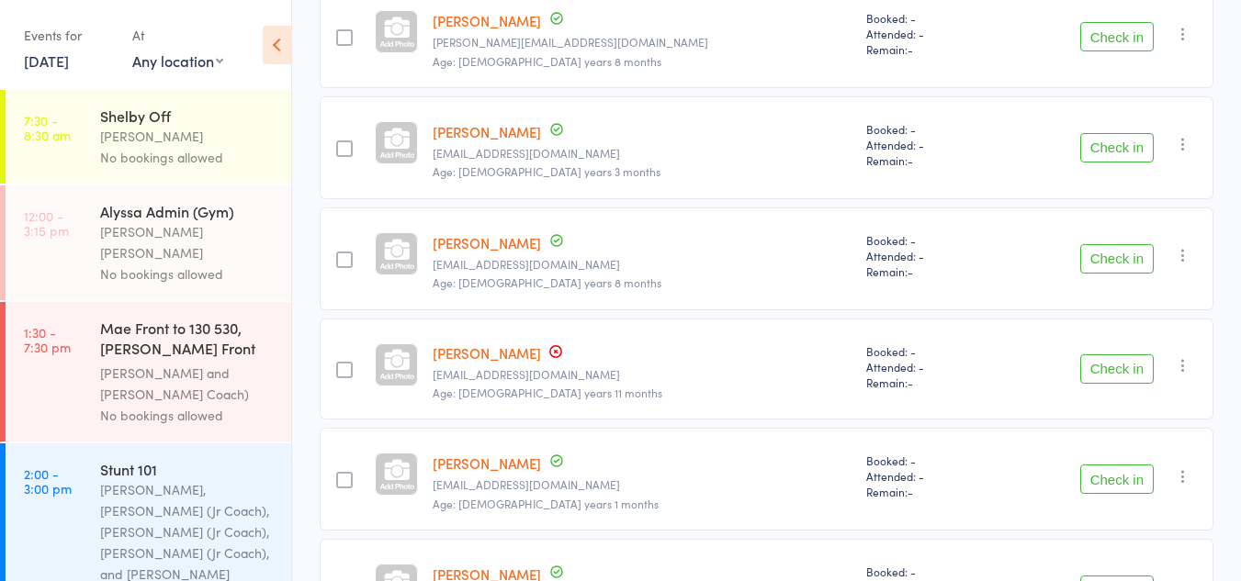
click at [1091, 366] on button "Check in" at bounding box center [1116, 368] width 73 height 29
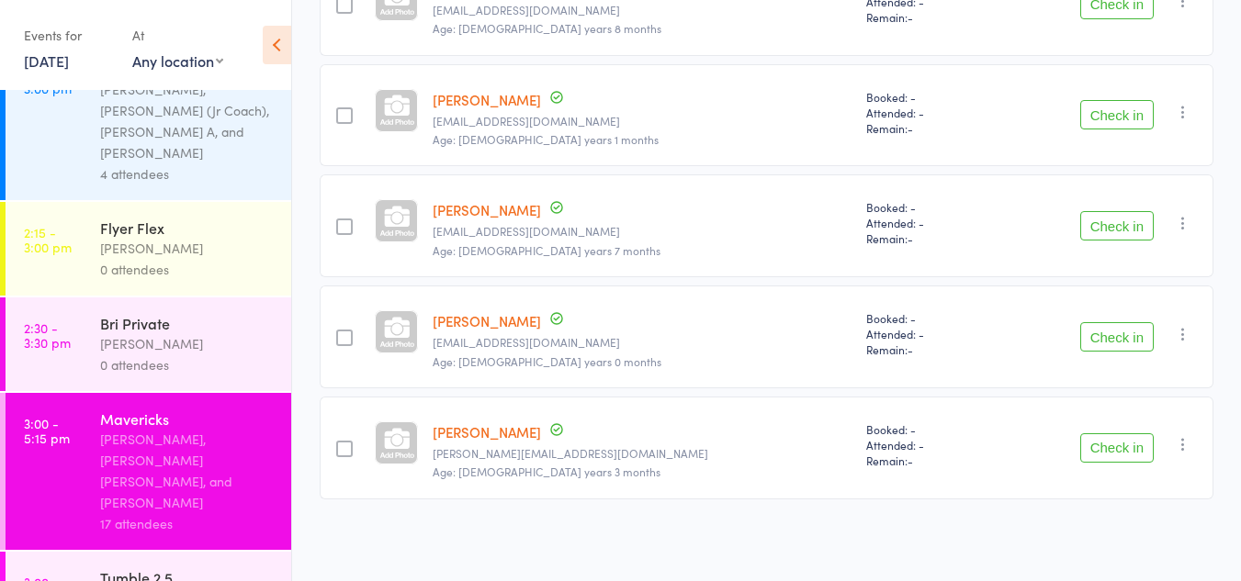
scroll to position [581, 0]
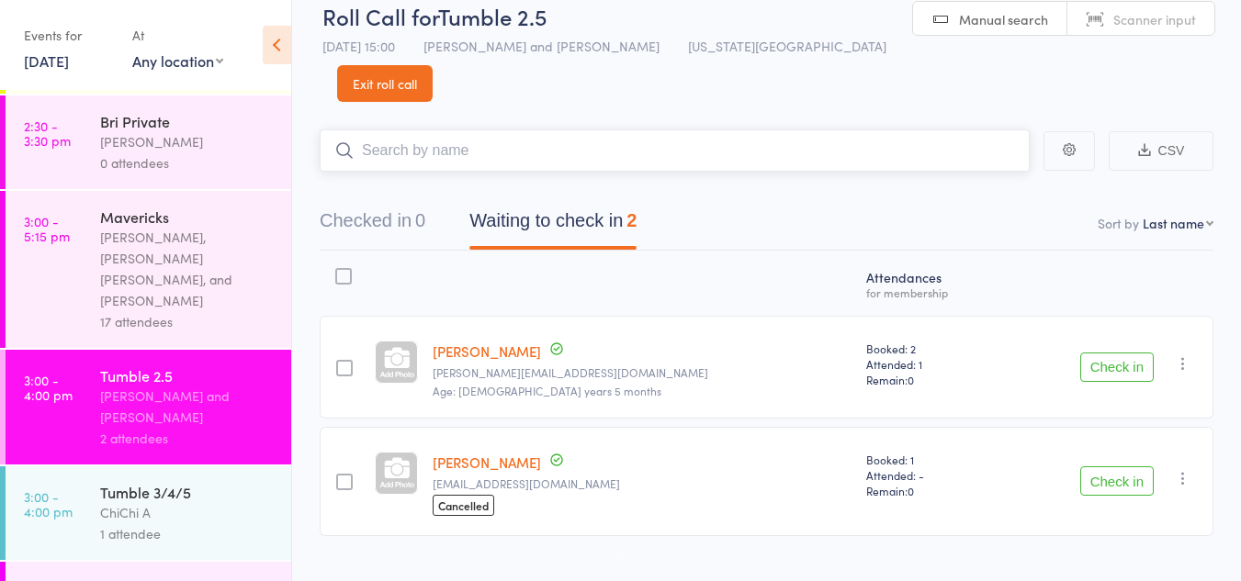
scroll to position [783, 0]
click at [135, 523] on div "1 attendee" at bounding box center [187, 533] width 175 height 21
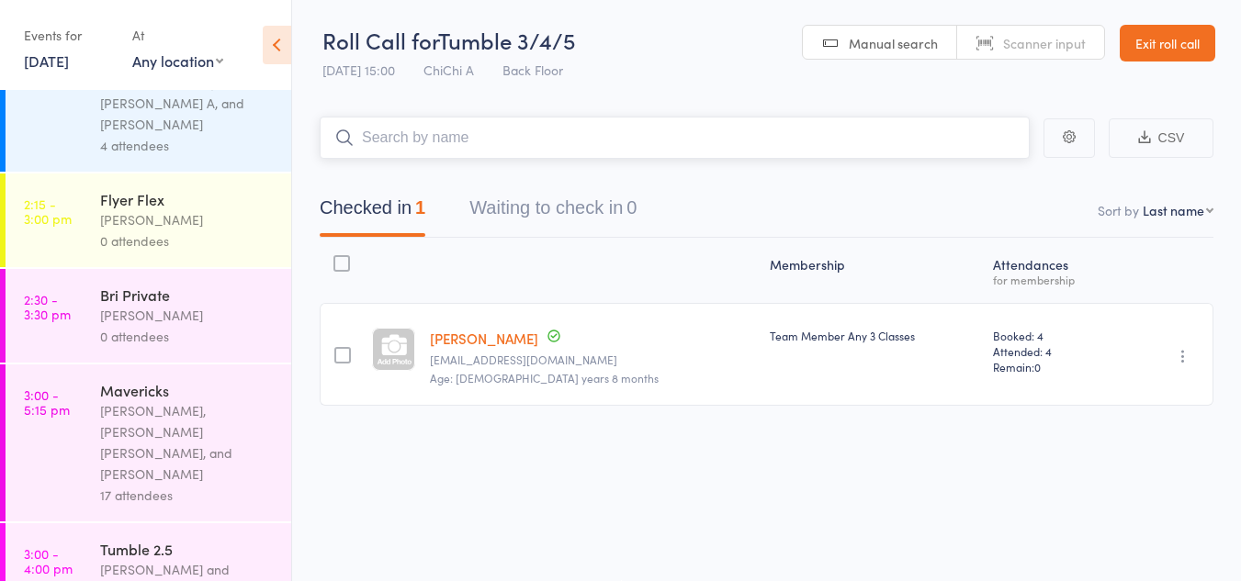
scroll to position [613, 0]
click at [168, 556] on div "Kat Timothy and Neeve Whalen" at bounding box center [187, 577] width 175 height 42
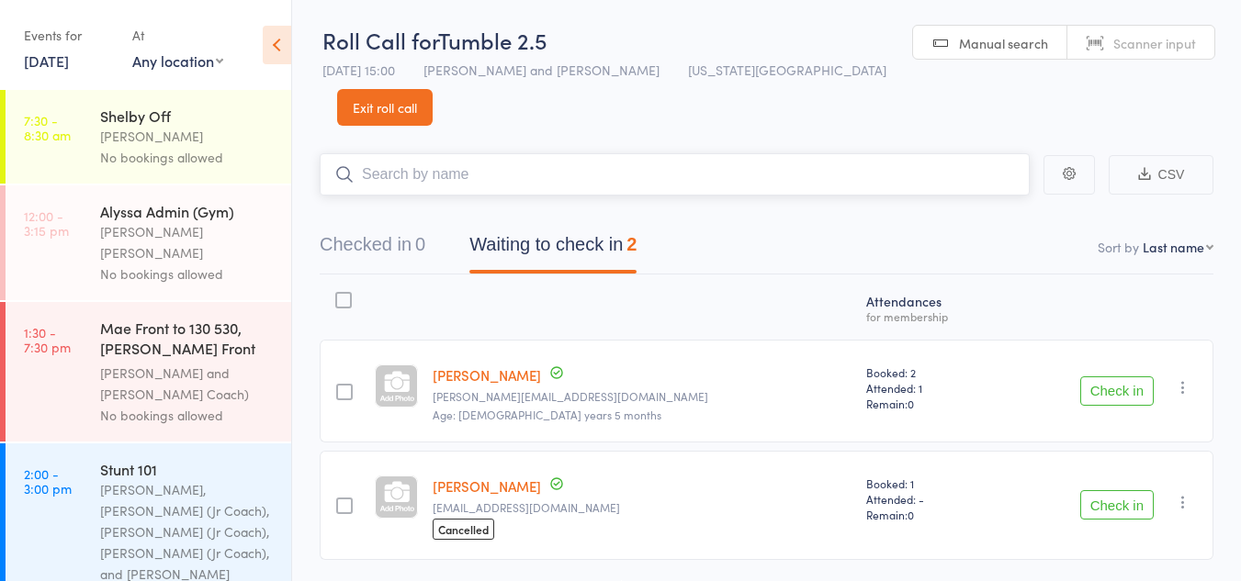
click at [492, 153] on input "search" at bounding box center [675, 174] width 710 height 42
click at [1096, 490] on button "Check in" at bounding box center [1116, 504] width 73 height 29
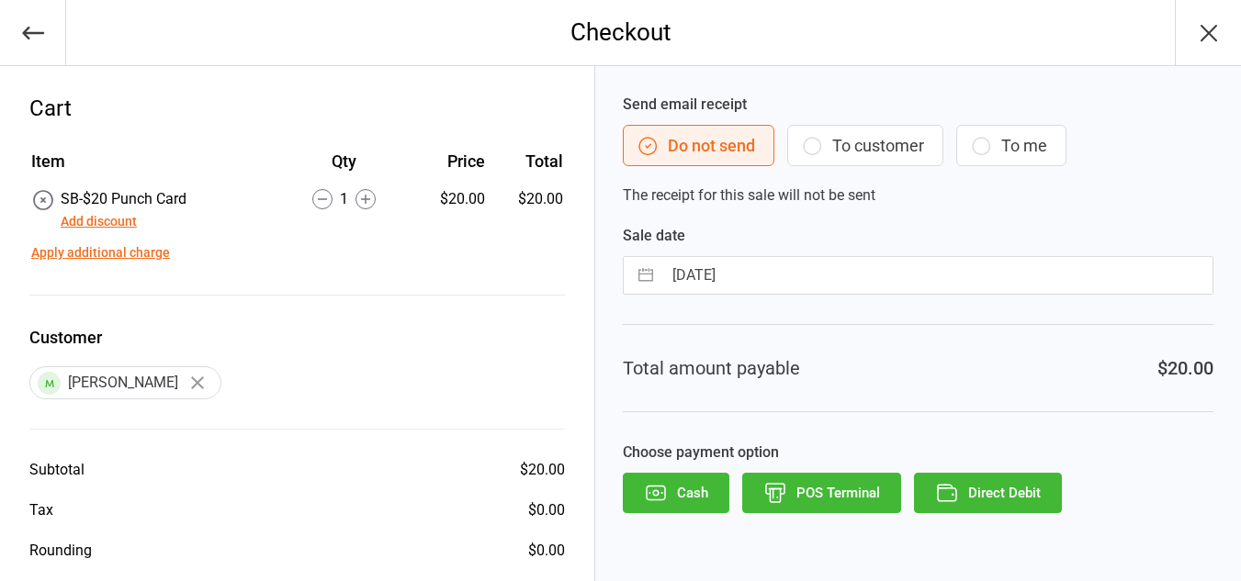
scroll to position [54, 0]
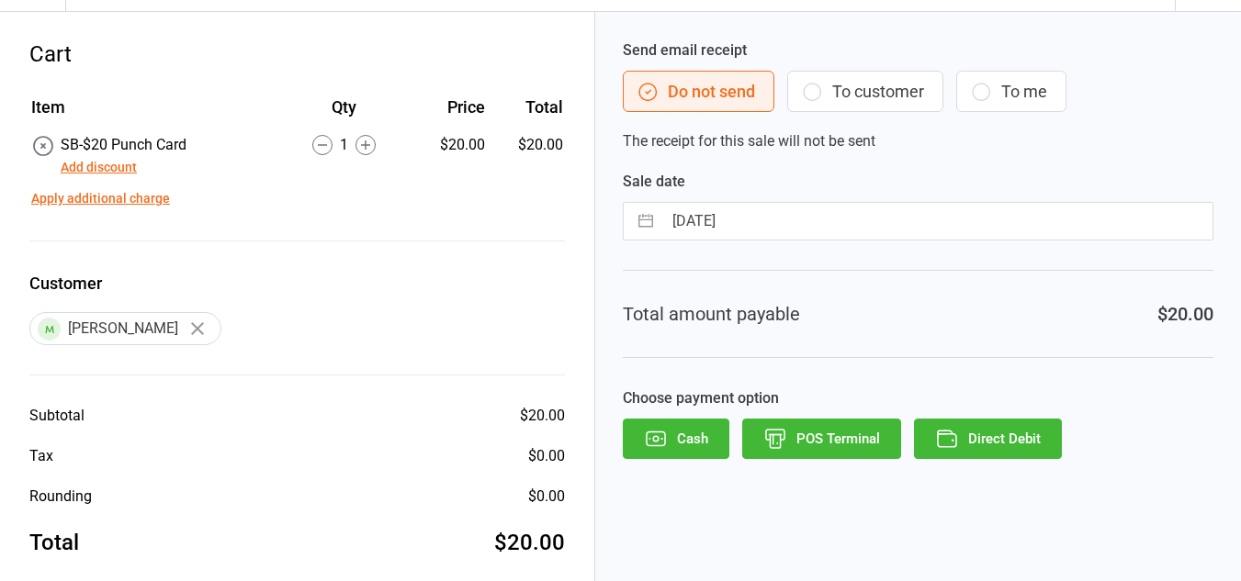
click at [951, 445] on icon "button" at bounding box center [947, 439] width 24 height 24
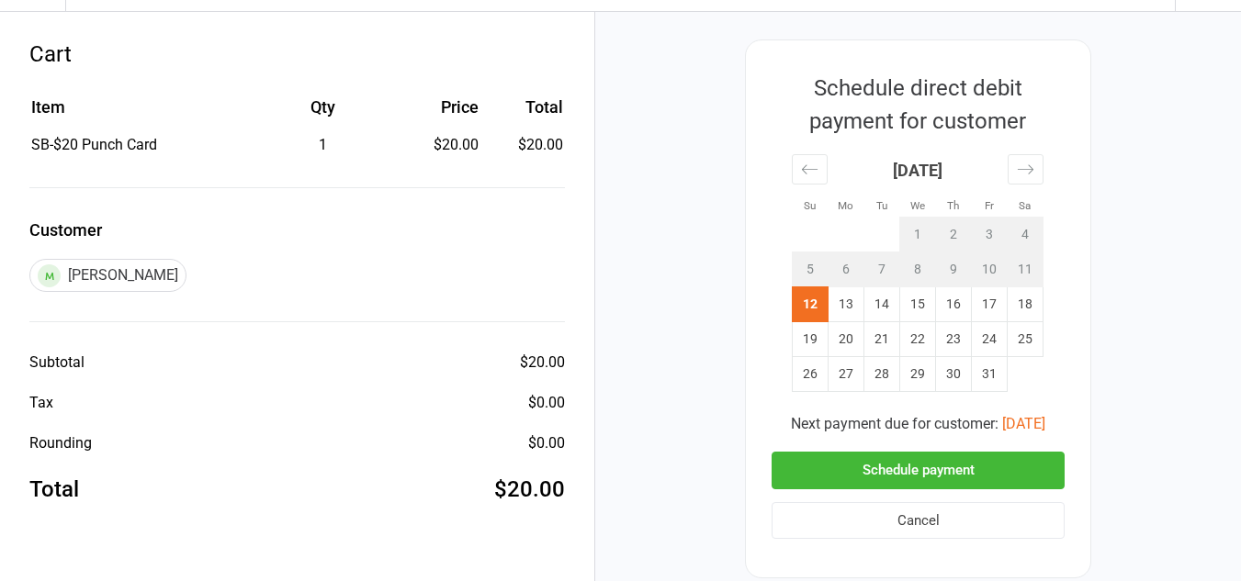
click at [922, 468] on button "Schedule payment" at bounding box center [917, 471] width 293 height 38
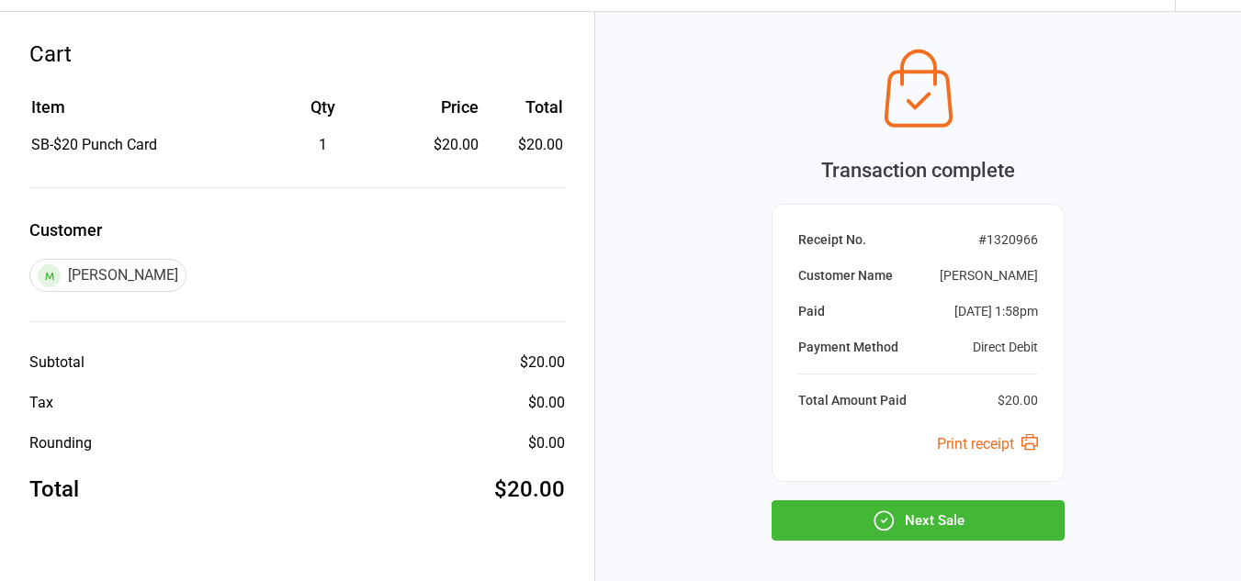
click at [903, 512] on button "Next Sale" at bounding box center [917, 521] width 293 height 40
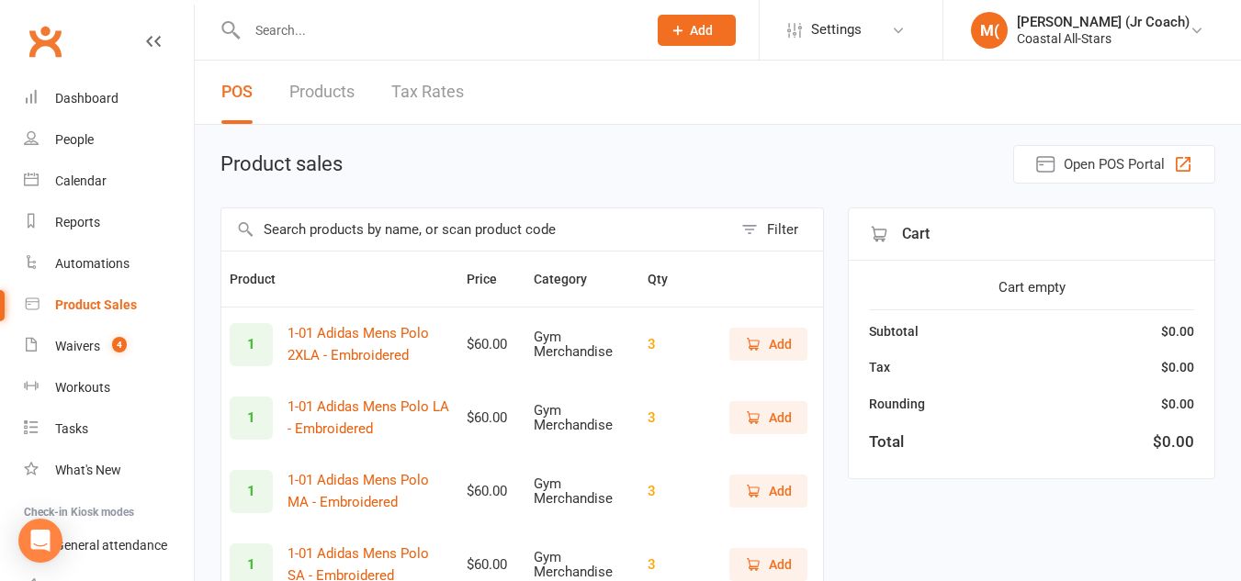
click at [348, 27] on input "text" at bounding box center [438, 30] width 392 height 26
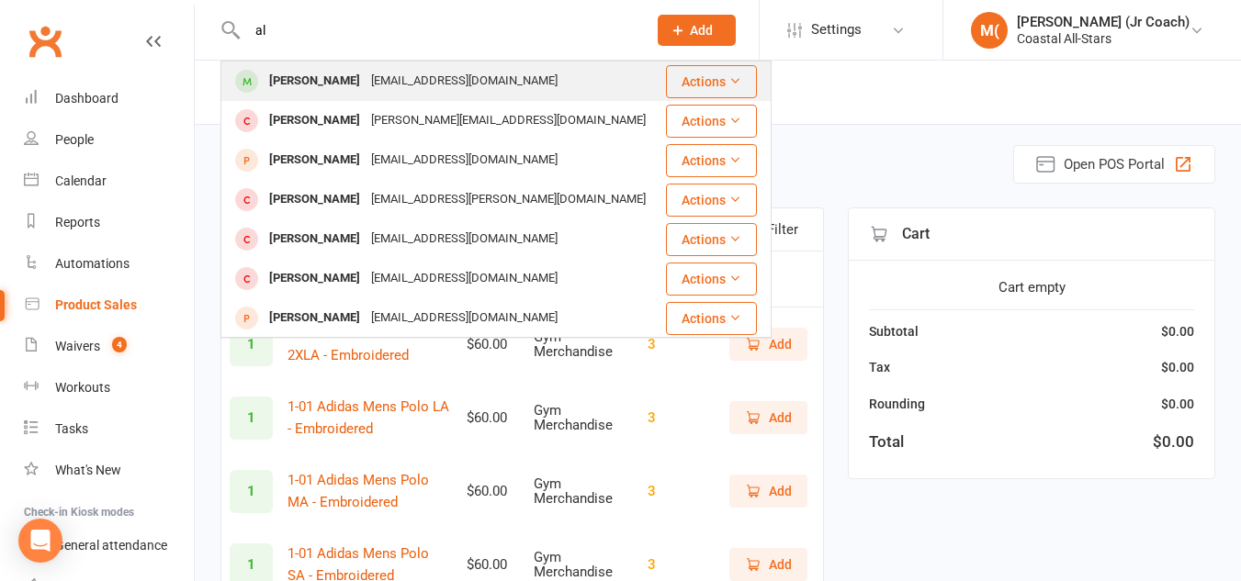
type input "a"
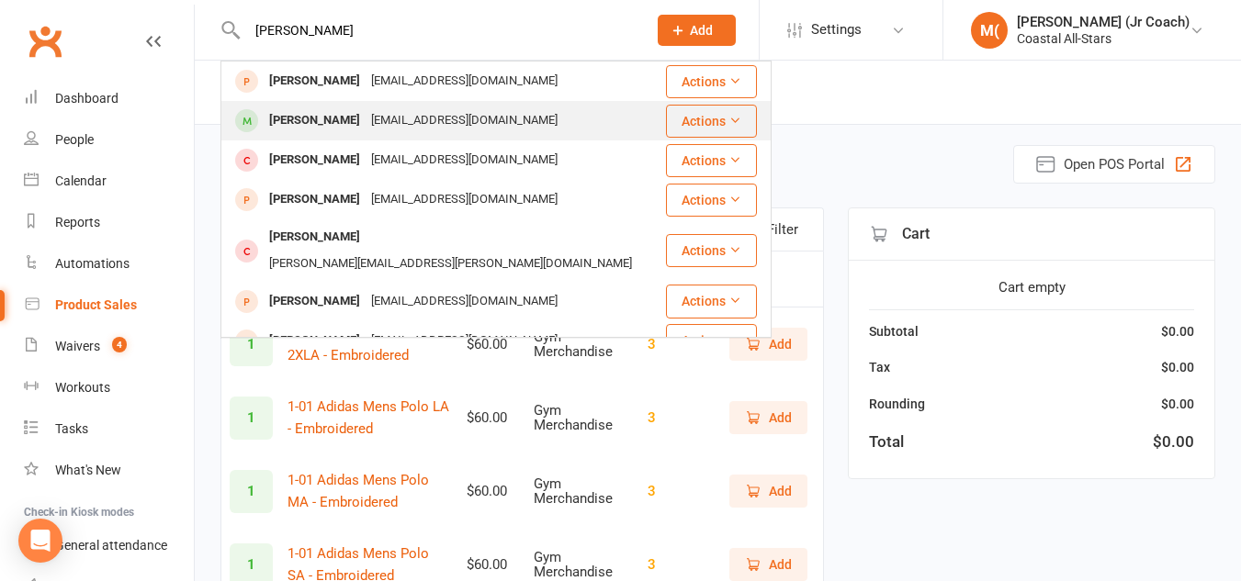
type input "[PERSON_NAME]"
click at [432, 119] on div "[EMAIL_ADDRESS][DOMAIN_NAME]" at bounding box center [464, 120] width 197 height 27
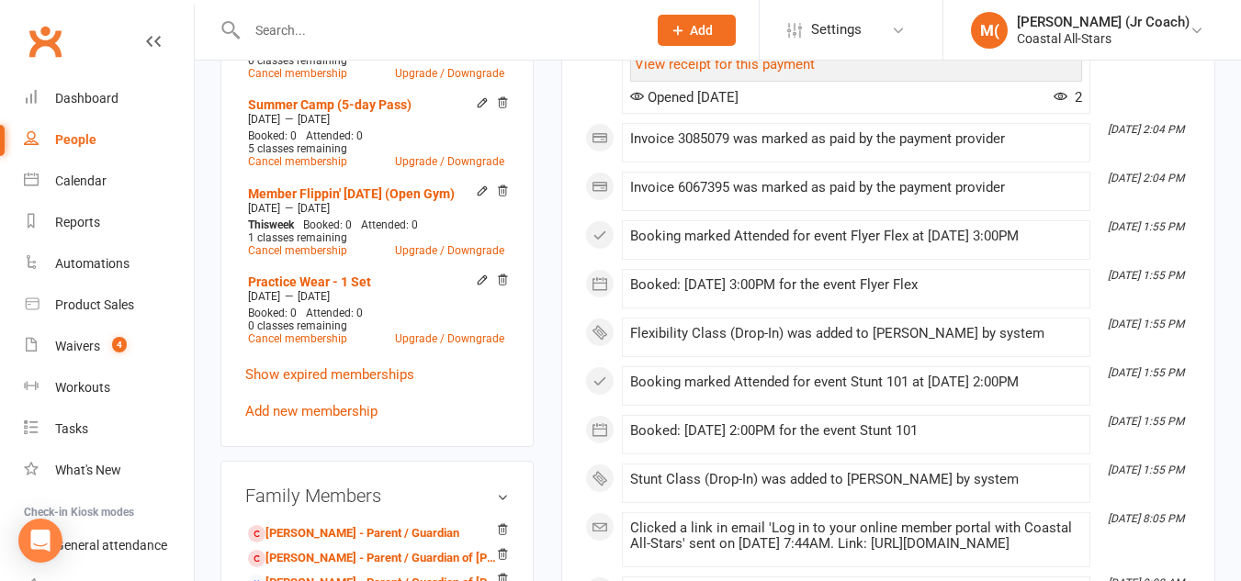
scroll to position [987, 0]
click at [324, 419] on link "Add new membership" at bounding box center [311, 410] width 132 height 17
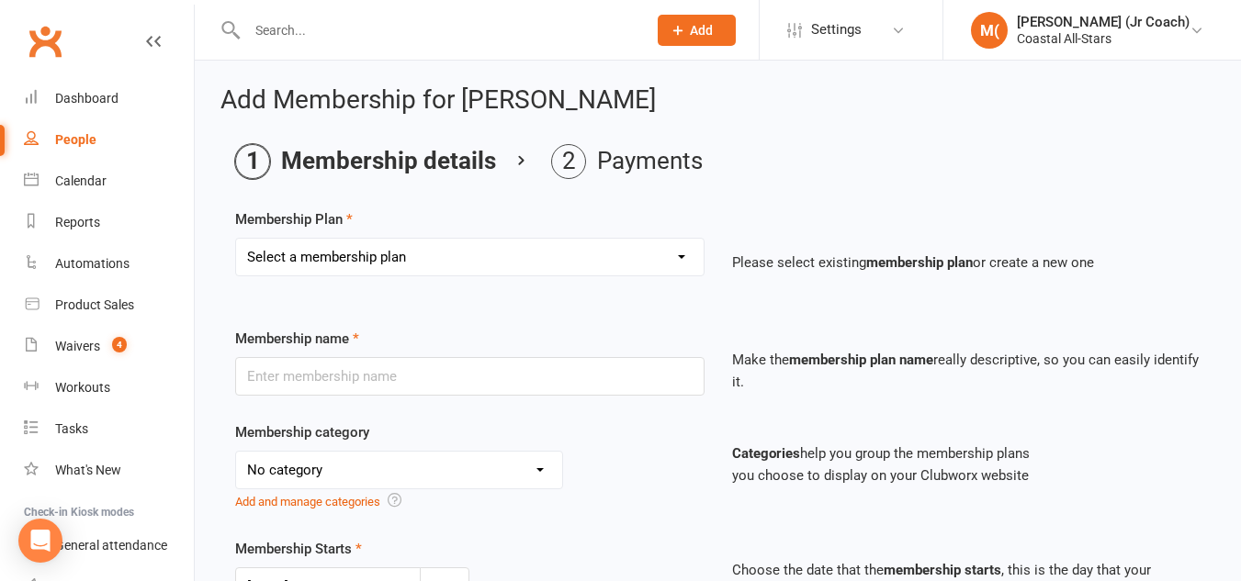
click at [320, 245] on select "Select a membership plan Trial Class Coastal Membership Fee Annual Registration…" at bounding box center [469, 257] width 467 height 37
select select "7"
click at [236, 239] on select "Select a membership plan Trial Class Coastal Membership Fee Annual Registration…" at bounding box center [469, 257] width 467 height 37
type input "Stunt Class (Drop-In)"
select select "3"
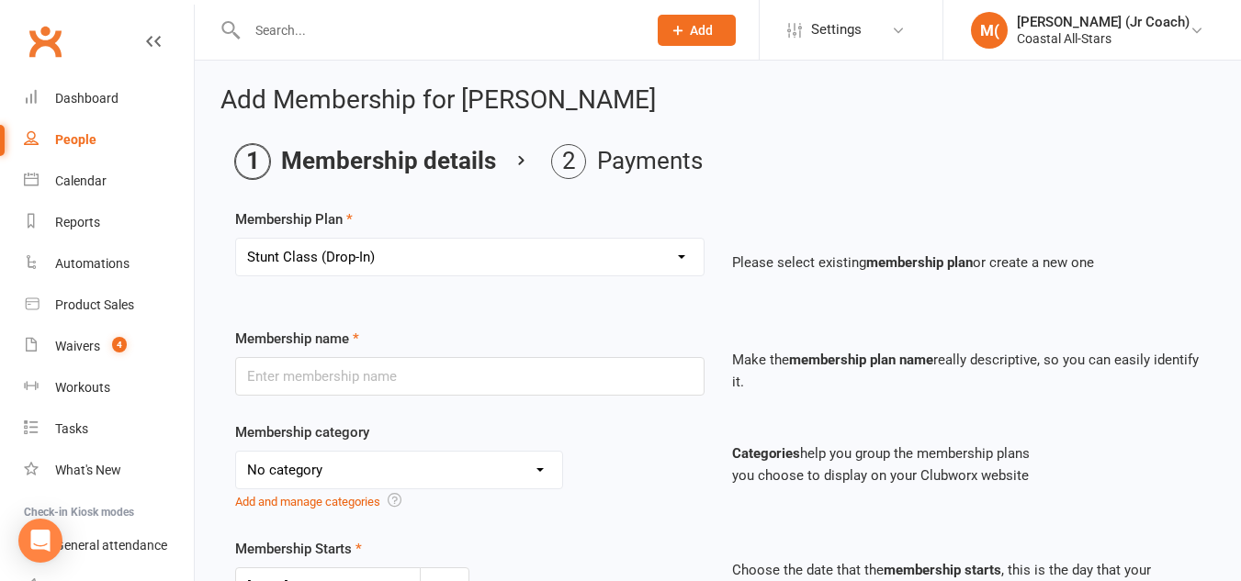
type input "1"
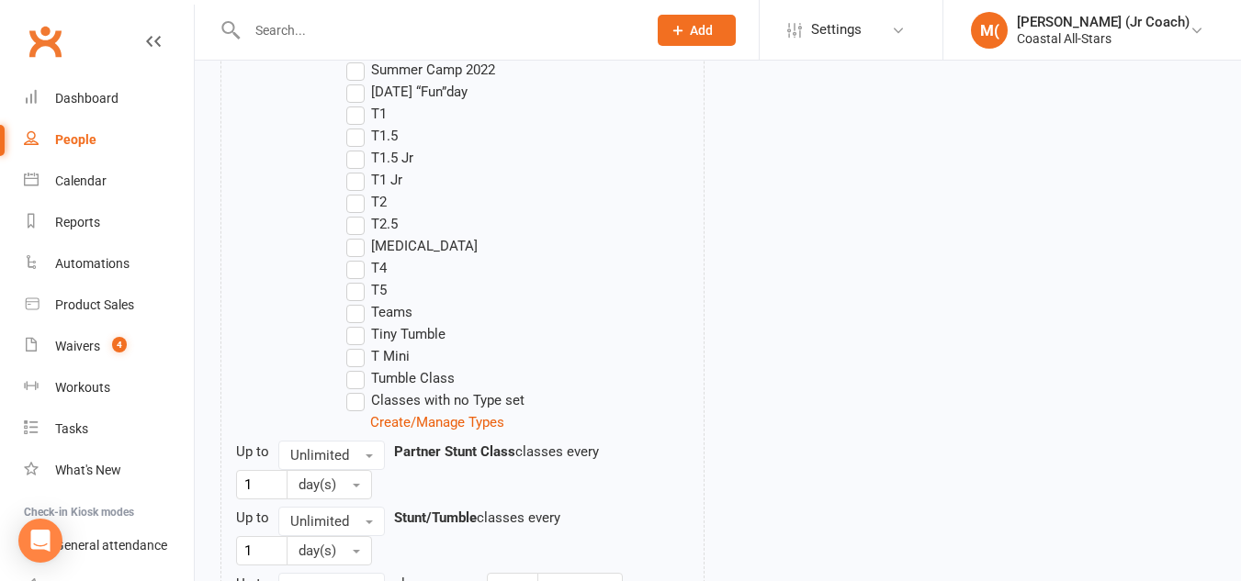
scroll to position [2247, 0]
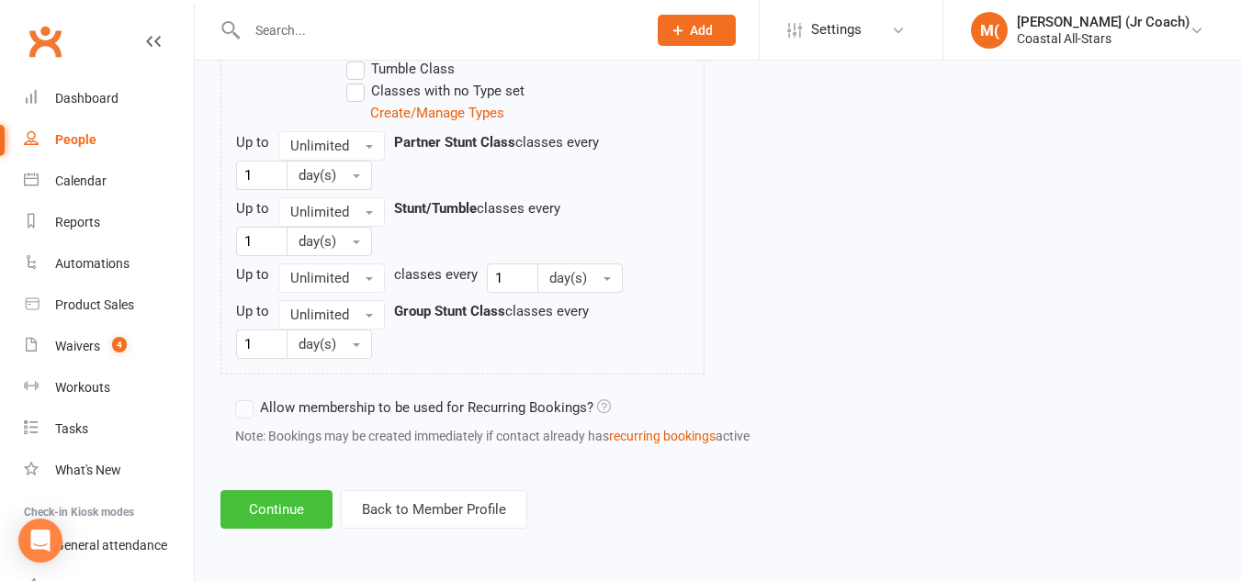
click at [276, 518] on button "Continue" at bounding box center [276, 509] width 112 height 39
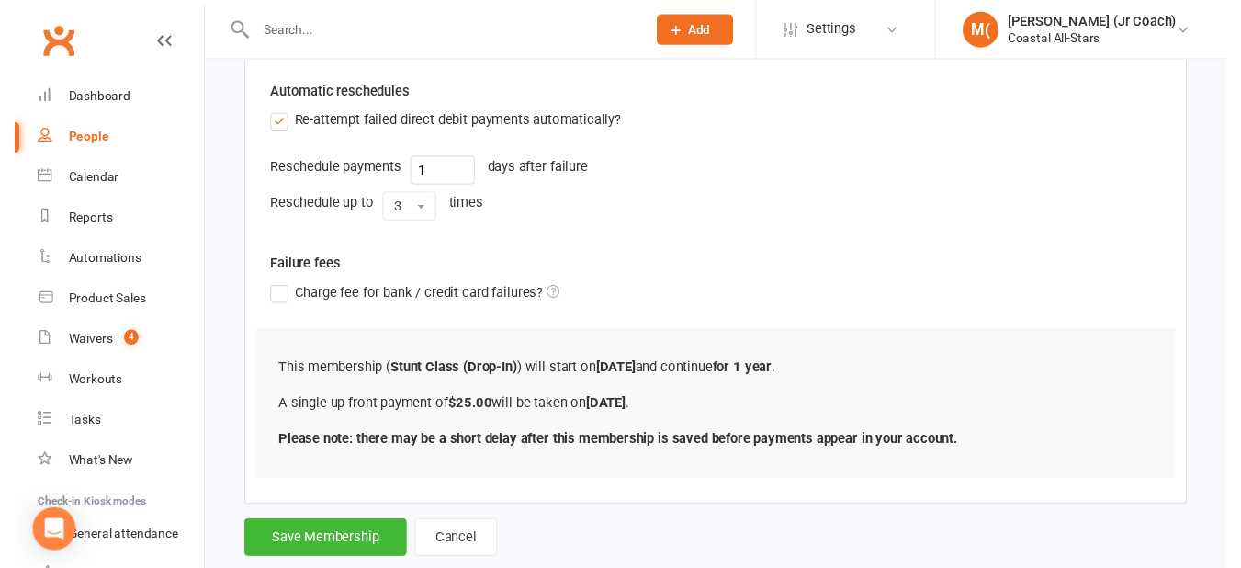
scroll to position [566, 0]
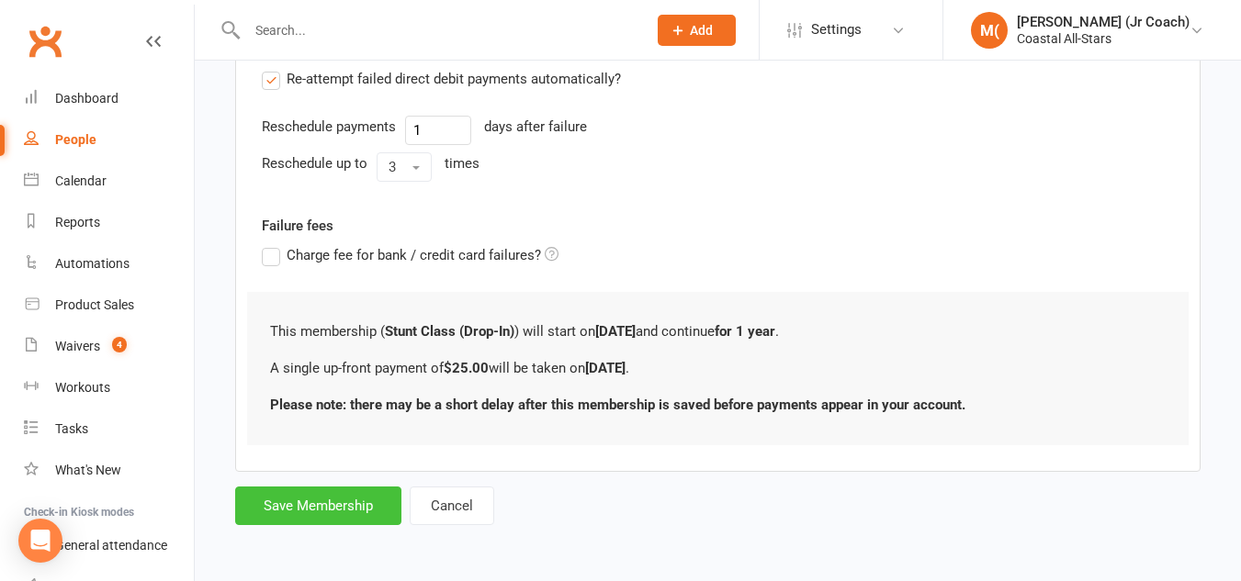
click at [359, 503] on button "Save Membership" at bounding box center [318, 506] width 166 height 39
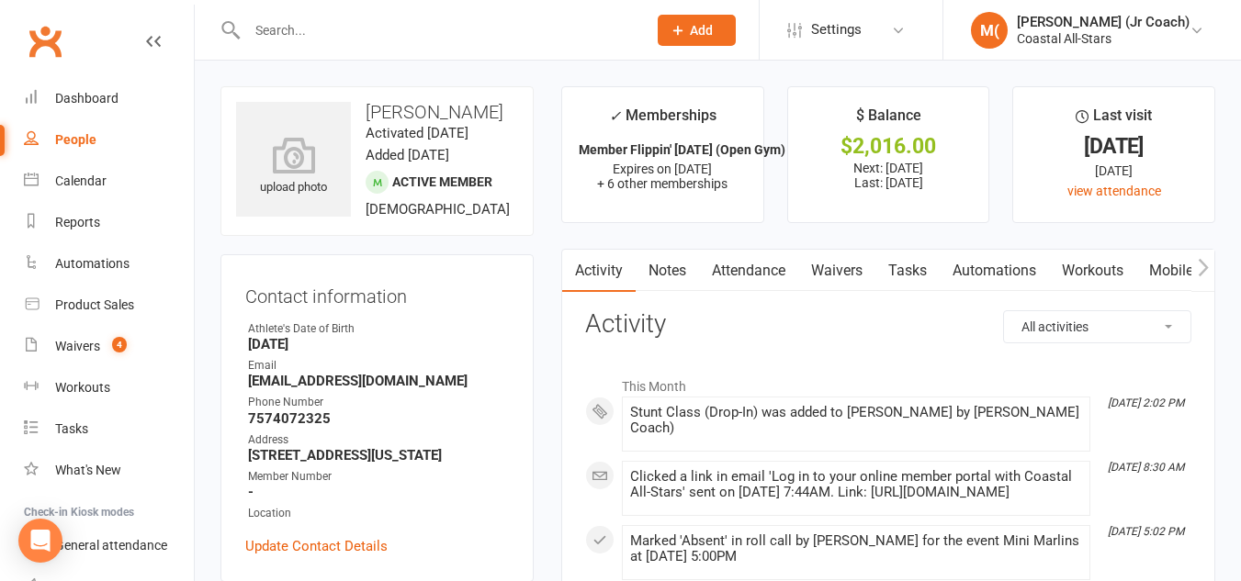
click at [374, 34] on input "text" at bounding box center [438, 30] width 392 height 26
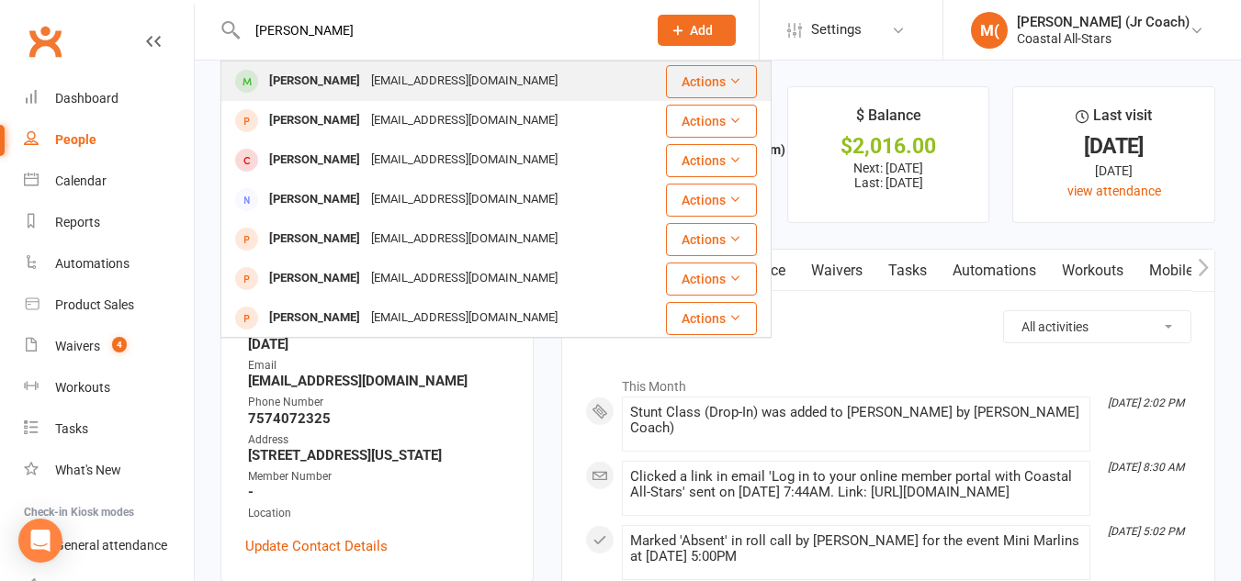
type input "[PERSON_NAME]"
click at [393, 73] on div "[EMAIL_ADDRESS][DOMAIN_NAME]" at bounding box center [464, 81] width 197 height 27
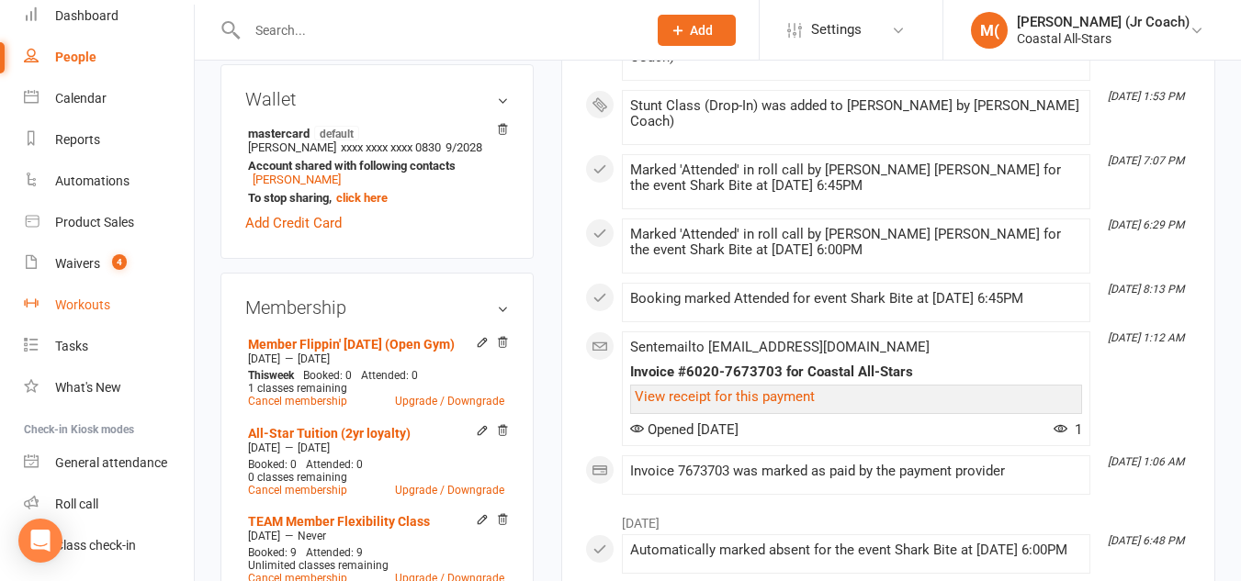
scroll to position [137, 0]
